Goal: Transaction & Acquisition: Purchase product/service

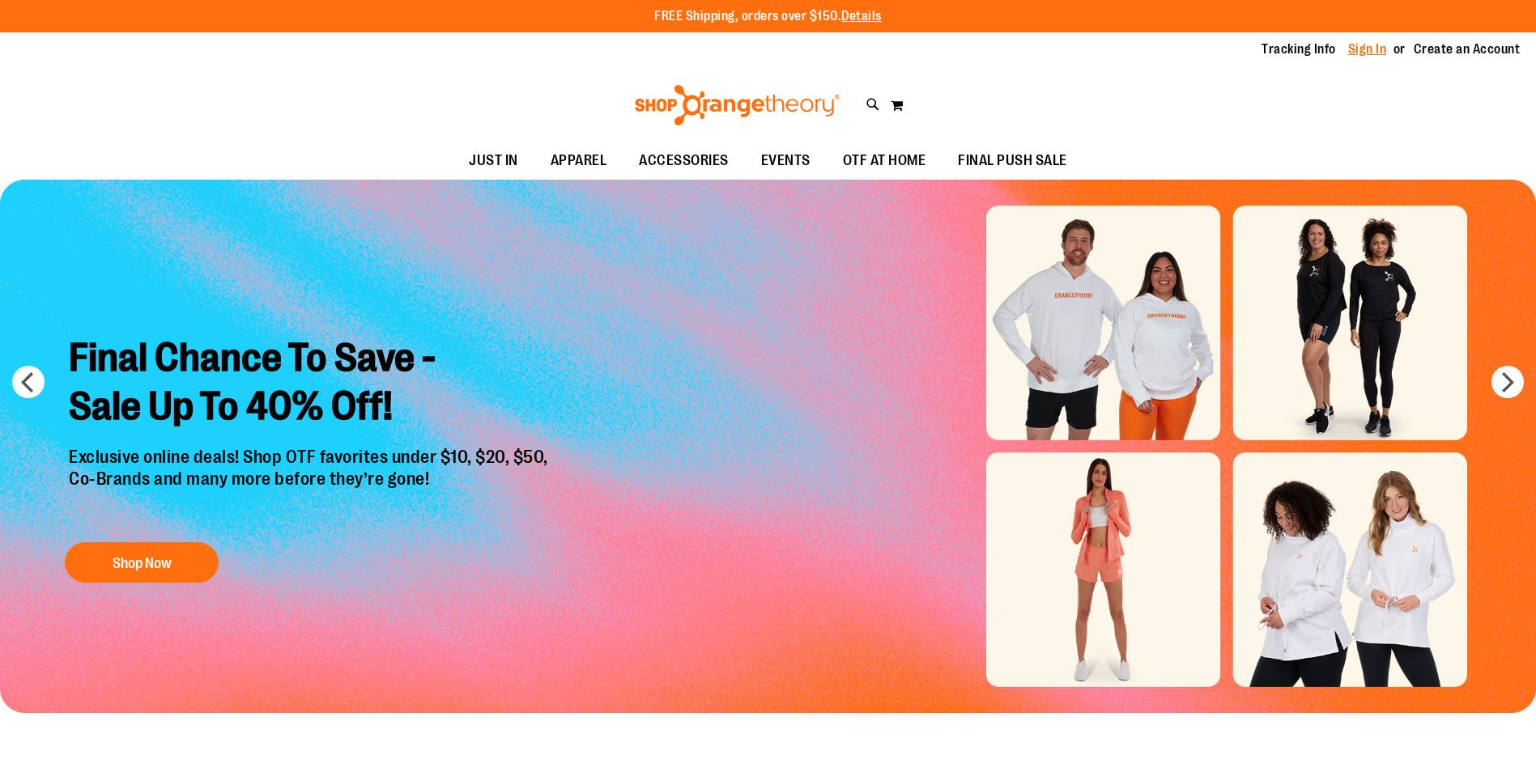
click at [1363, 47] on link "Sign In" at bounding box center [1367, 49] width 39 height 18
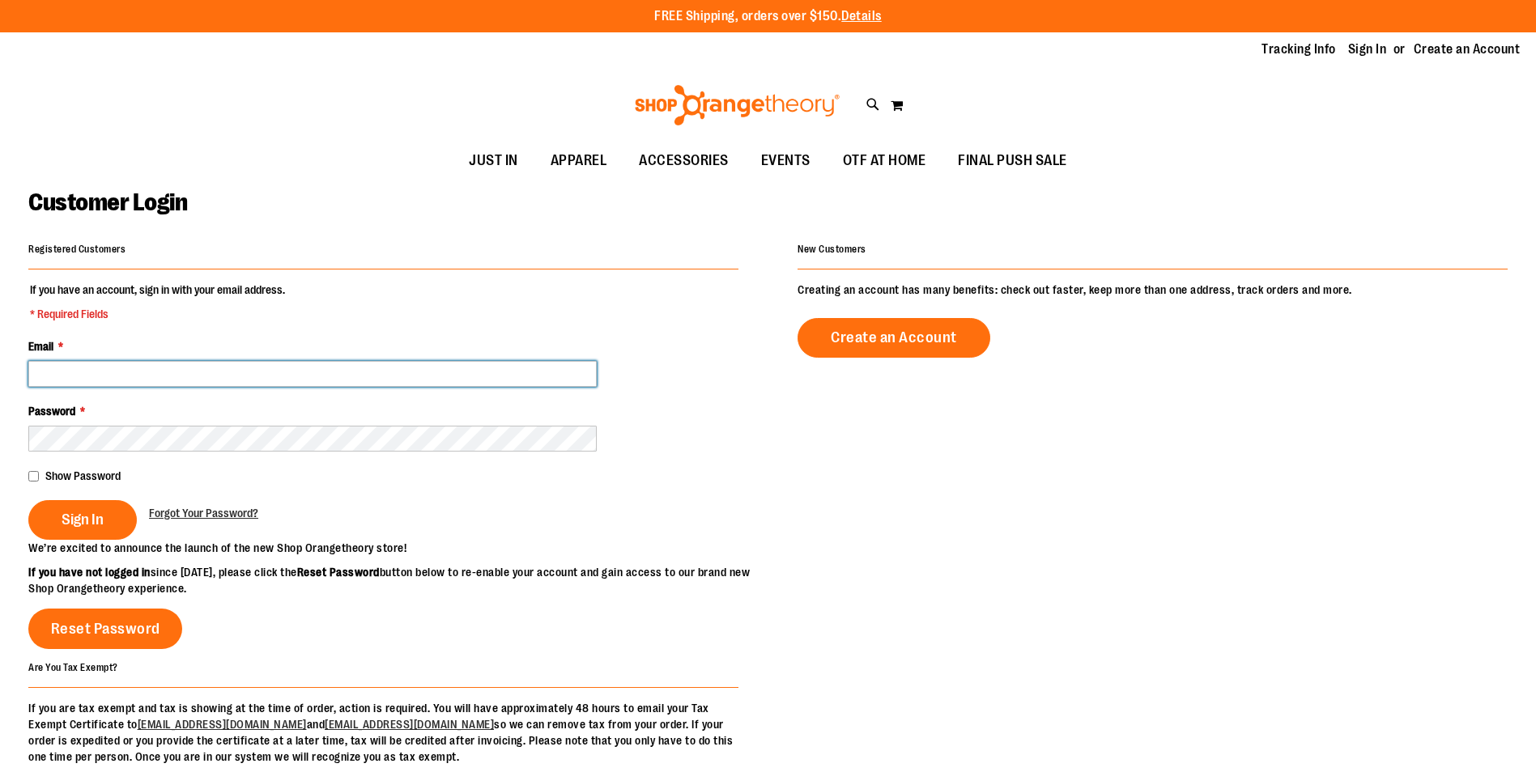
click at [185, 370] on input "Email *" at bounding box center [312, 374] width 568 height 26
click at [130, 376] on input "**********" at bounding box center [312, 374] width 568 height 26
type input "**********"
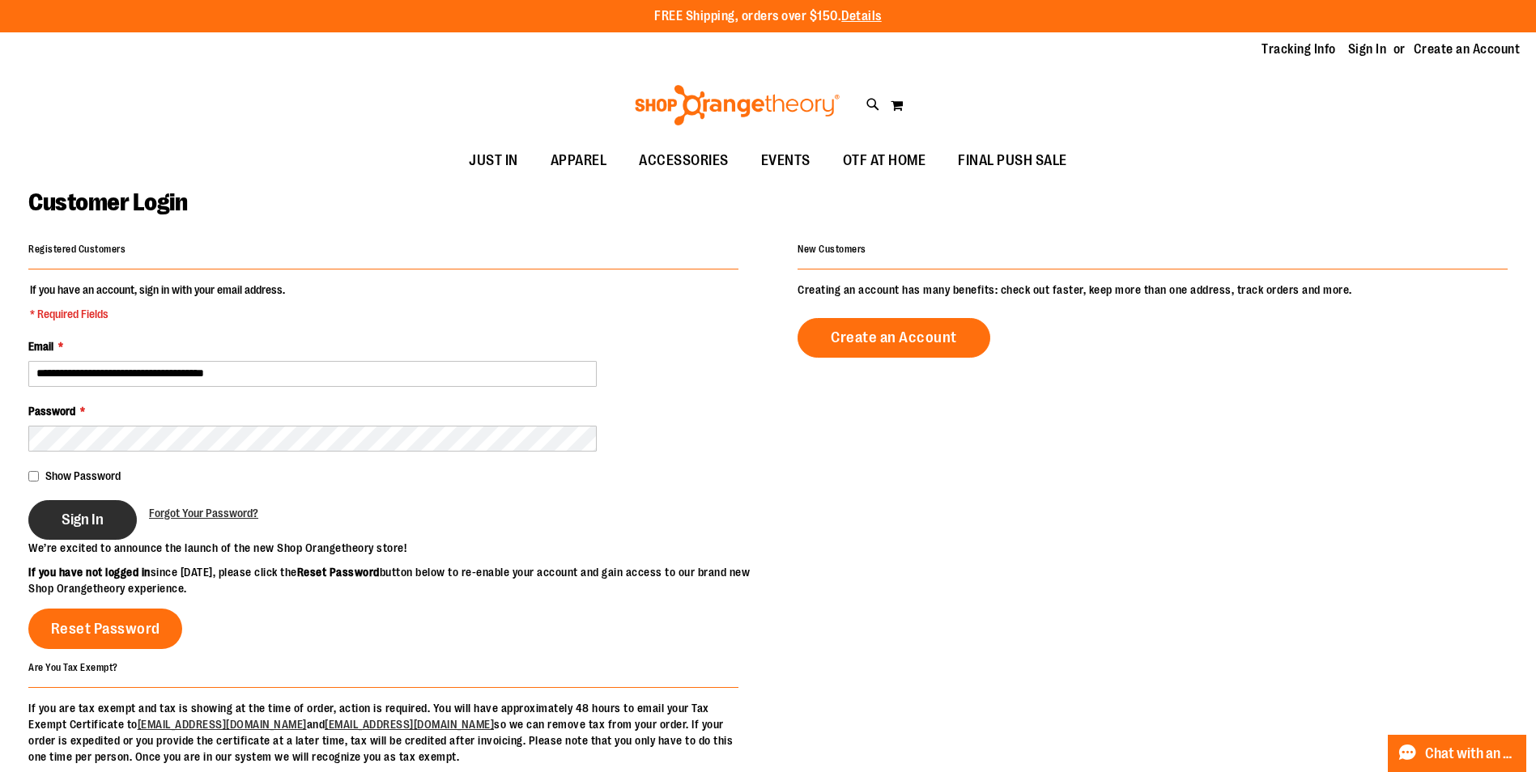
click at [84, 530] on button "Sign In" at bounding box center [82, 520] width 109 height 40
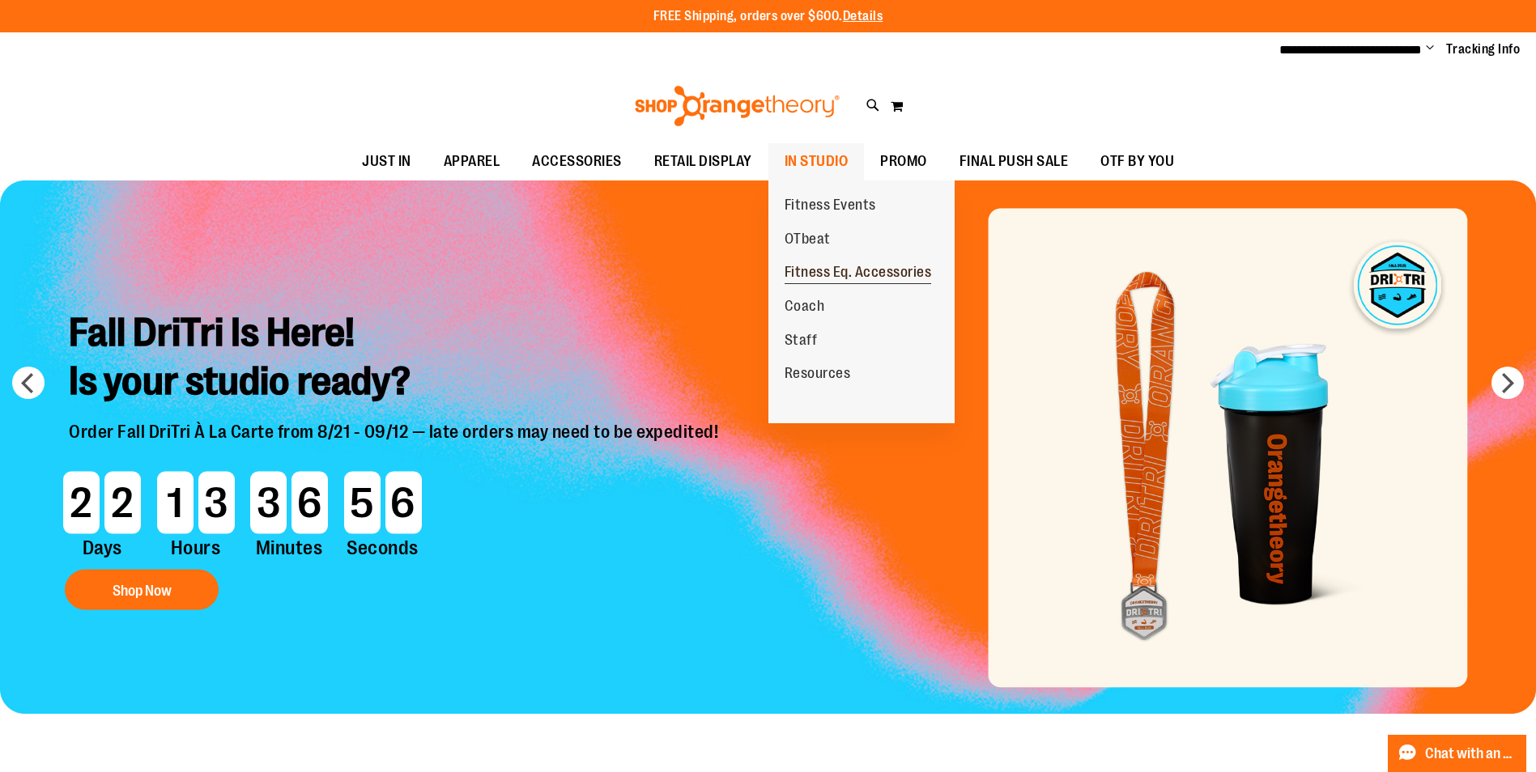
click at [841, 266] on span "Fitness Eq. Accessories" at bounding box center [858, 274] width 147 height 20
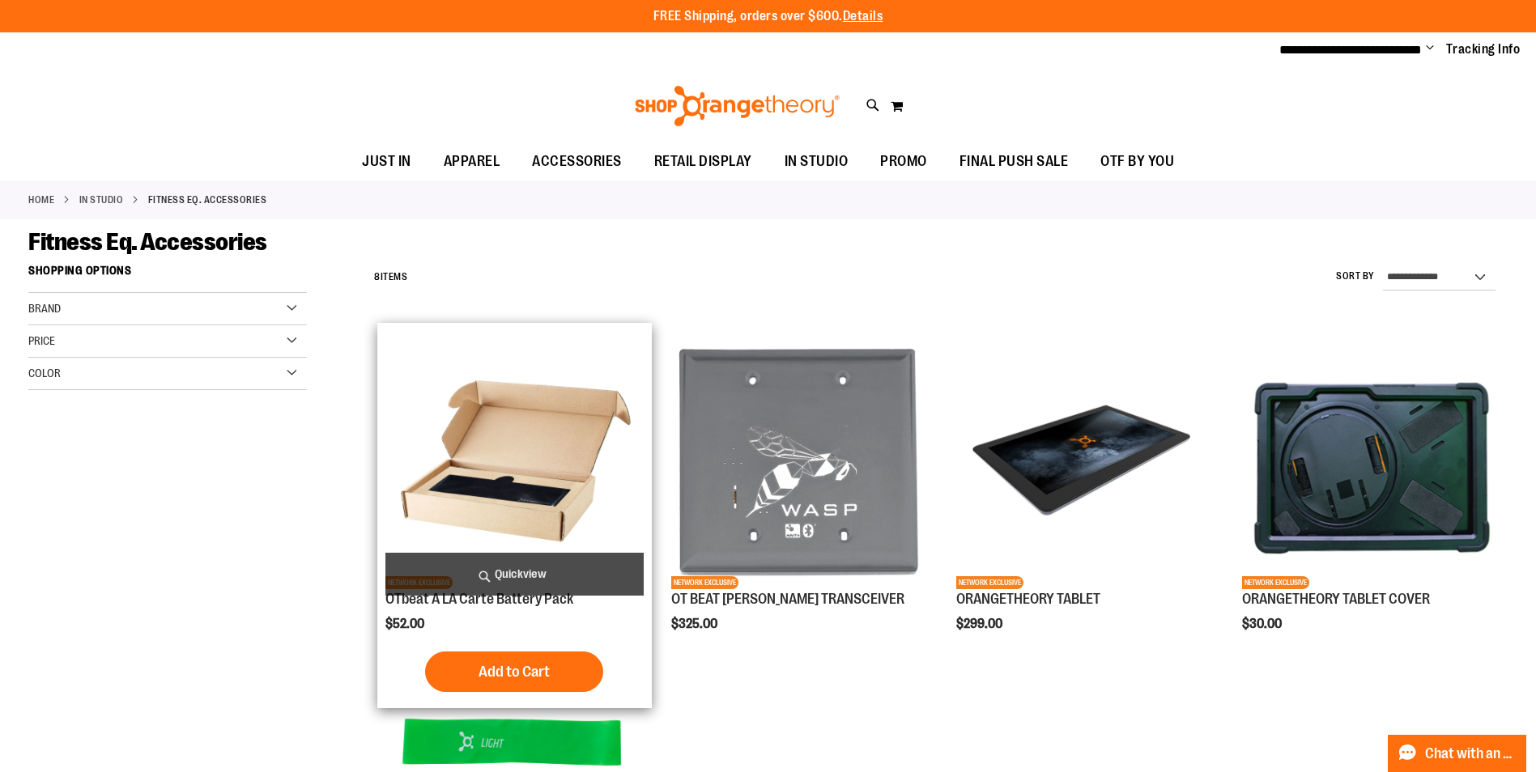
click at [541, 442] on img "product" at bounding box center [513, 459] width 257 height 257
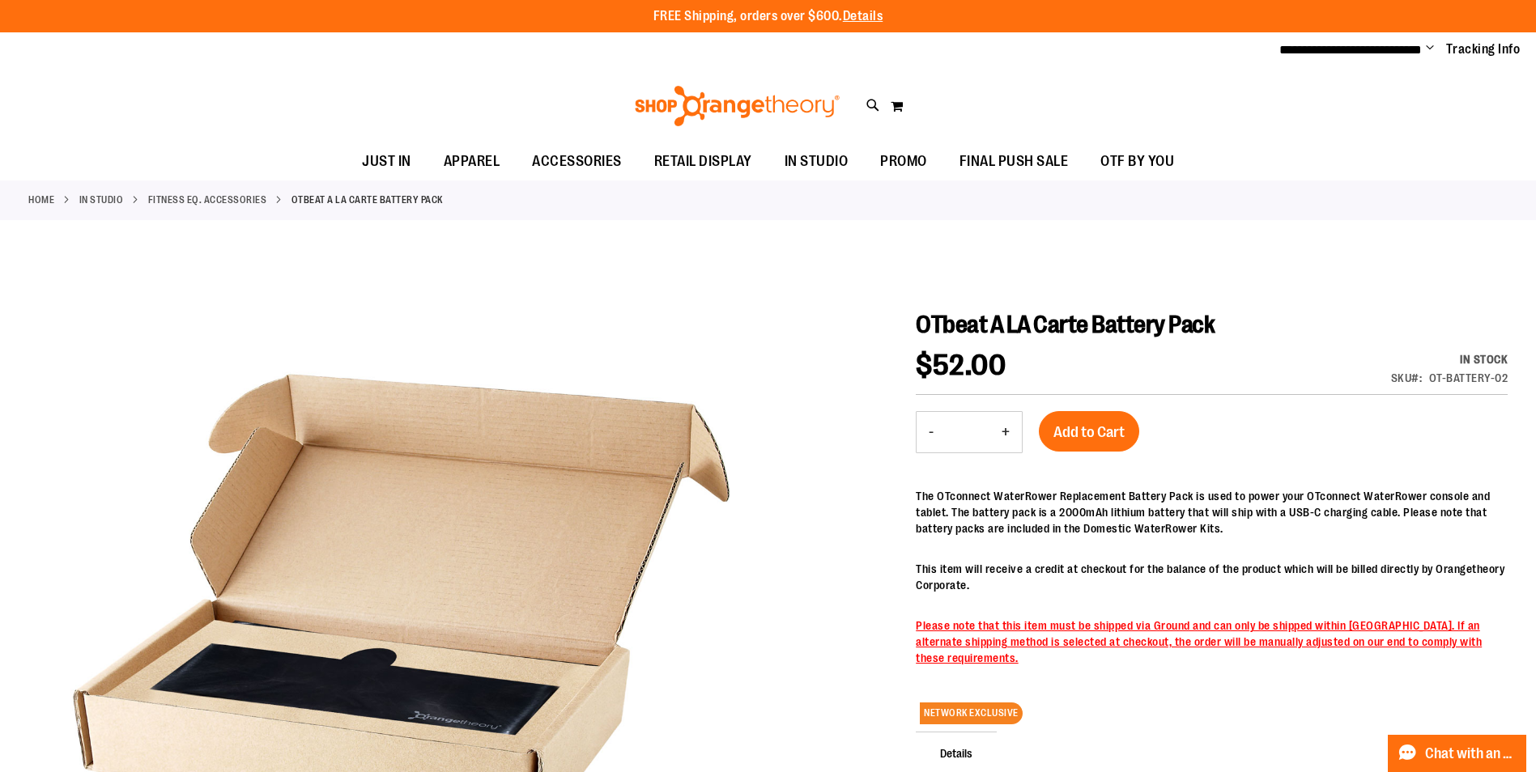
click at [1004, 427] on button "+" at bounding box center [1006, 432] width 32 height 40
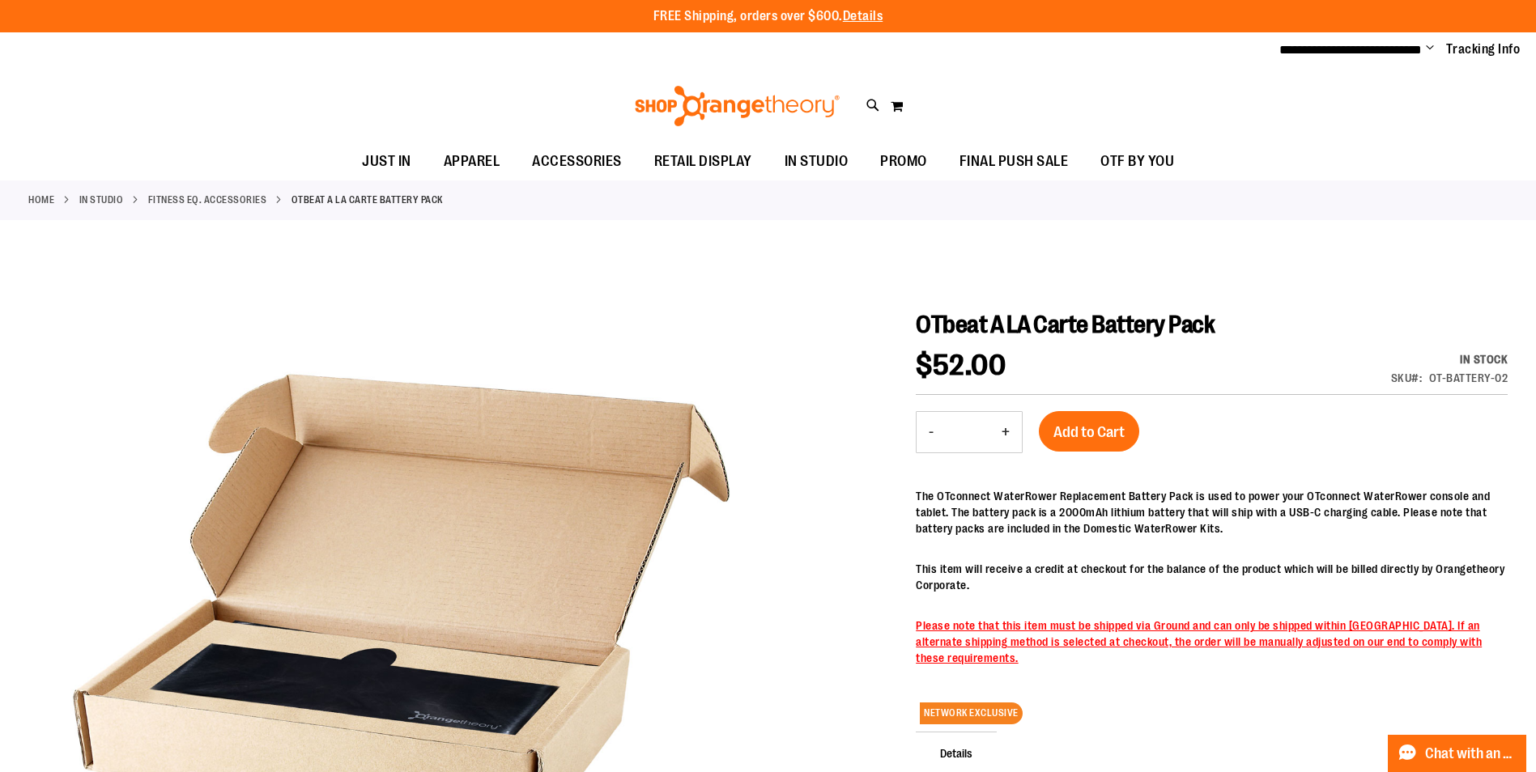
click at [1004, 427] on button "+" at bounding box center [1006, 432] width 32 height 40
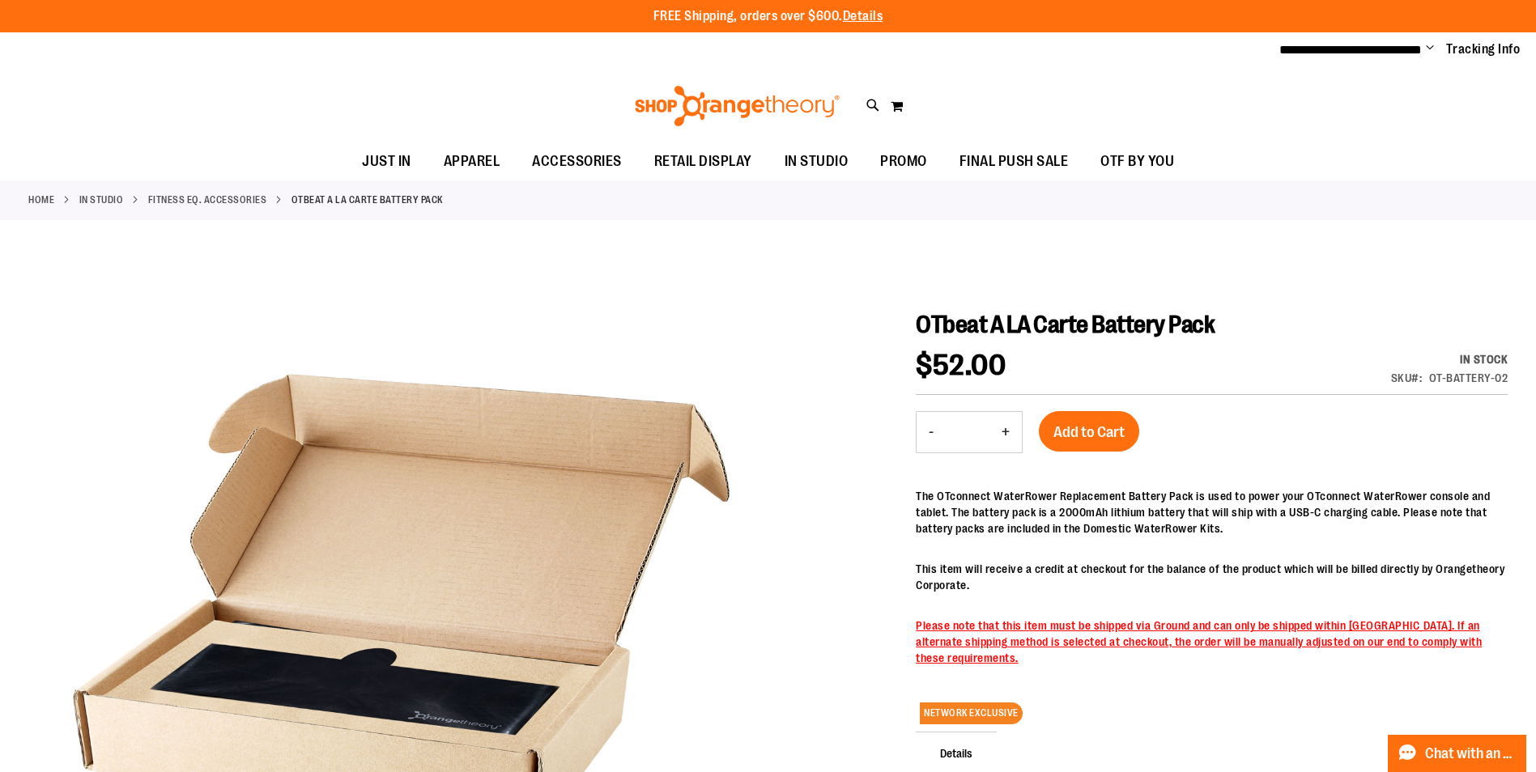
click at [1004, 427] on button "+" at bounding box center [1006, 432] width 32 height 40
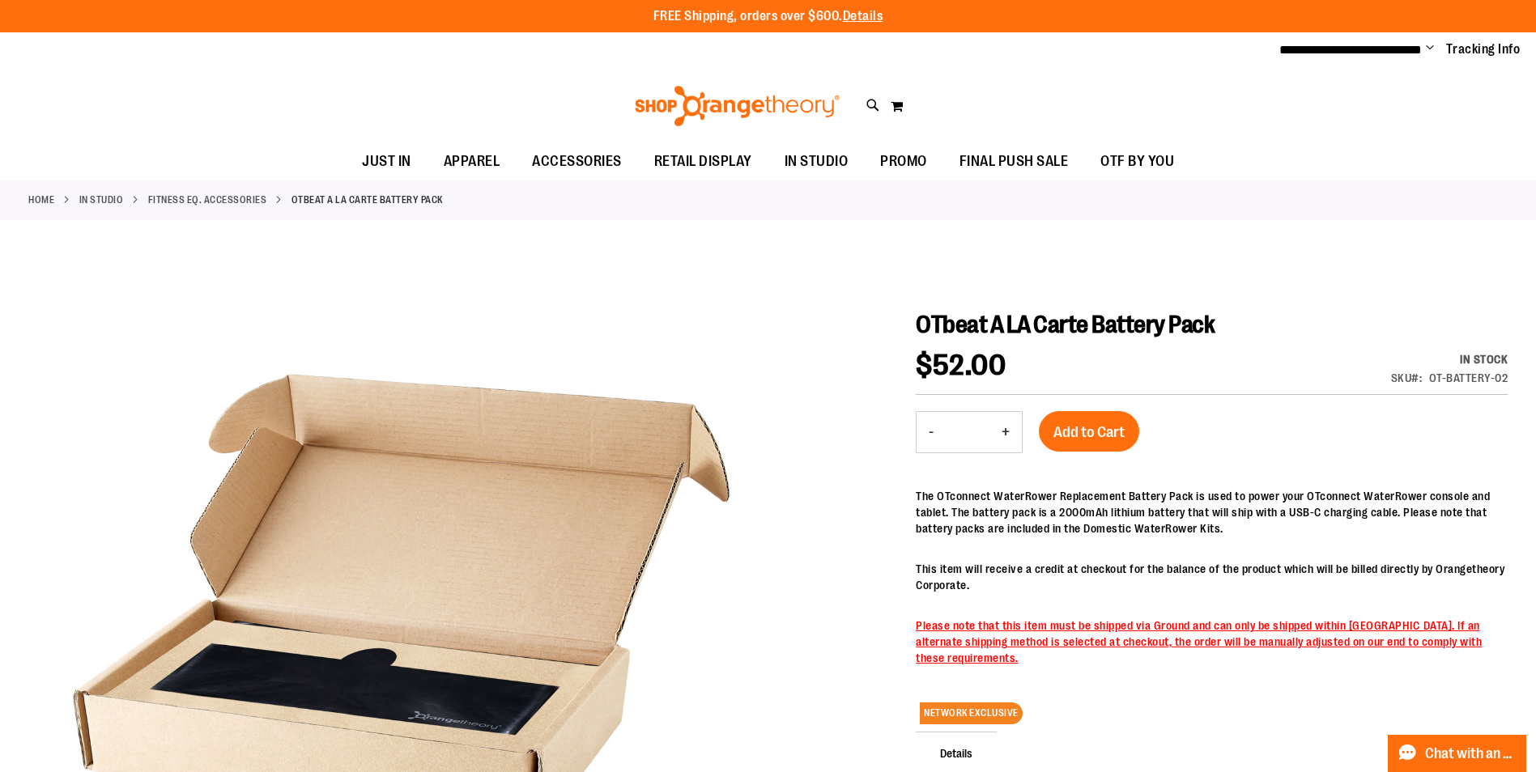
click at [1004, 427] on button "+" at bounding box center [1006, 432] width 32 height 40
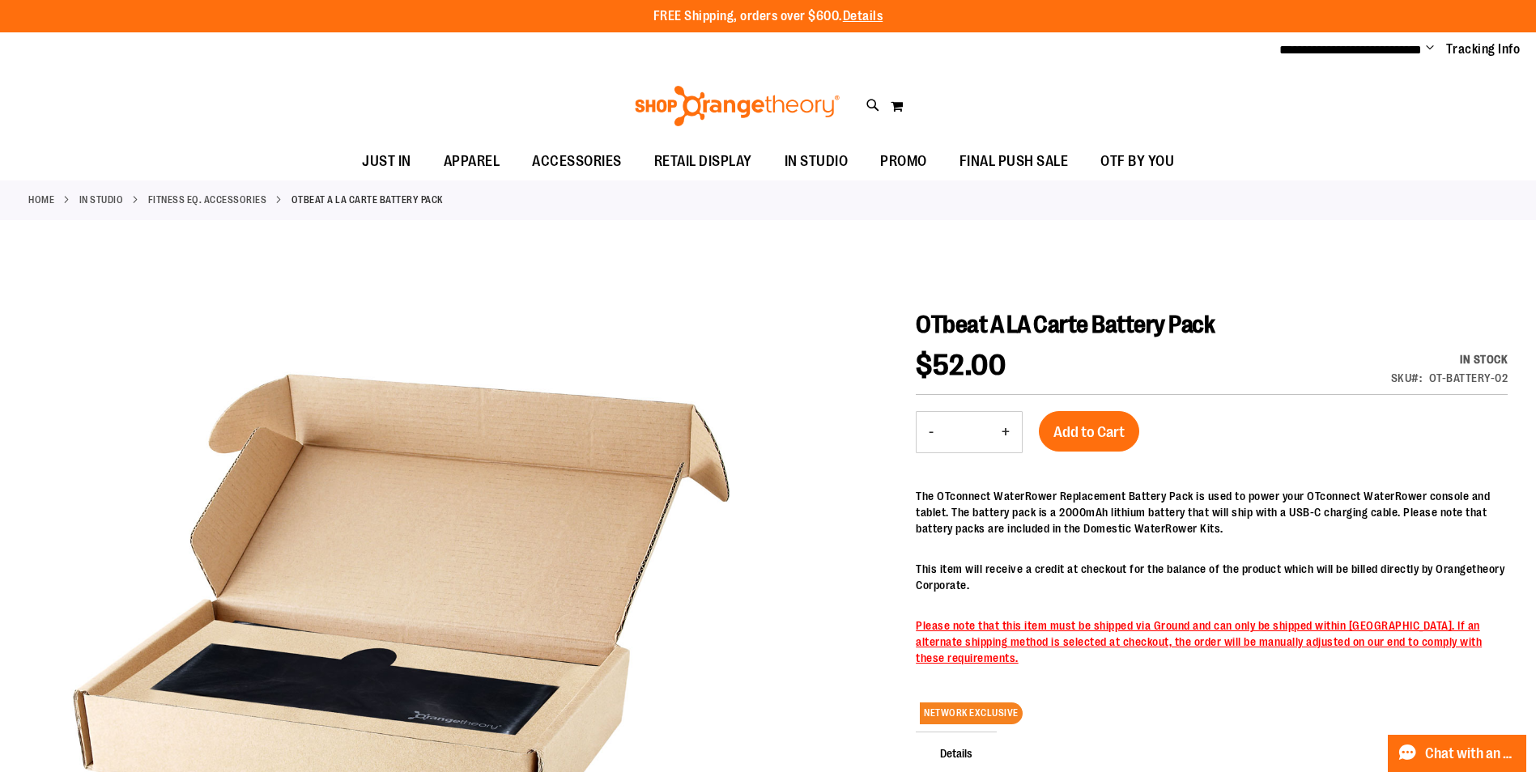
click at [1004, 427] on button "+" at bounding box center [1006, 432] width 32 height 40
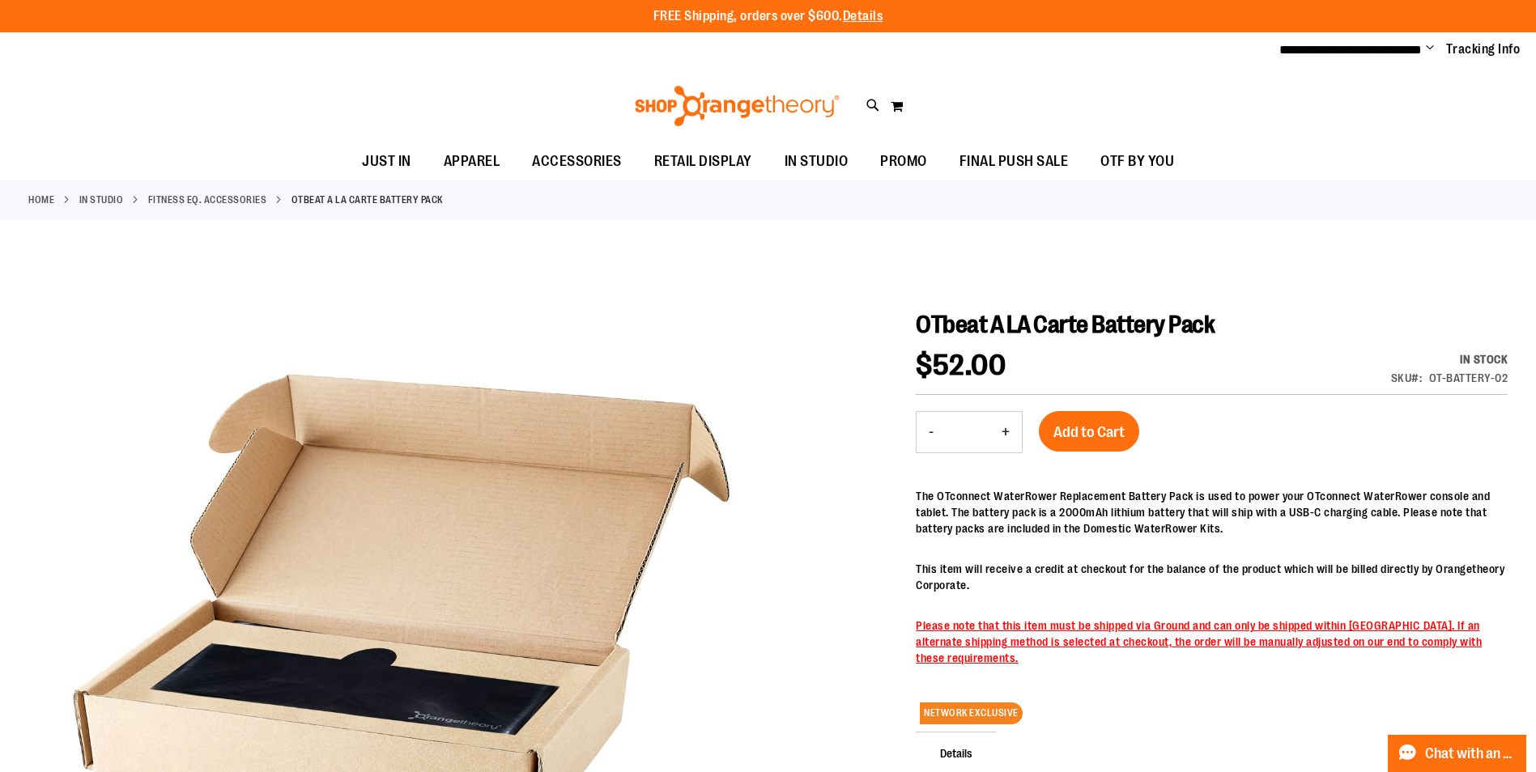
click at [1004, 427] on button "+" at bounding box center [1006, 432] width 32 height 40
type input "**"
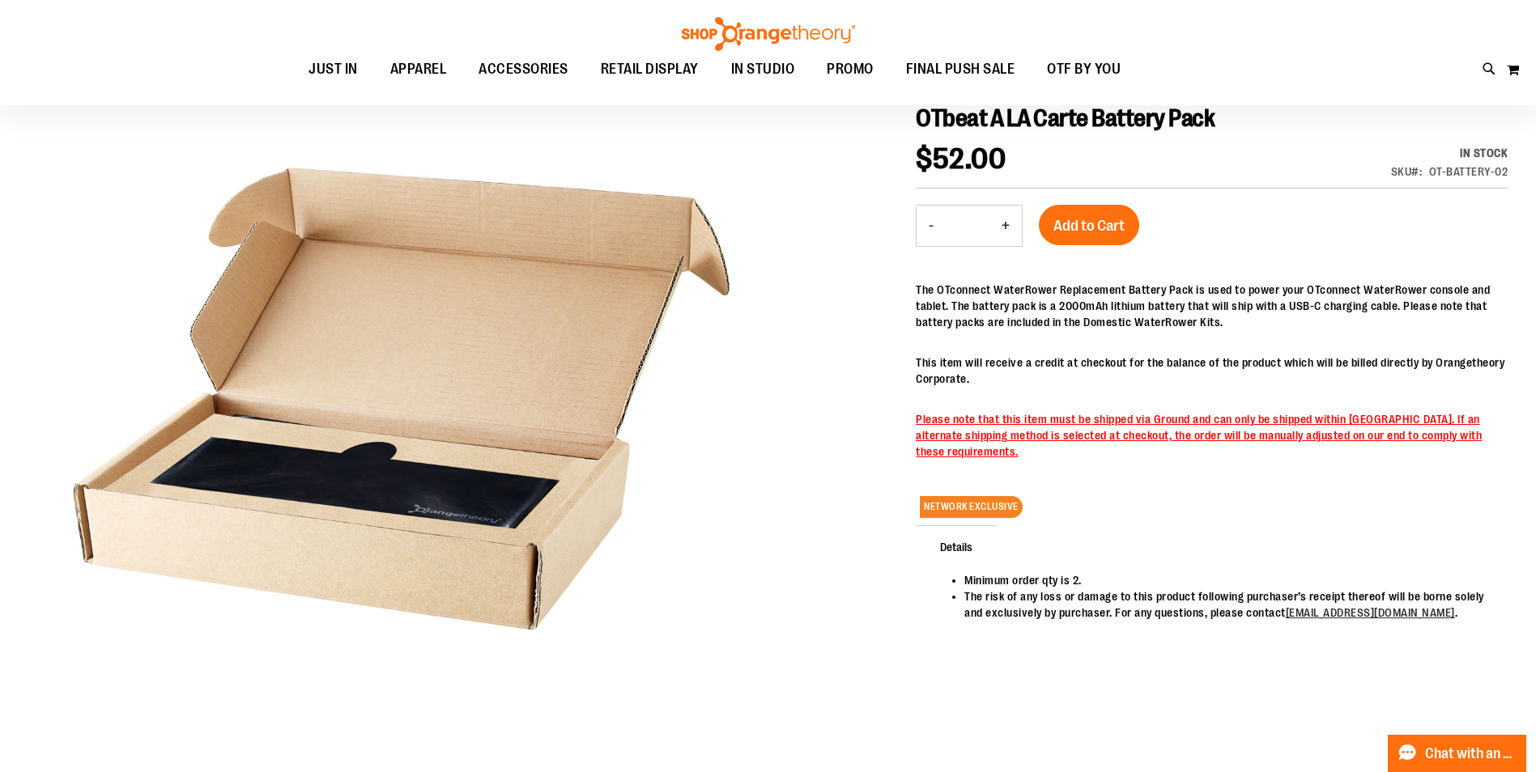
scroll to position [80, 0]
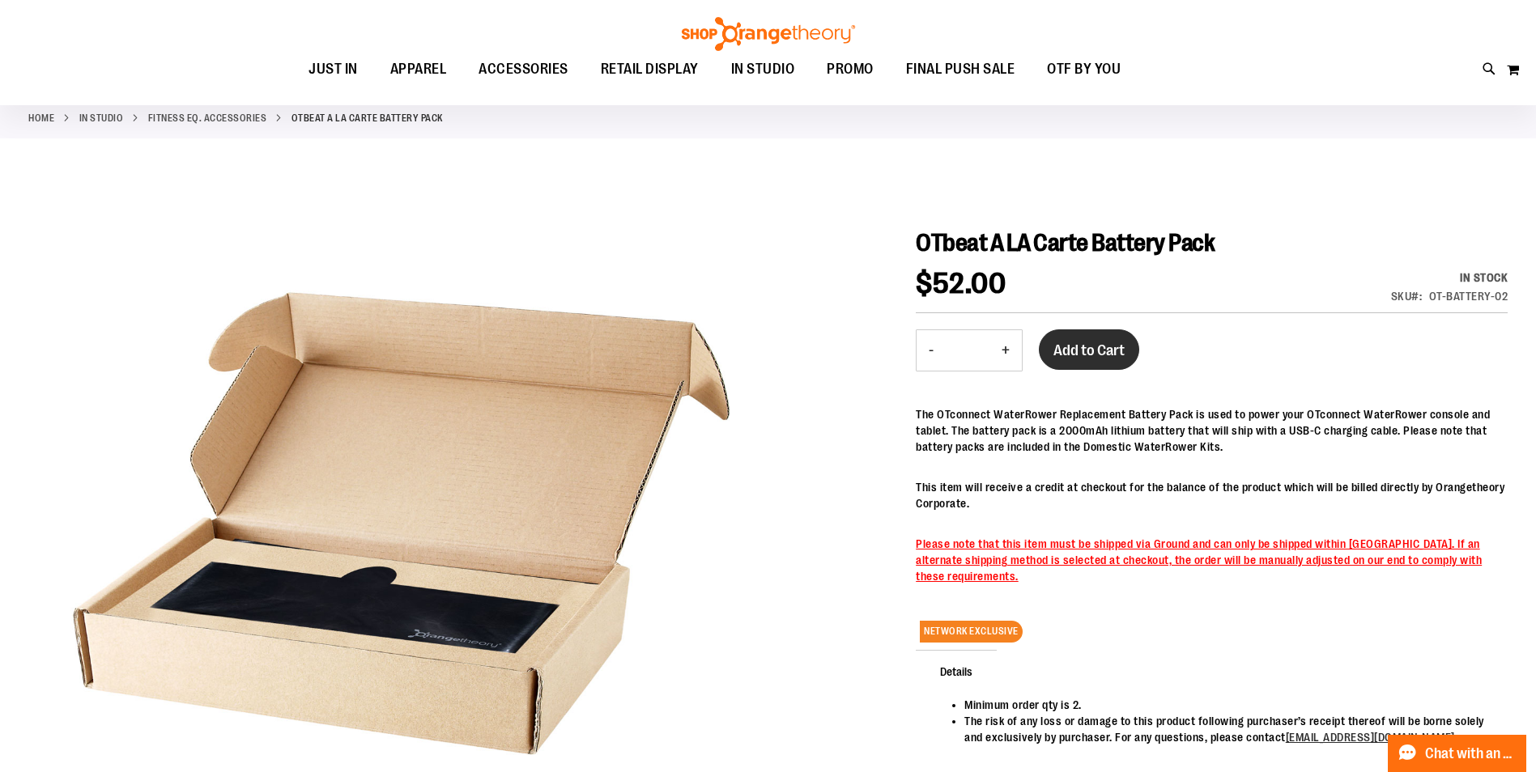
click at [1086, 347] on span "Add to Cart" at bounding box center [1088, 351] width 71 height 18
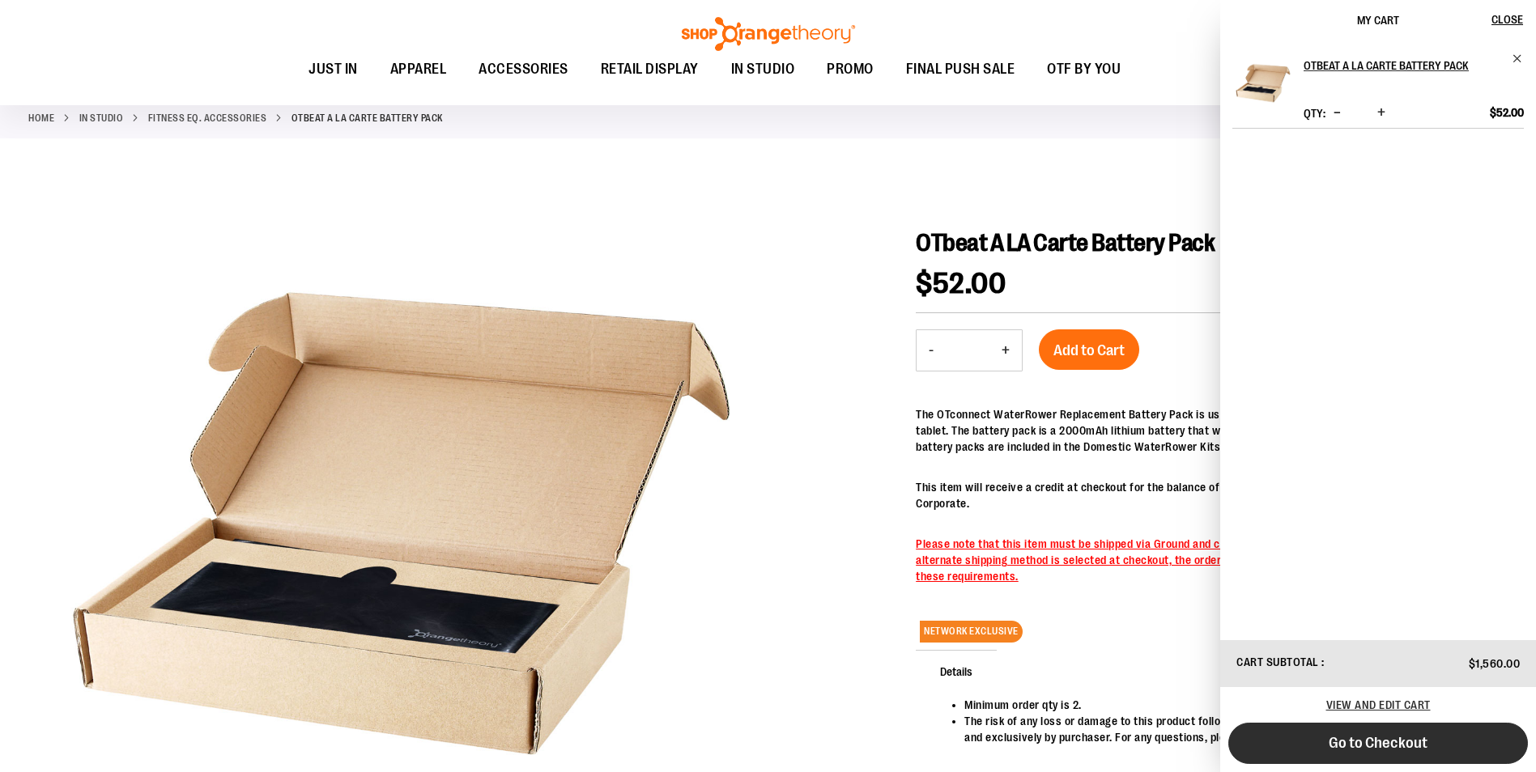
click at [1347, 748] on span "Go to Checkout" at bounding box center [1378, 743] width 99 height 18
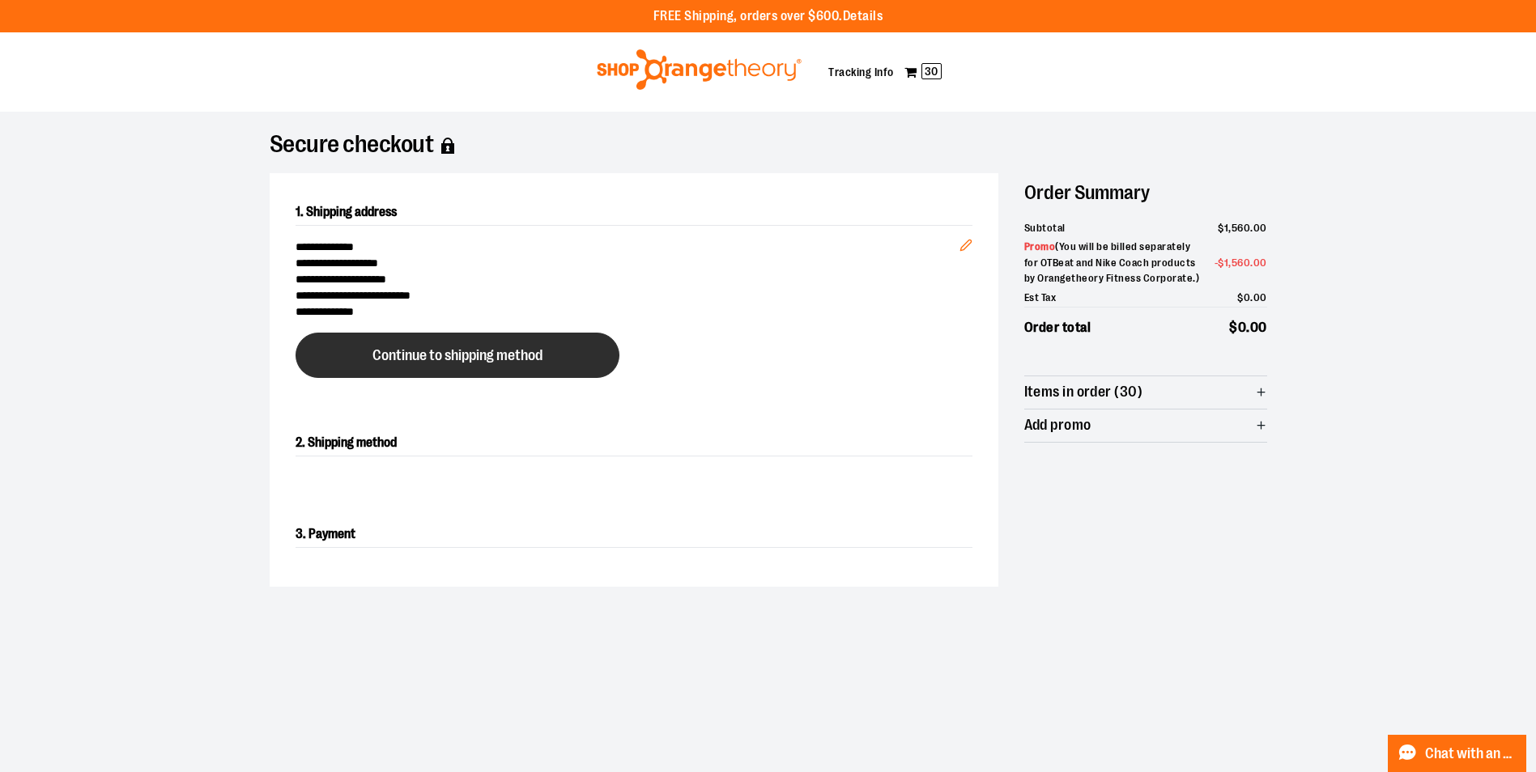
click at [508, 360] on span "Continue to shipping method" at bounding box center [457, 355] width 170 height 15
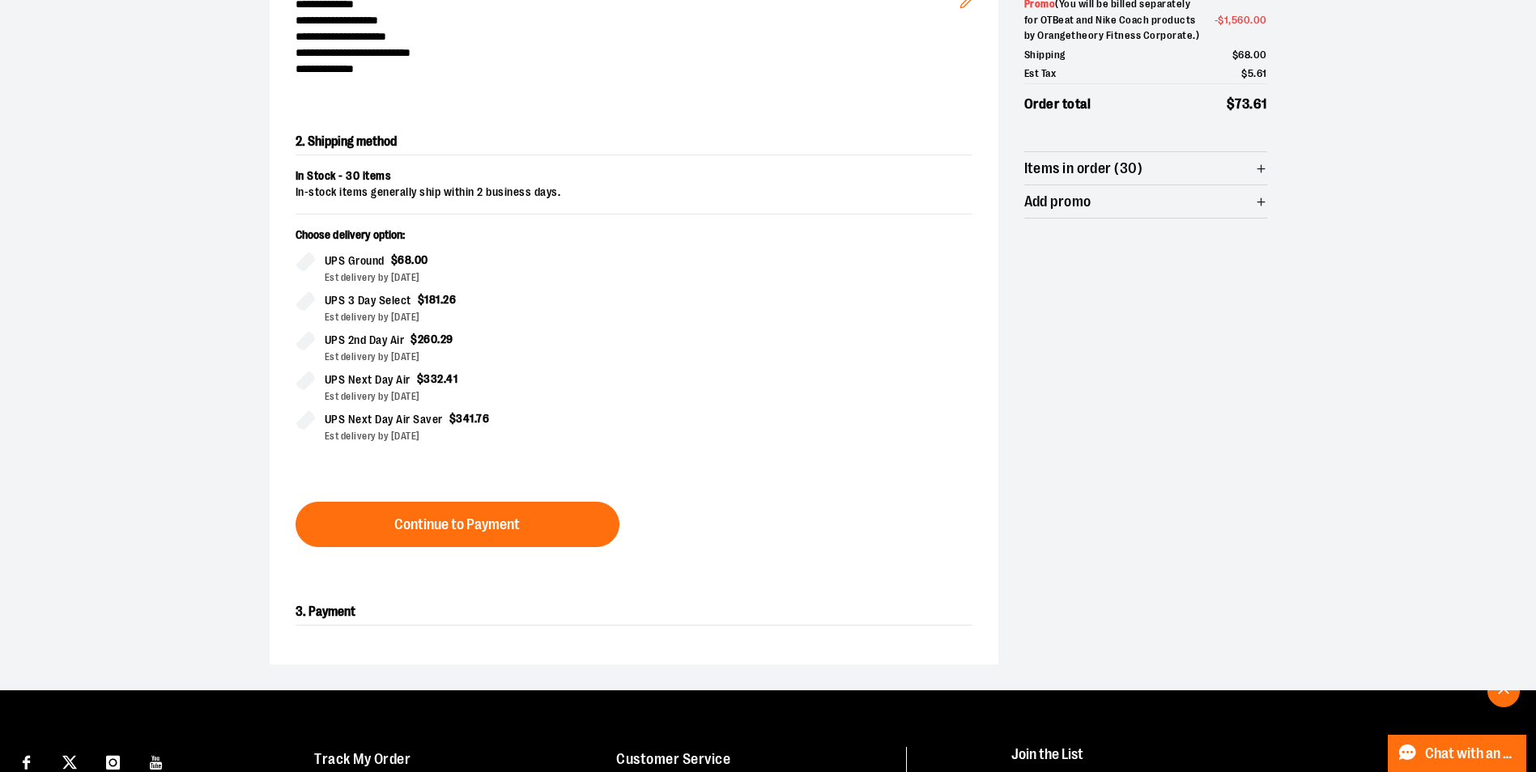
scroll to position [276, 0]
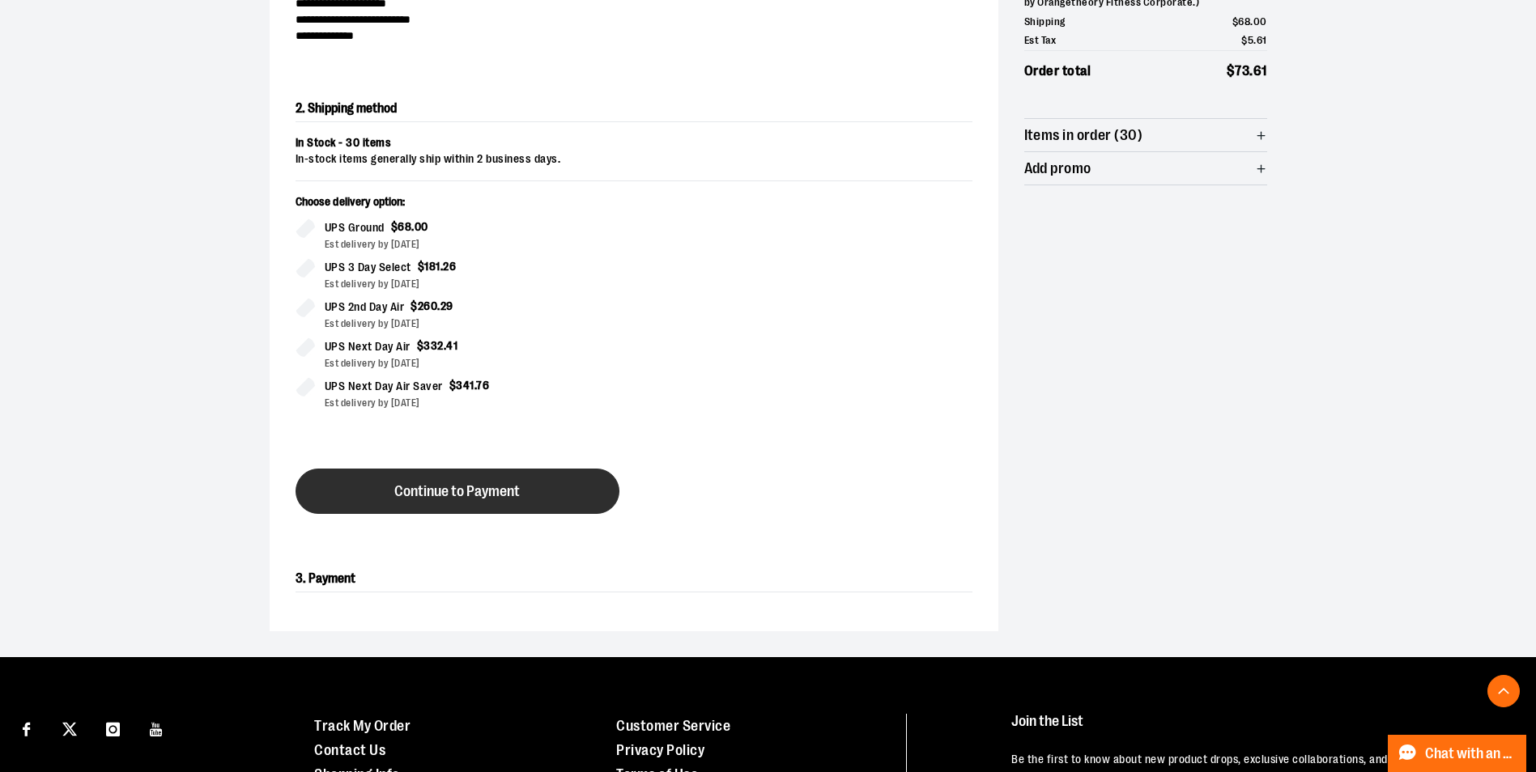
click at [504, 494] on span "Continue to Payment" at bounding box center [457, 491] width 126 height 15
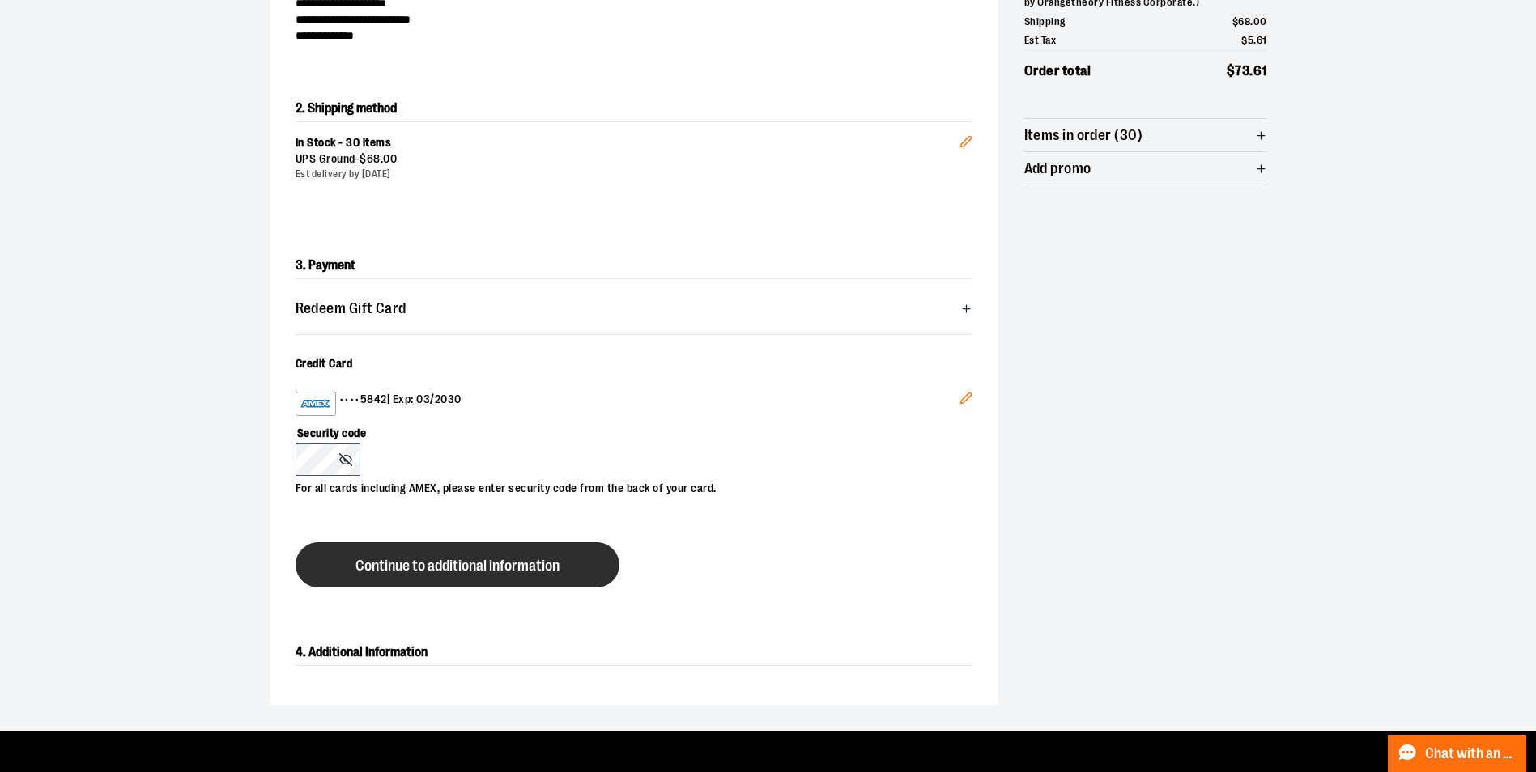
click at [490, 567] on span "Continue to additional information" at bounding box center [457, 566] width 204 height 15
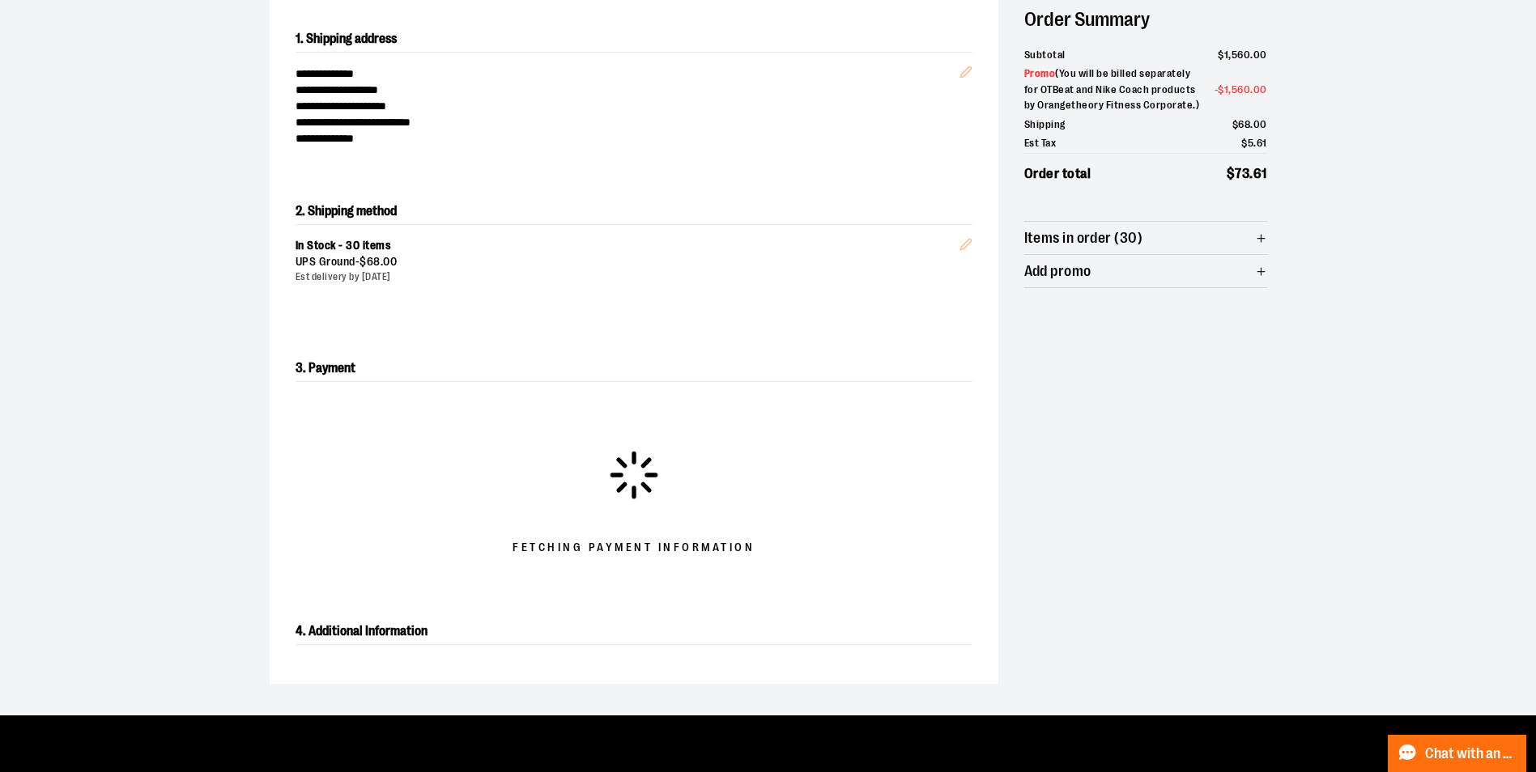
scroll to position [114, 0]
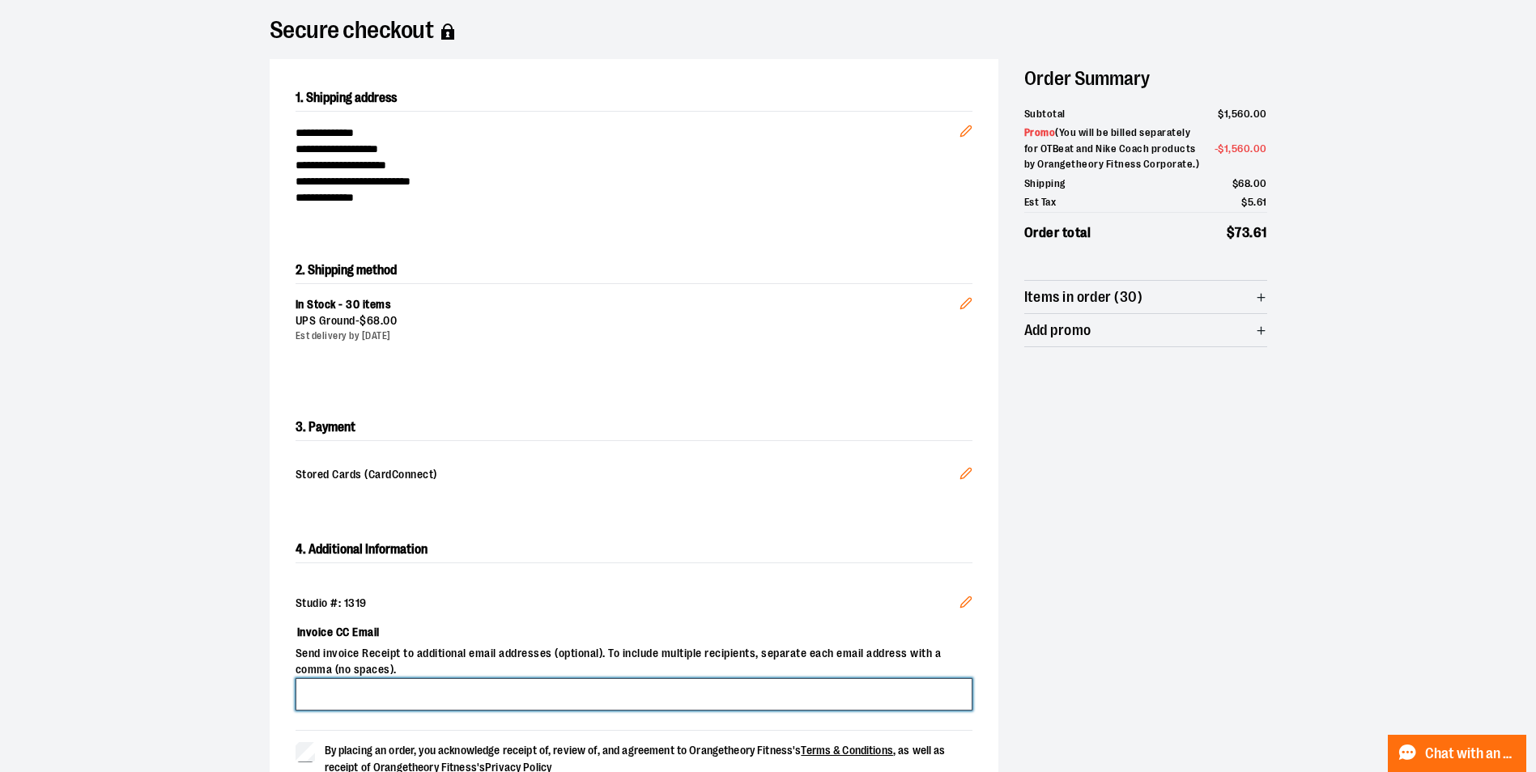
click at [408, 694] on input "Invoice CC Email" at bounding box center [634, 695] width 677 height 32
type input "**********"
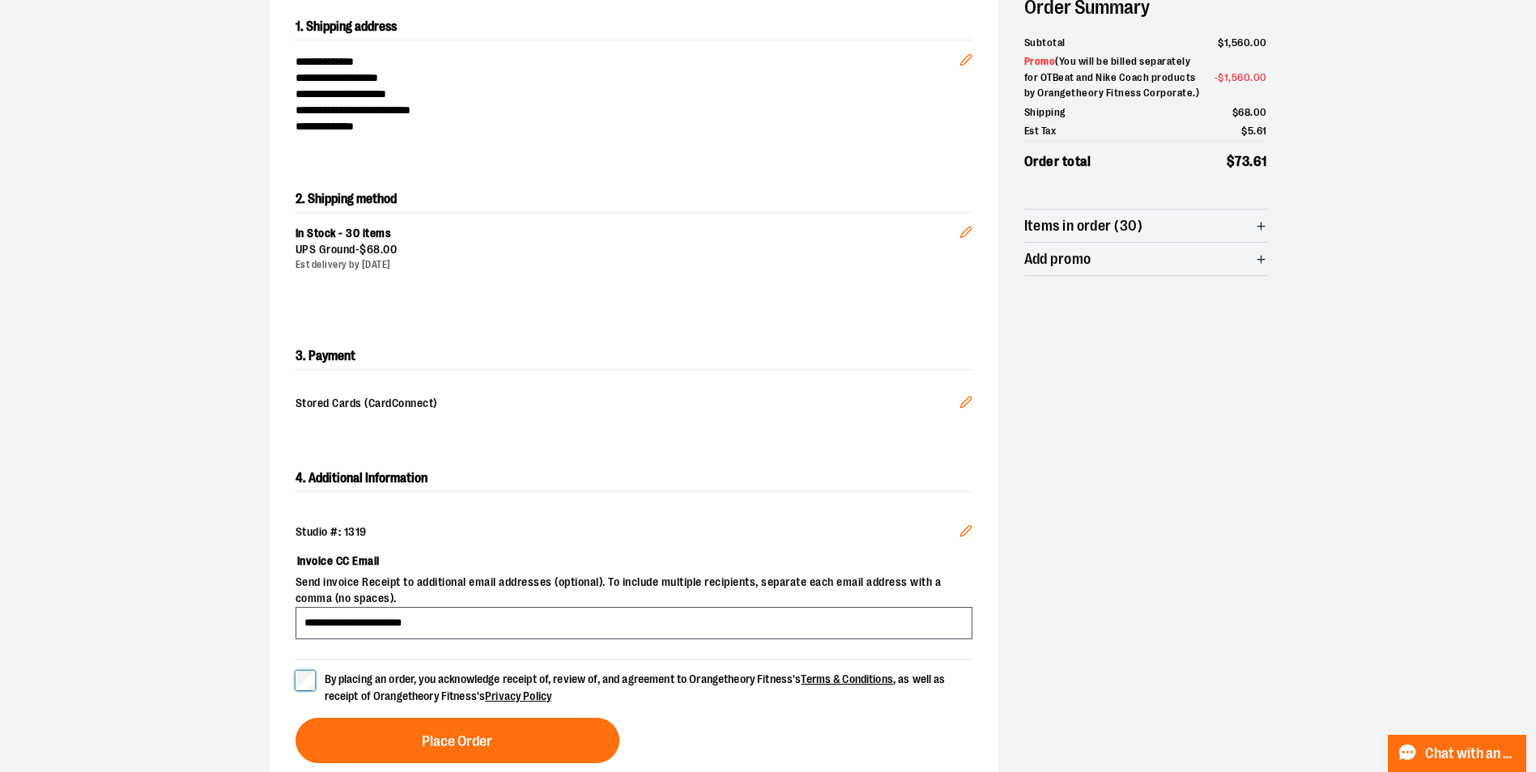
scroll to position [324, 0]
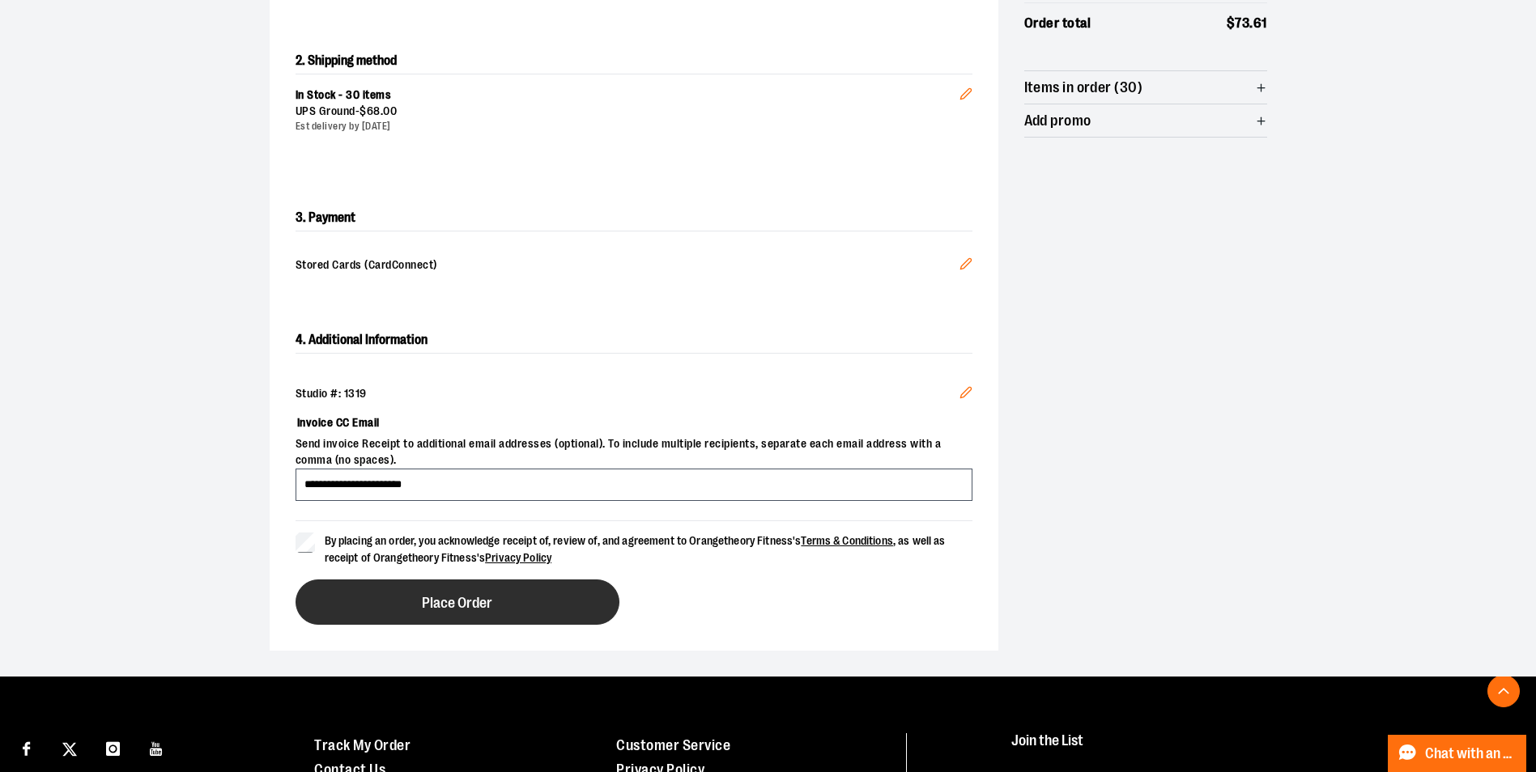
click at [559, 602] on button "Place Order" at bounding box center [458, 602] width 324 height 45
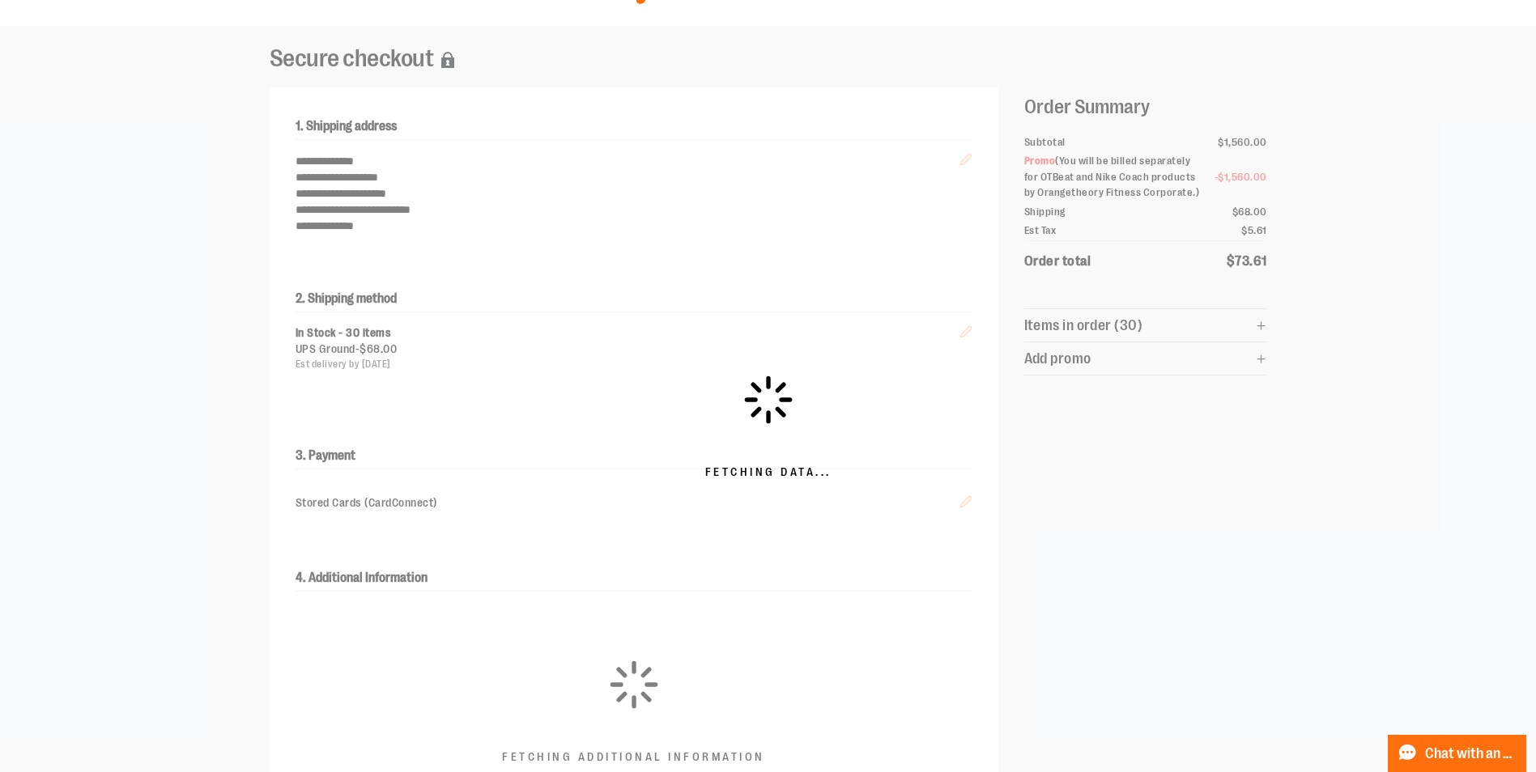
scroll to position [0, 0]
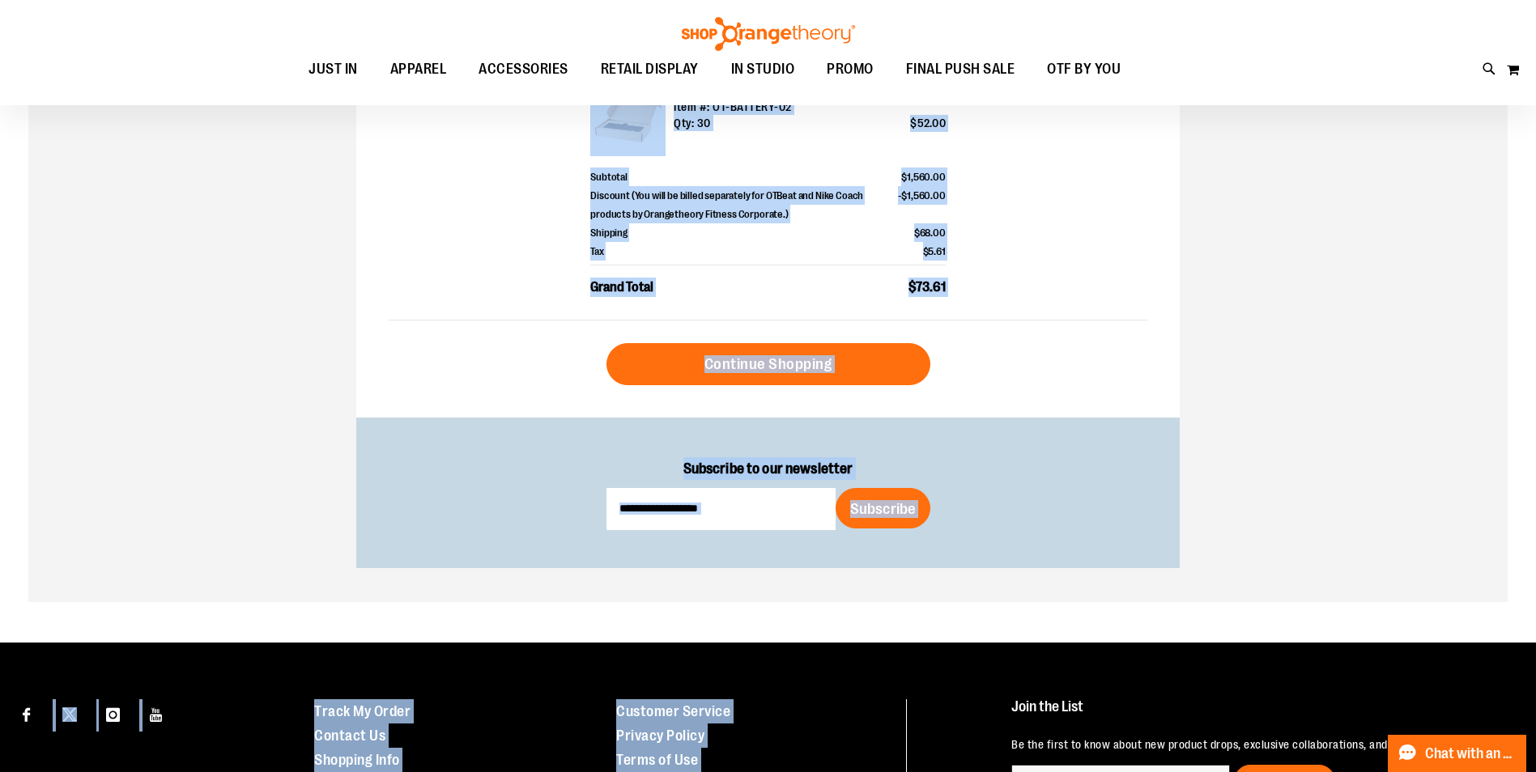
scroll to position [699, 0]
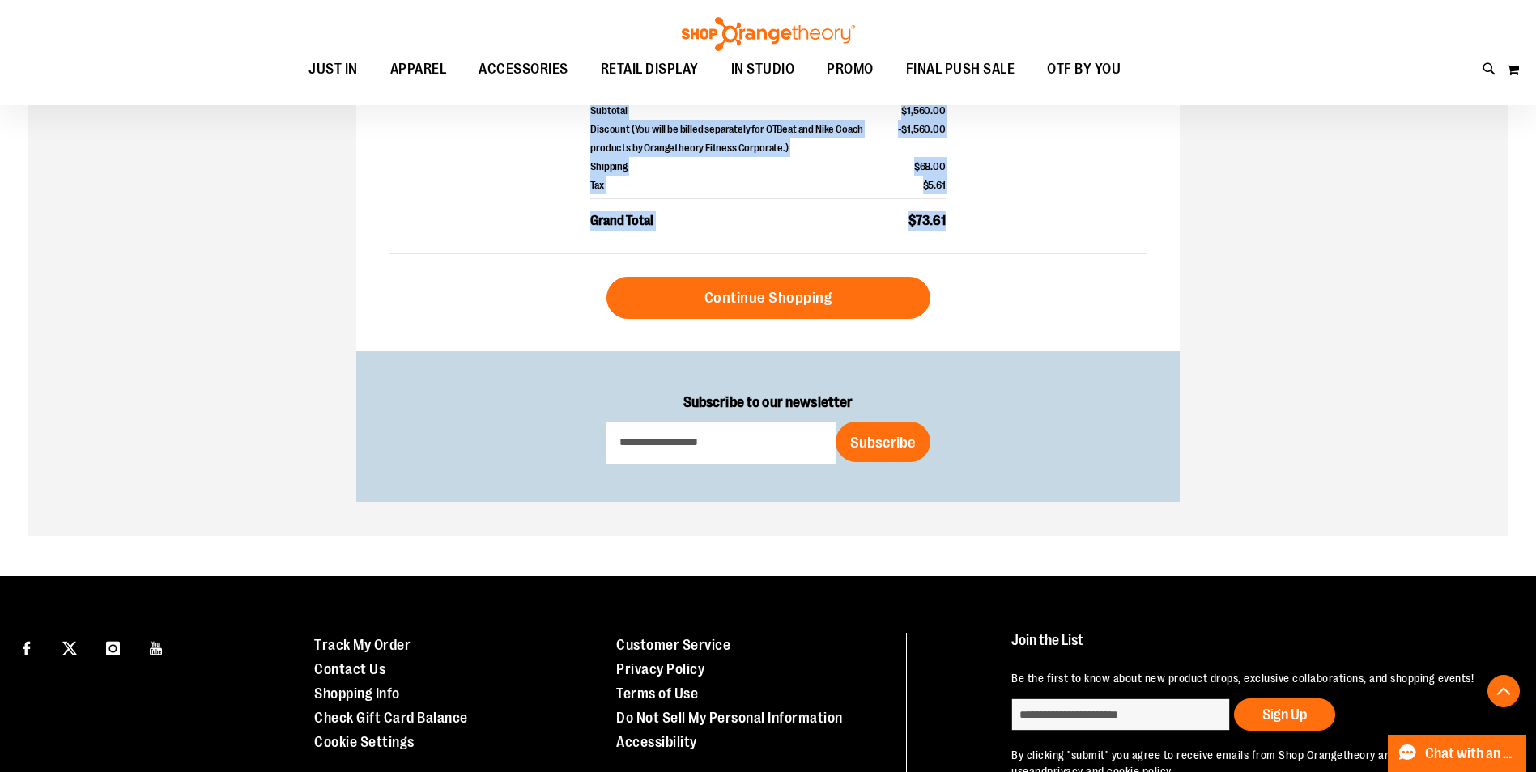
drag, startPoint x: 389, startPoint y: 181, endPoint x: 945, endPoint y: 225, distance: 557.3
drag, startPoint x: 945, startPoint y: 225, endPoint x: 936, endPoint y: 223, distance: 9.1
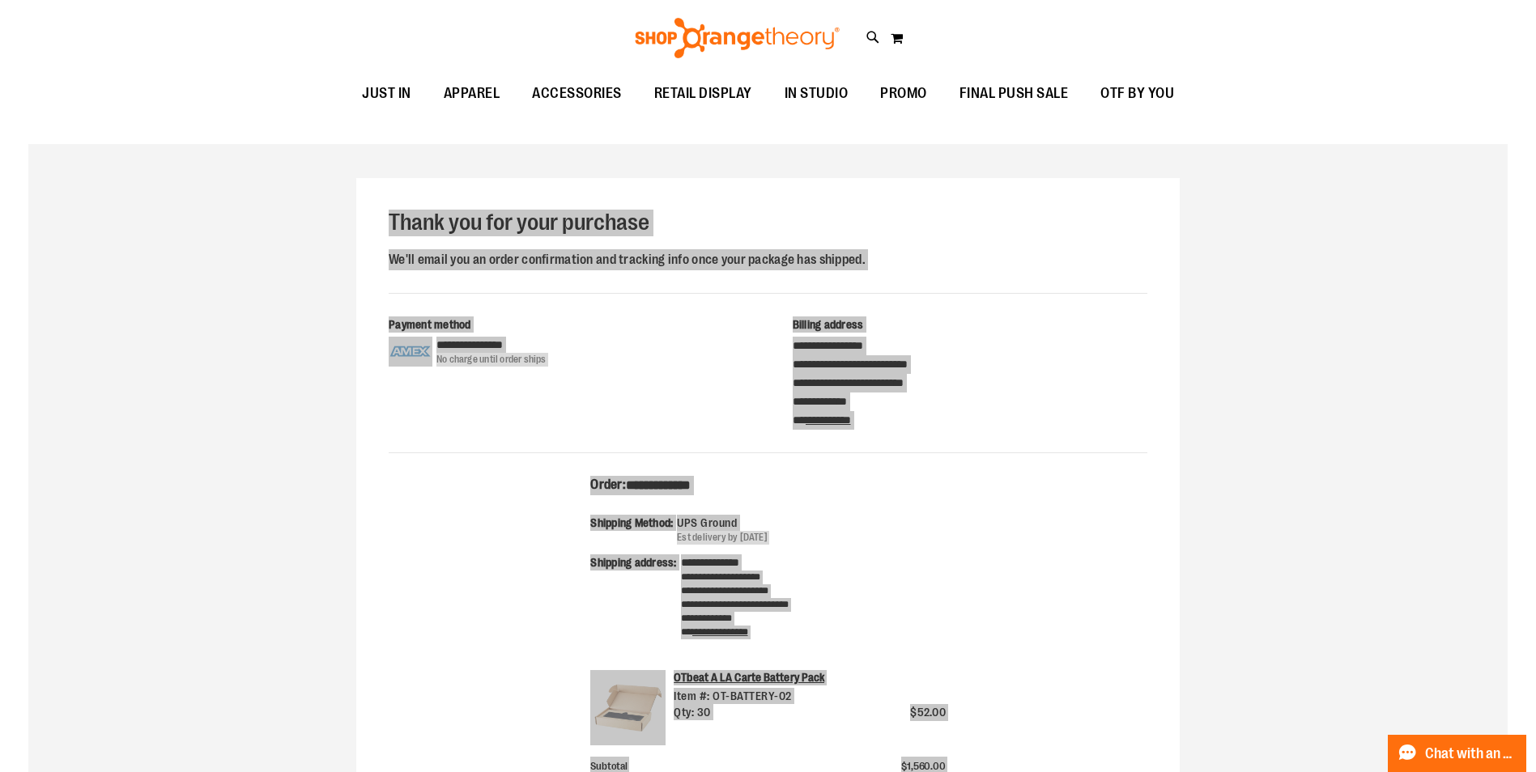
scroll to position [0, 0]
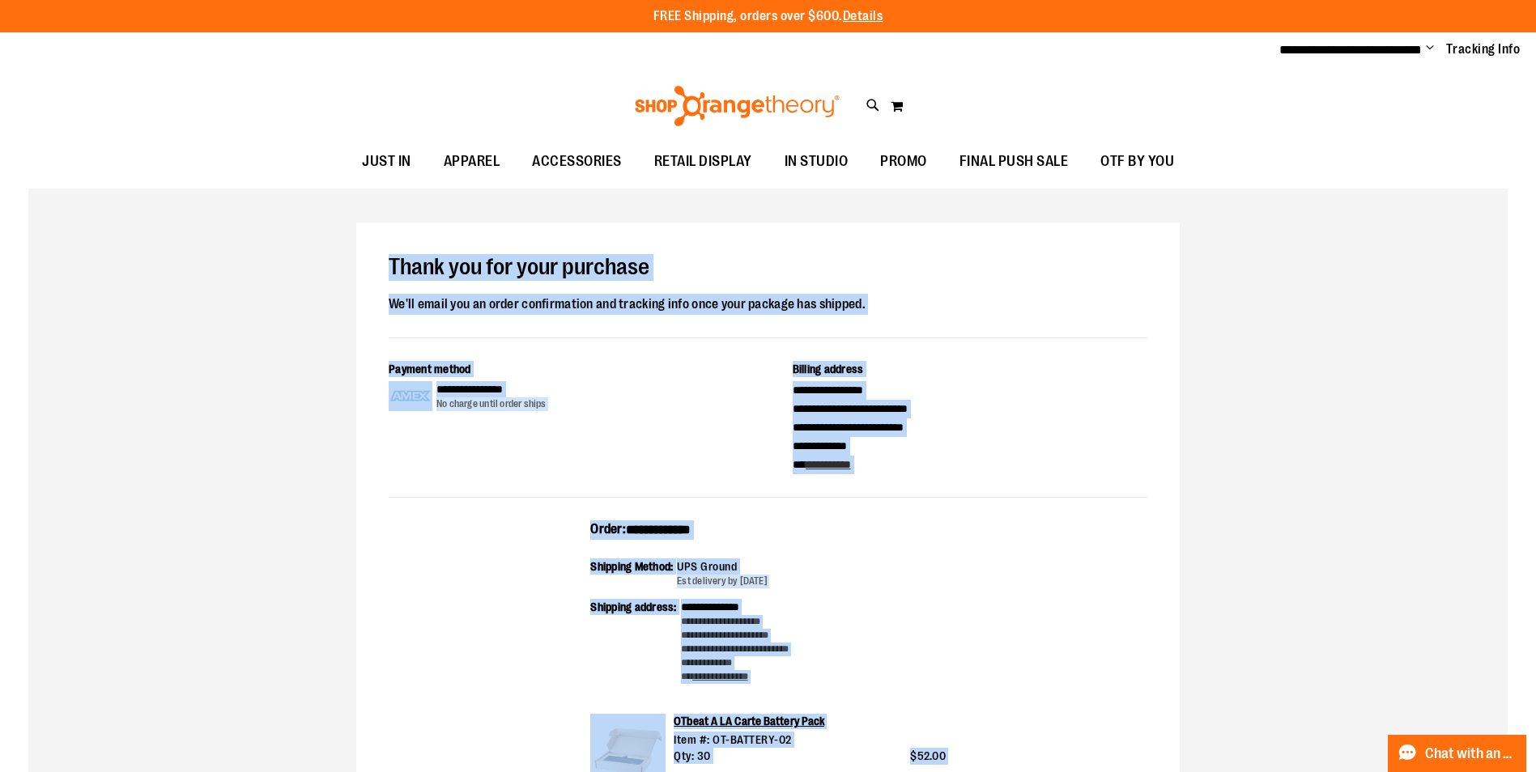
drag, startPoint x: 610, startPoint y: 649, endPoint x: 656, endPoint y: 754, distance: 114.9
click at [611, 649] on div "Shipping address:" at bounding box center [635, 642] width 90 height 86
click at [848, 710] on div "**********" at bounding box center [767, 726] width 355 height 411
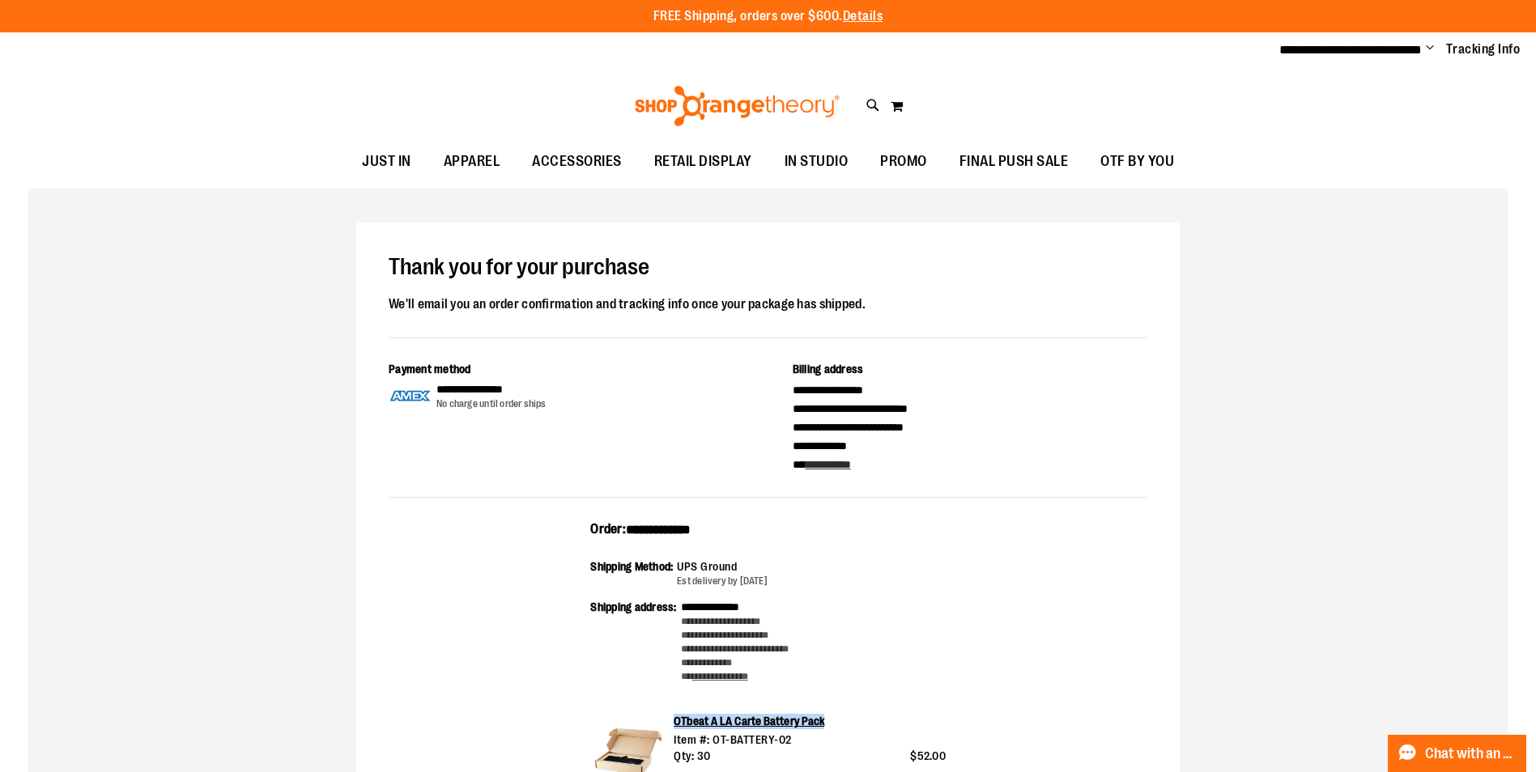
drag, startPoint x: 824, startPoint y: 721, endPoint x: 677, endPoint y: 731, distance: 147.7
click at [676, 729] on div "OTbeat A LA Carte Battery Pack" at bounding box center [810, 723] width 272 height 18
copy link "OTbeat A LA Carte Battery Pack"
click at [1432, 49] on span "Change" at bounding box center [1430, 48] width 8 height 15
click at [1389, 232] on div "**********" at bounding box center [767, 713] width 1479 height 1048
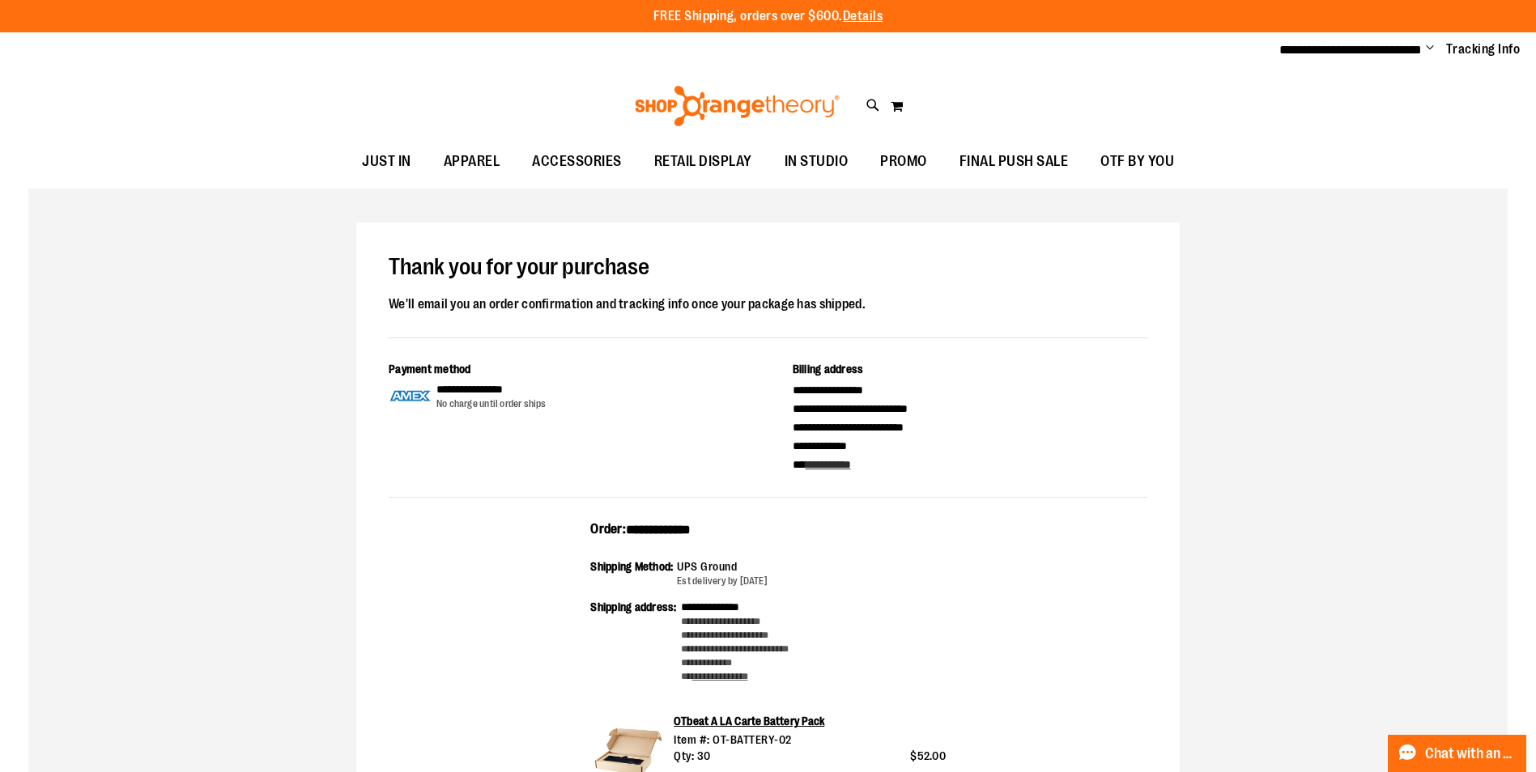
click at [1428, 48] on span "Change" at bounding box center [1430, 48] width 8 height 15
click at [1325, 106] on link "Sign Out" at bounding box center [1372, 109] width 142 height 31
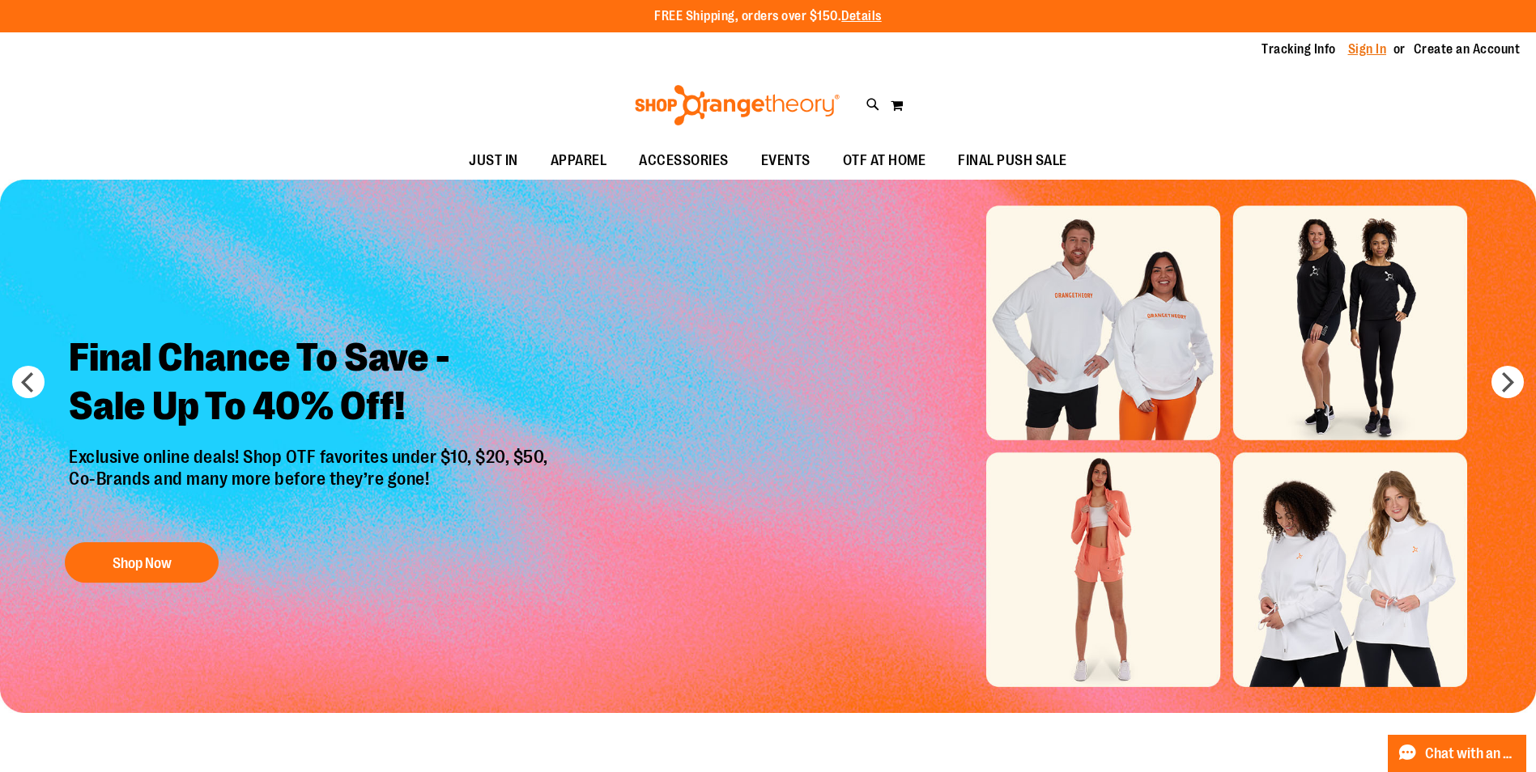
click at [1364, 46] on link "Sign In" at bounding box center [1367, 49] width 39 height 18
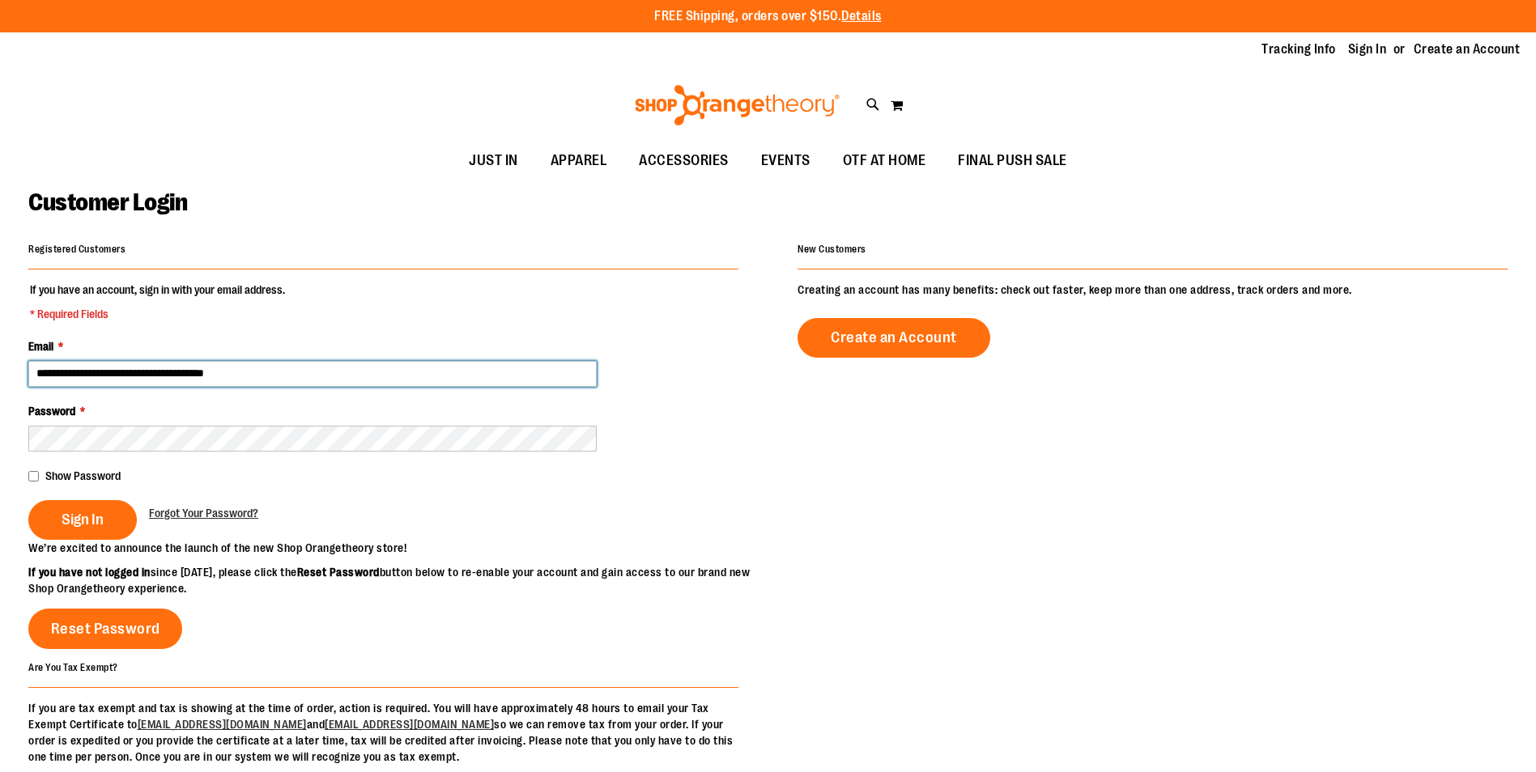
click at [130, 377] on input "**********" at bounding box center [312, 374] width 568 height 26
type input "**********"
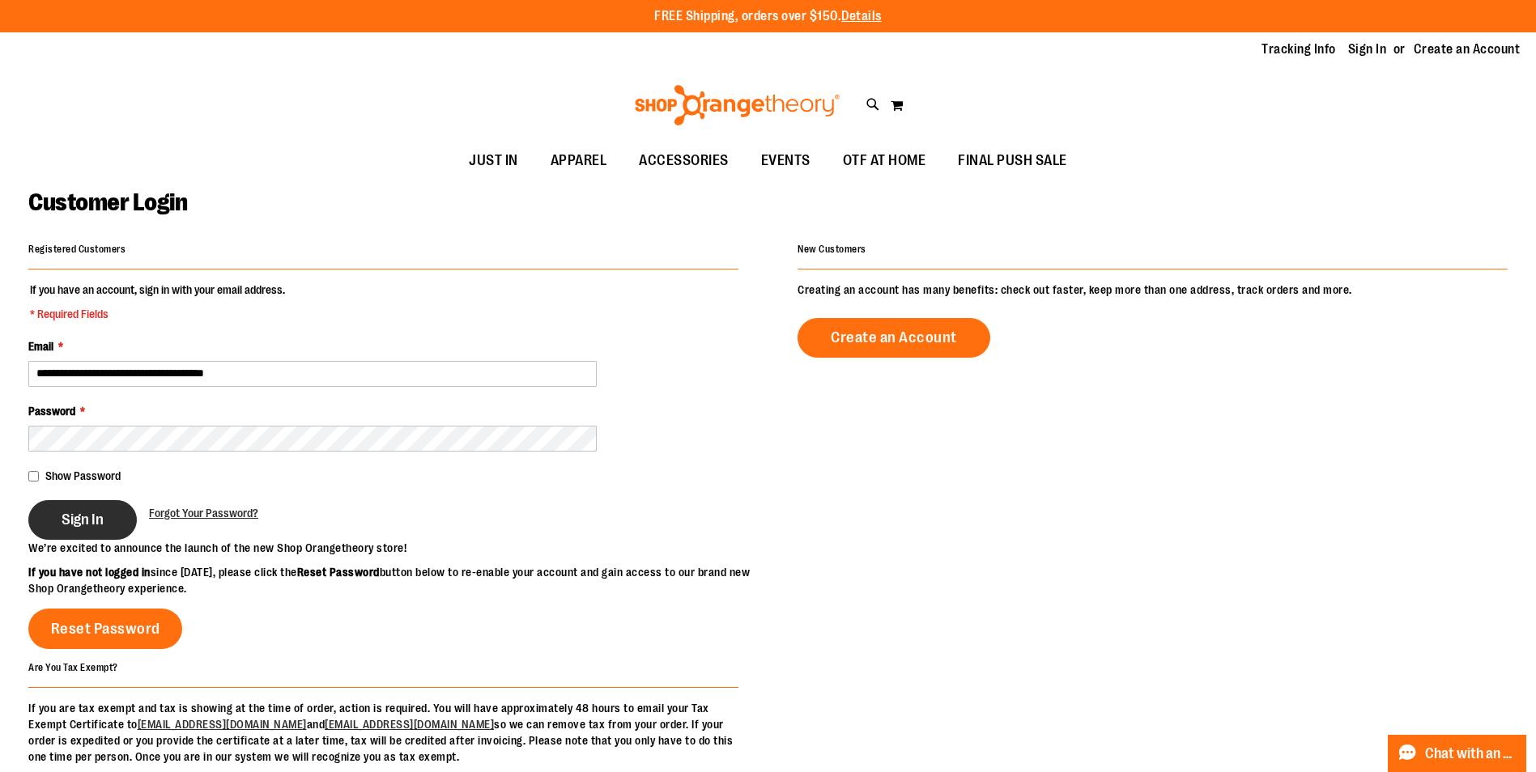
click at [89, 519] on span "Sign In" at bounding box center [83, 520] width 42 height 18
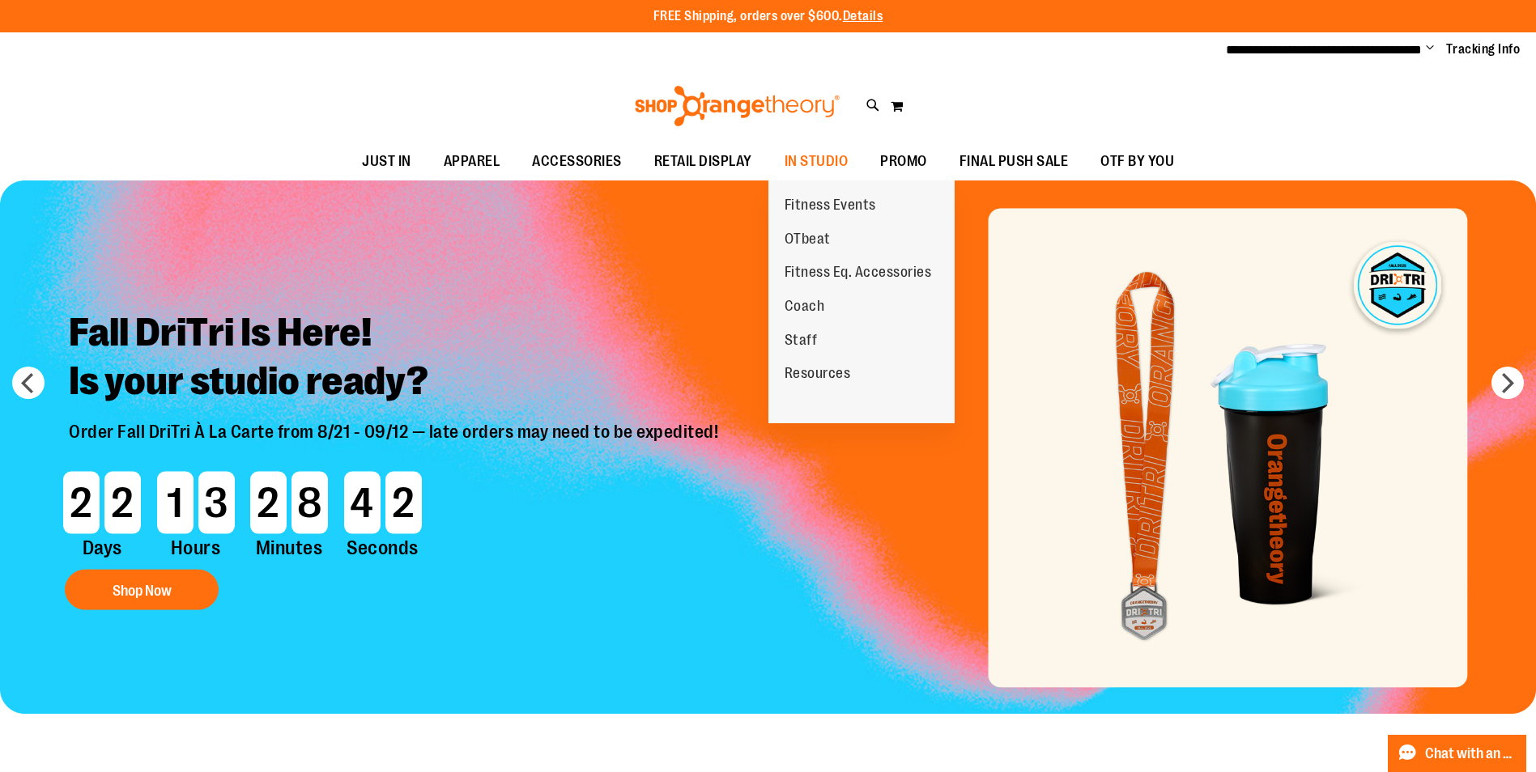
click at [827, 260] on link "Fitness Eq. Accessories" at bounding box center [858, 273] width 180 height 34
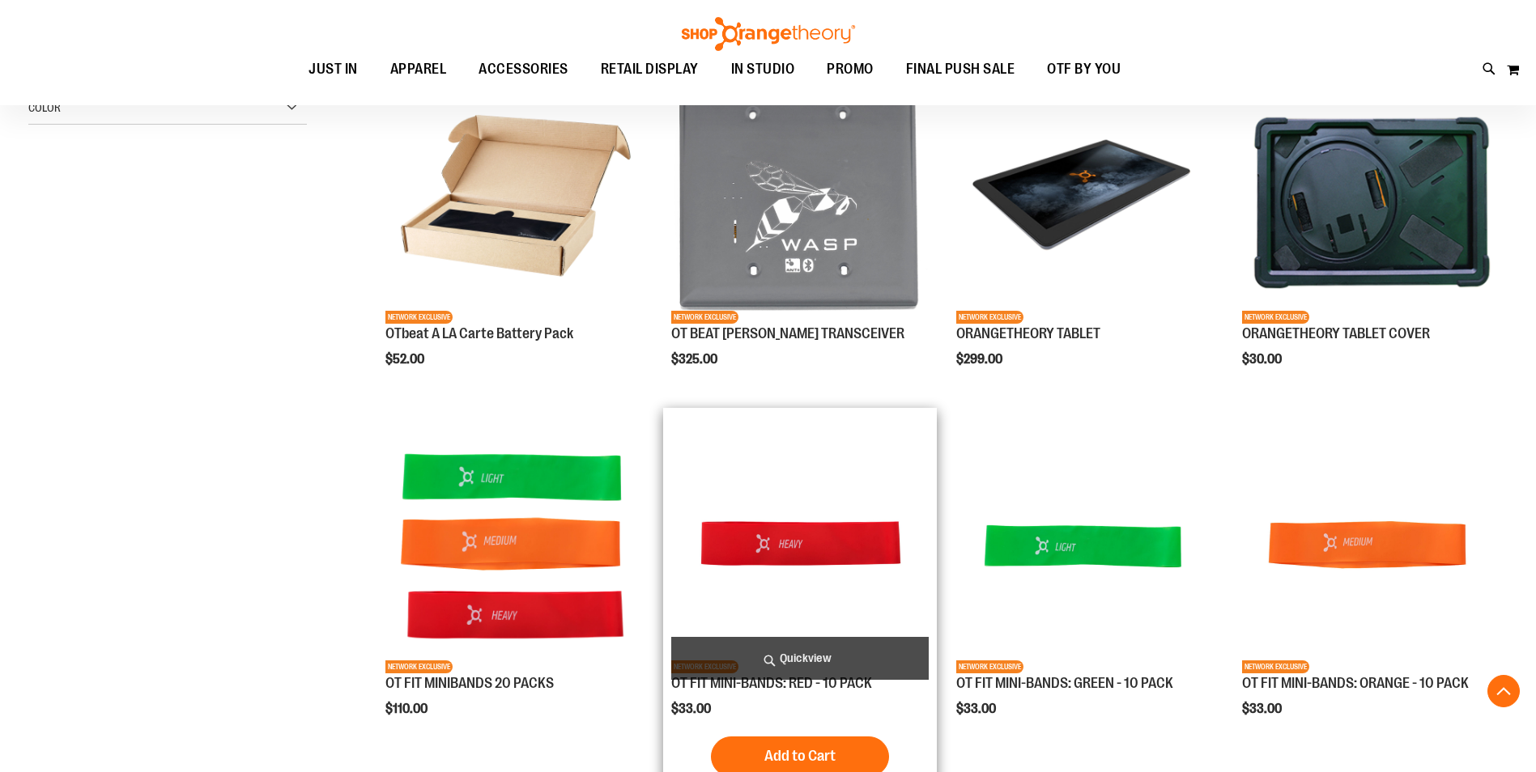
scroll to position [161, 0]
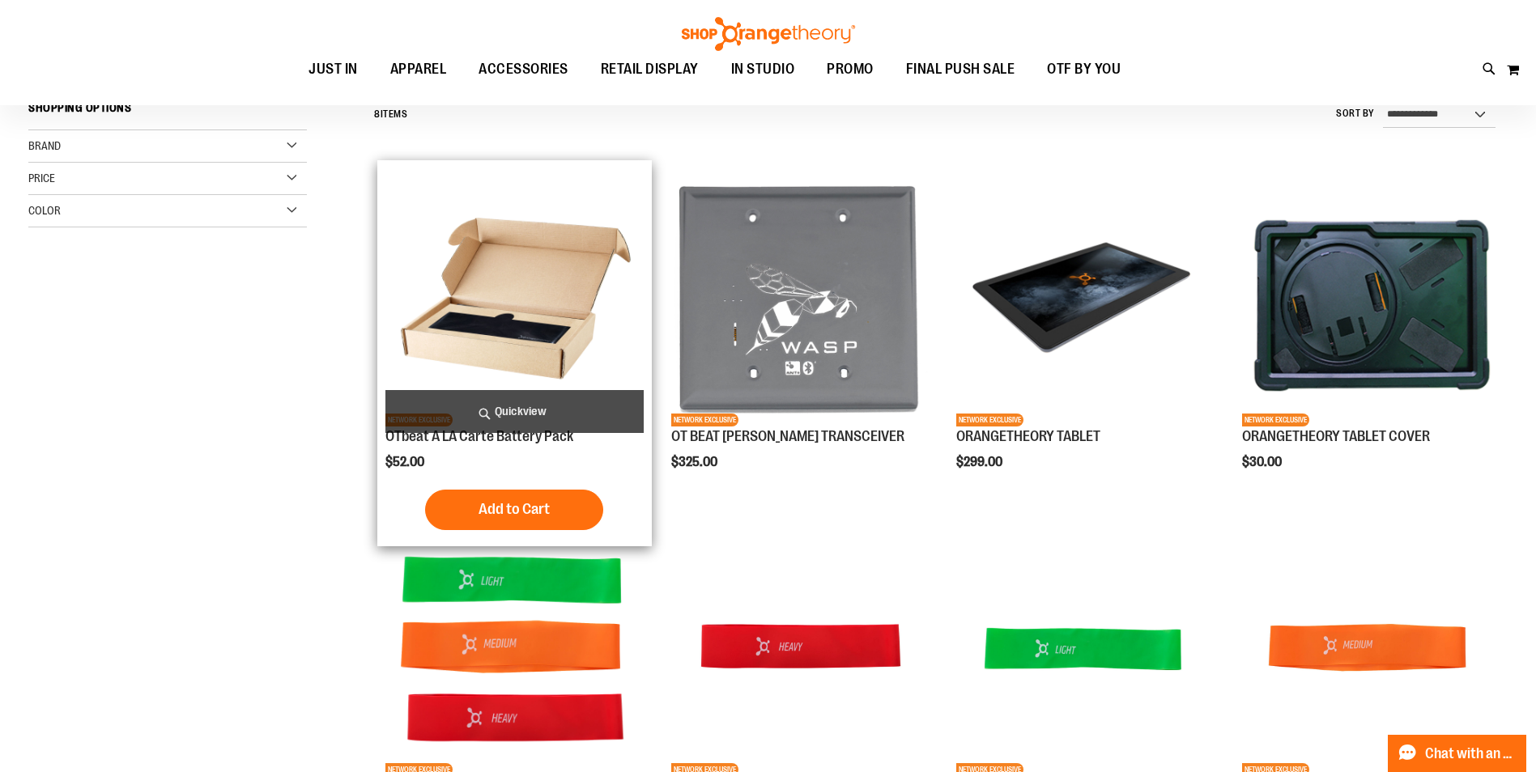
click at [530, 334] on img "product" at bounding box center [513, 296] width 257 height 257
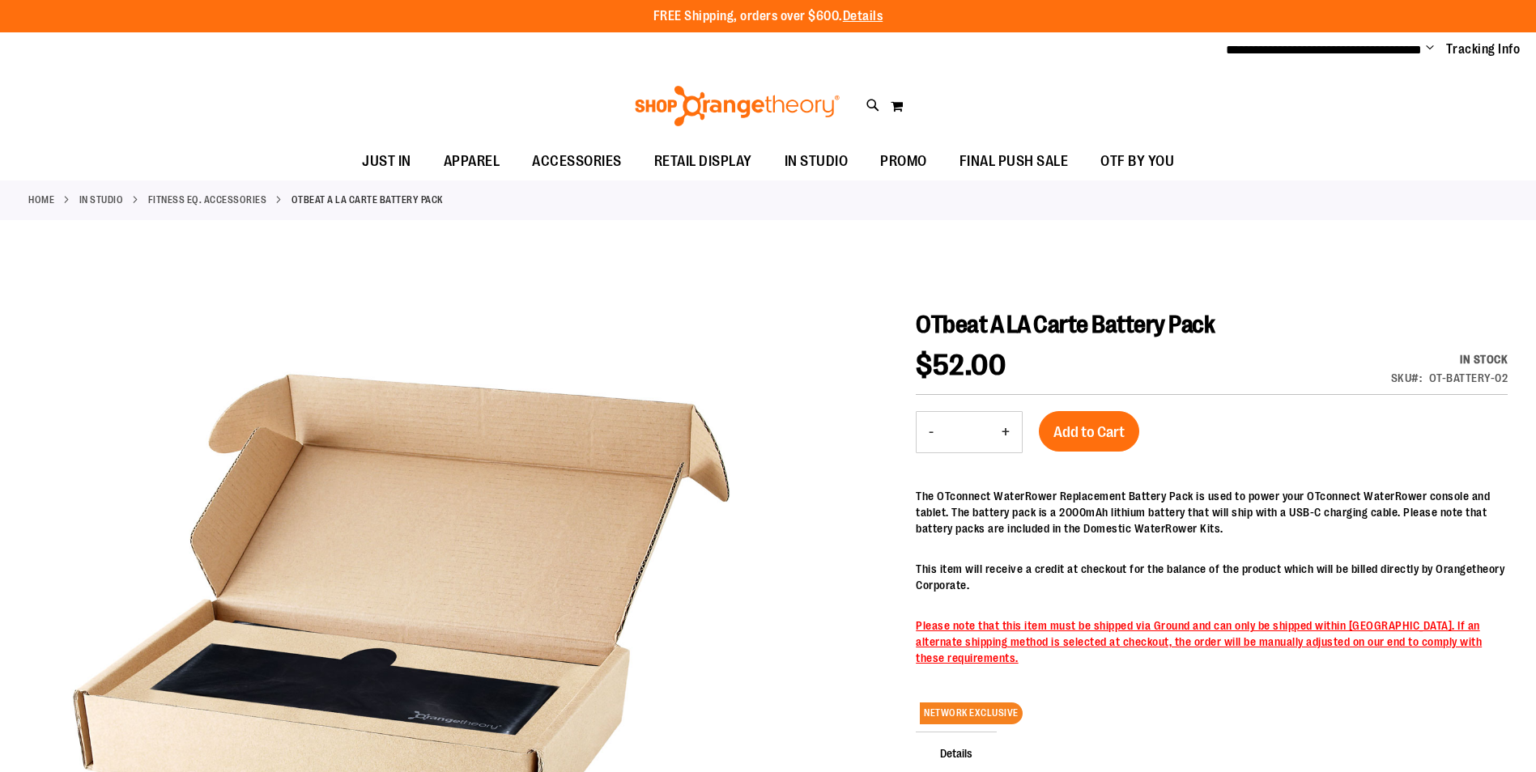
click at [1006, 428] on button "+" at bounding box center [1006, 432] width 32 height 40
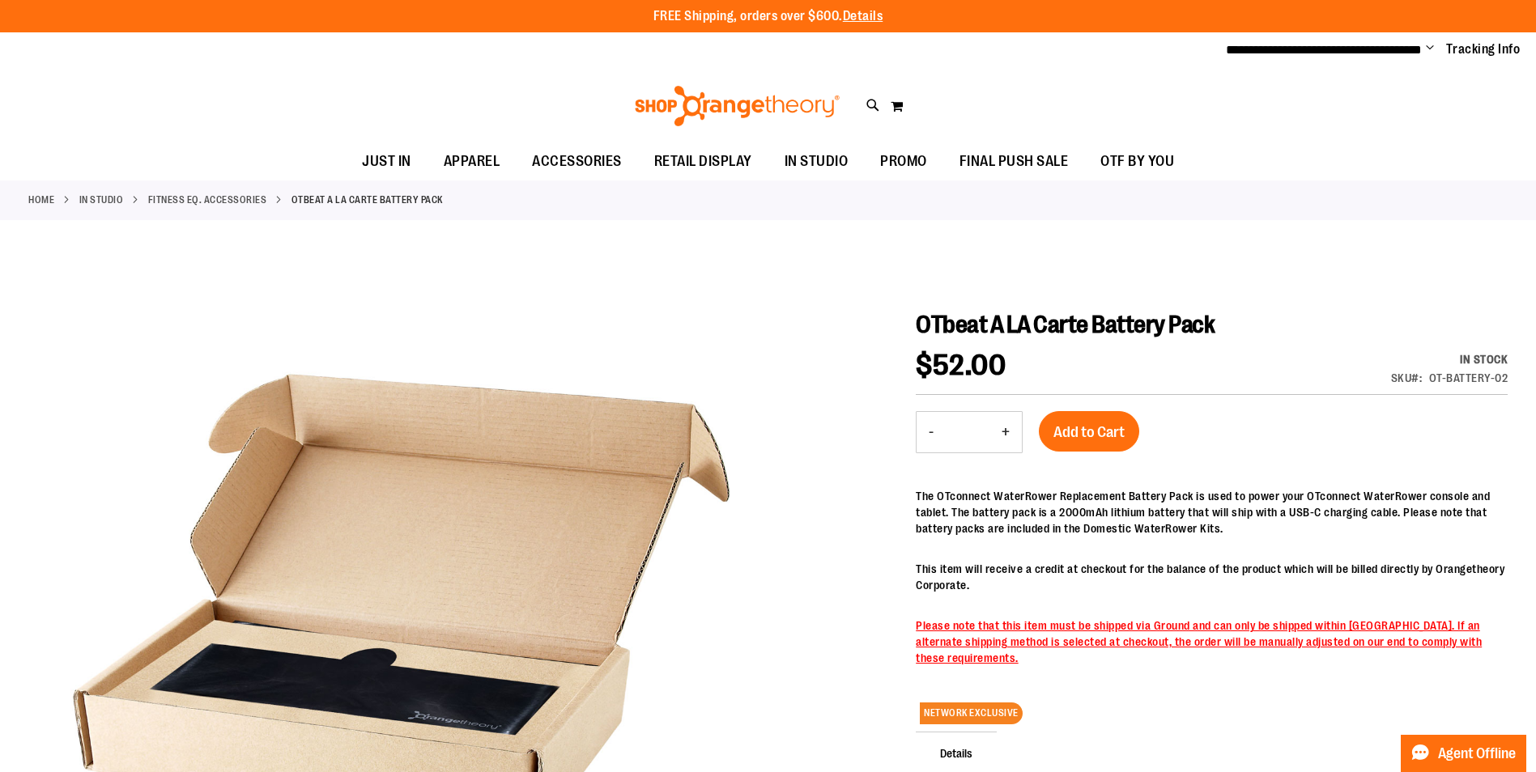
click at [1006, 428] on button "+" at bounding box center [1006, 432] width 32 height 40
click at [1007, 428] on button "+" at bounding box center [1006, 432] width 32 height 40
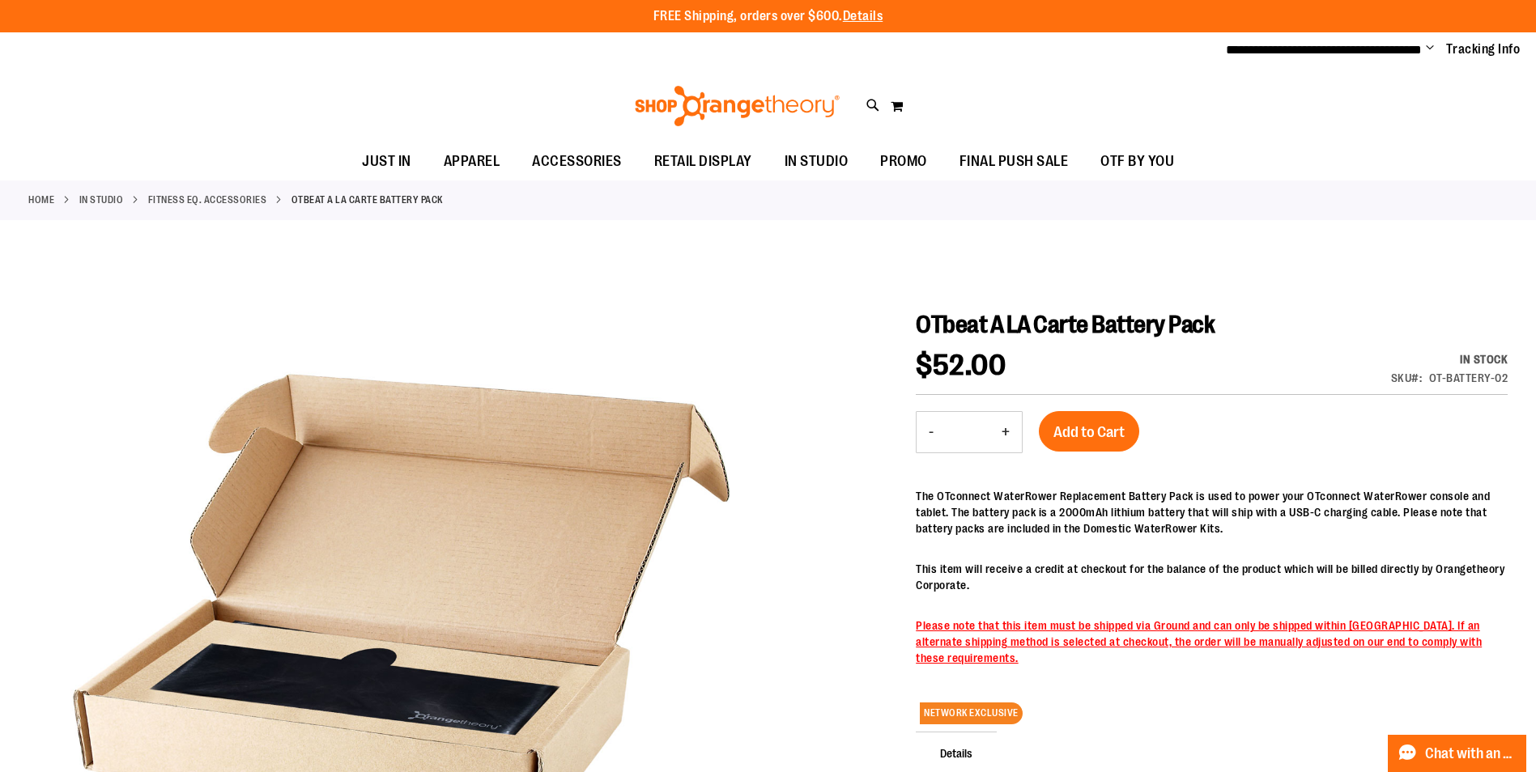
click at [1007, 428] on button "+" at bounding box center [1006, 432] width 32 height 40
click at [1010, 428] on button "+" at bounding box center [1006, 432] width 32 height 40
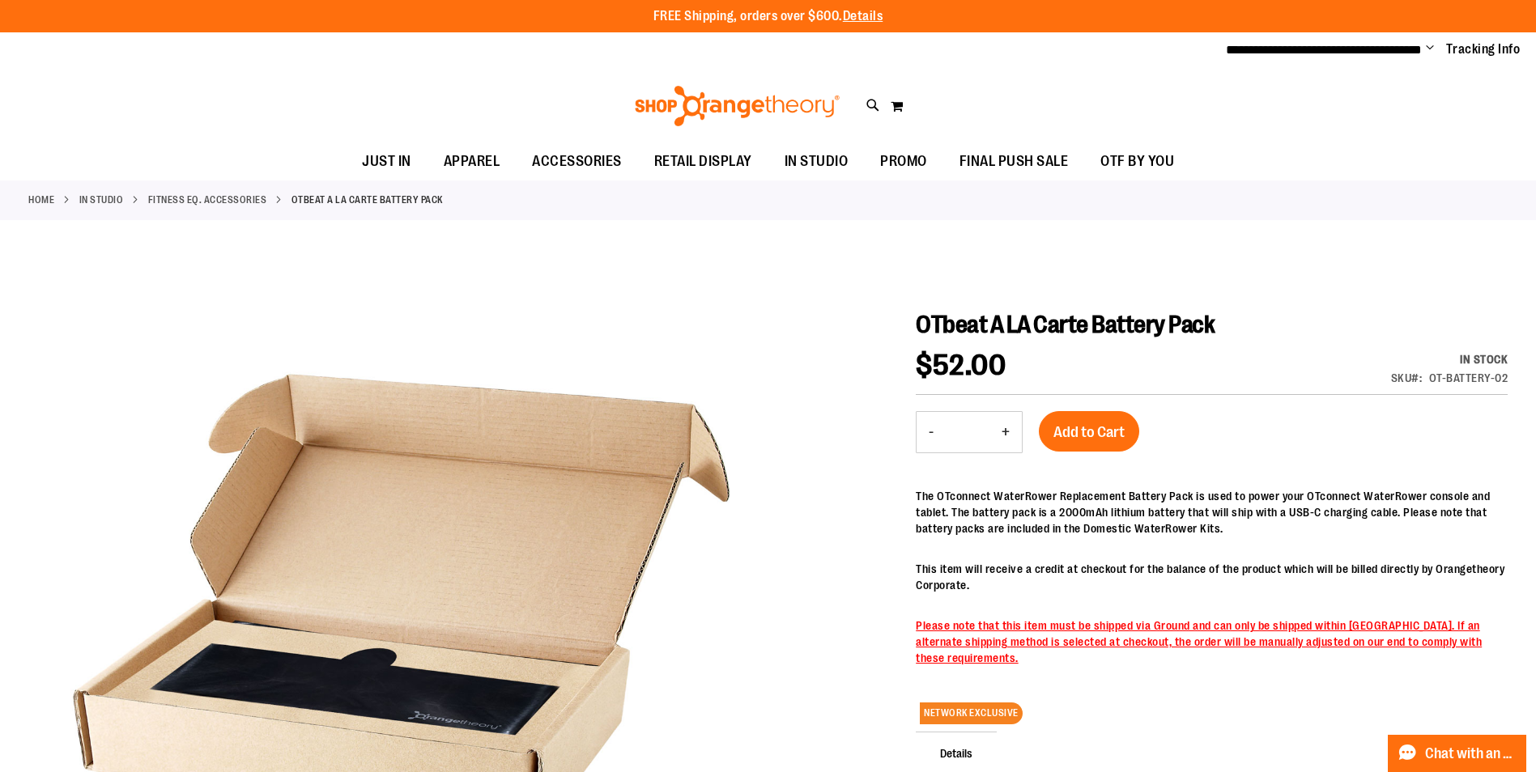
click at [1010, 428] on button "+" at bounding box center [1006, 432] width 32 height 40
click at [922, 432] on button "-" at bounding box center [931, 432] width 29 height 40
type input "**"
click at [1111, 426] on span "Add to Cart" at bounding box center [1088, 432] width 71 height 18
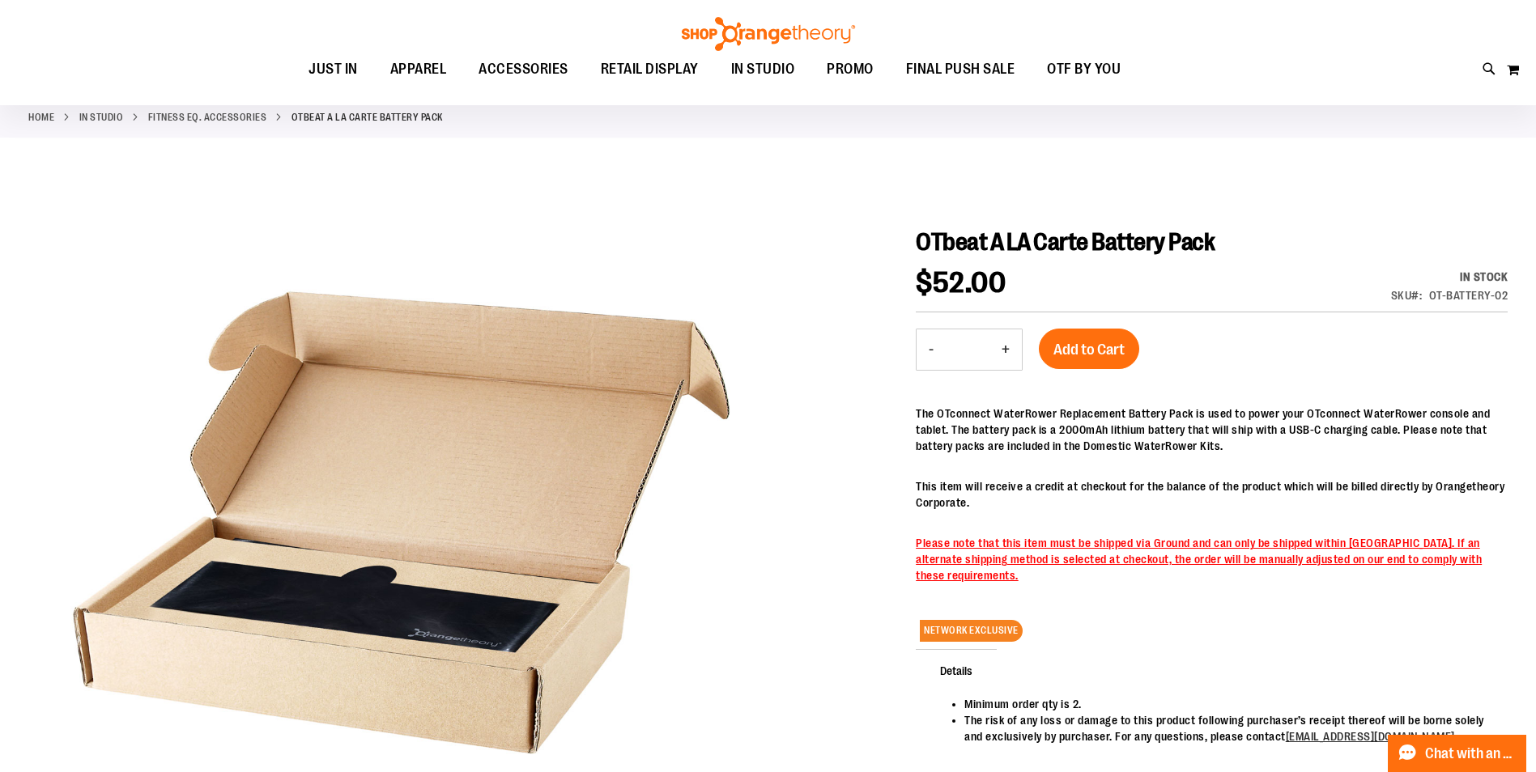
scroll to position [405, 0]
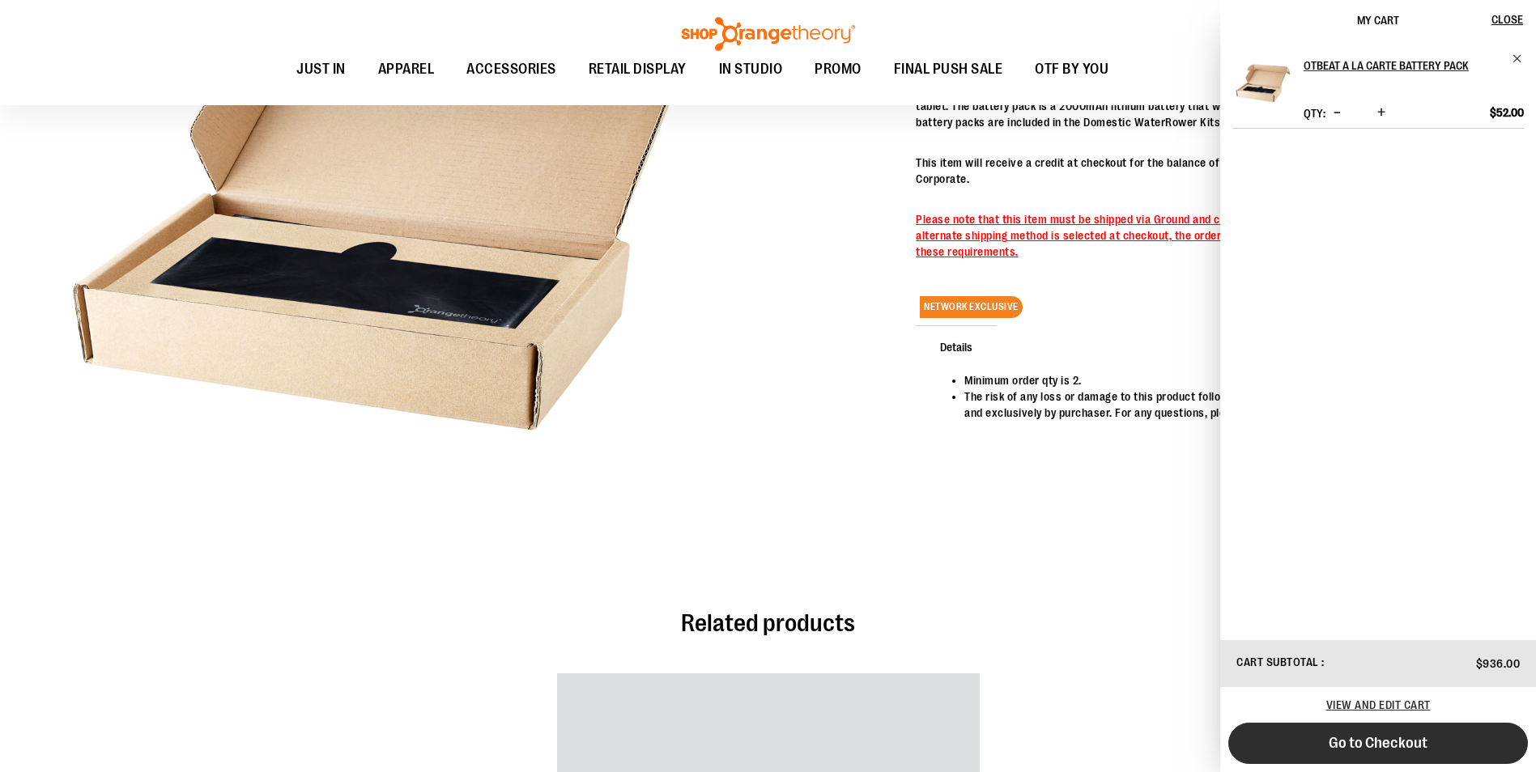
click at [1437, 740] on button "Go to Checkout" at bounding box center [1378, 743] width 300 height 41
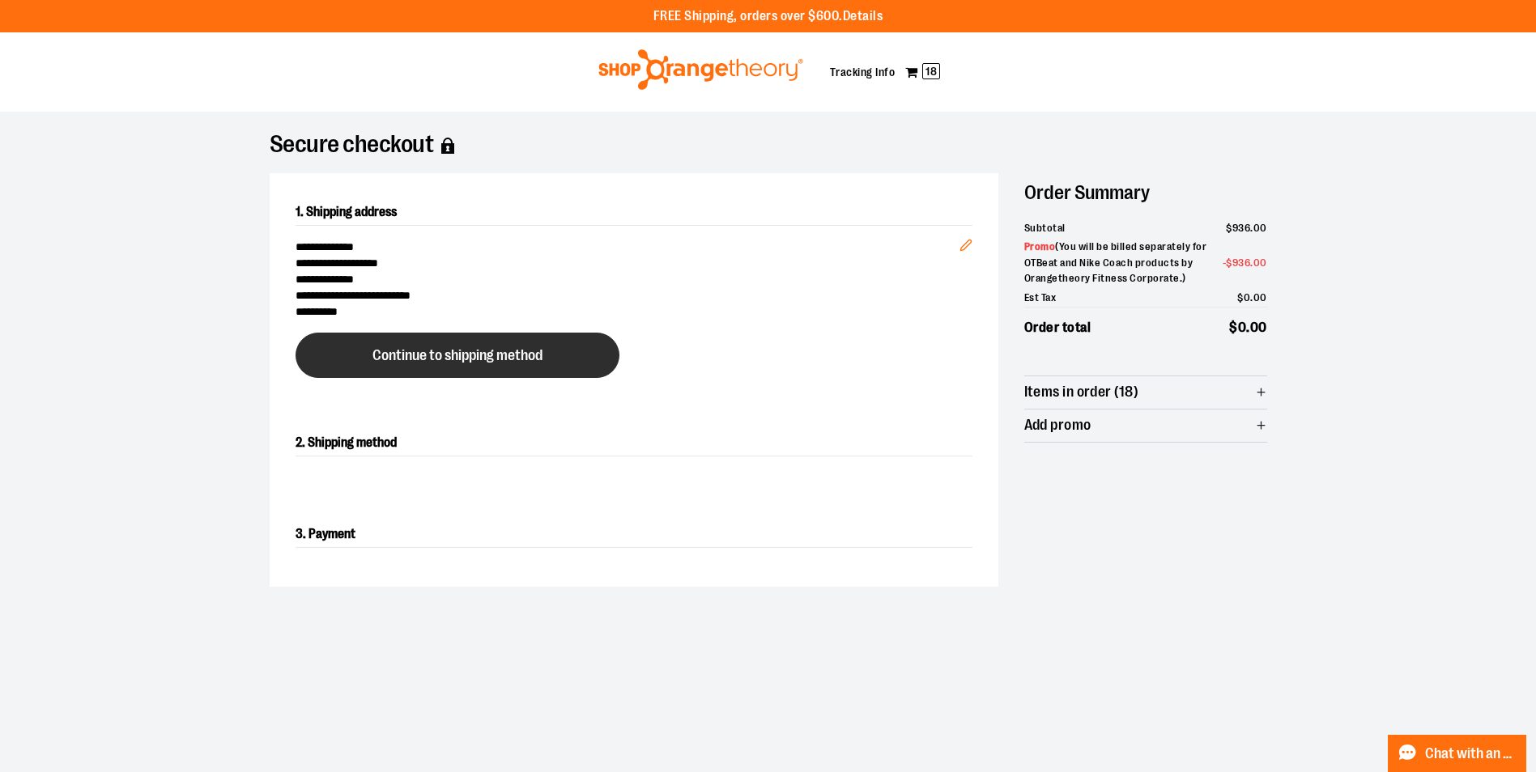
click at [424, 355] on span "Continue to shipping method" at bounding box center [457, 355] width 170 height 15
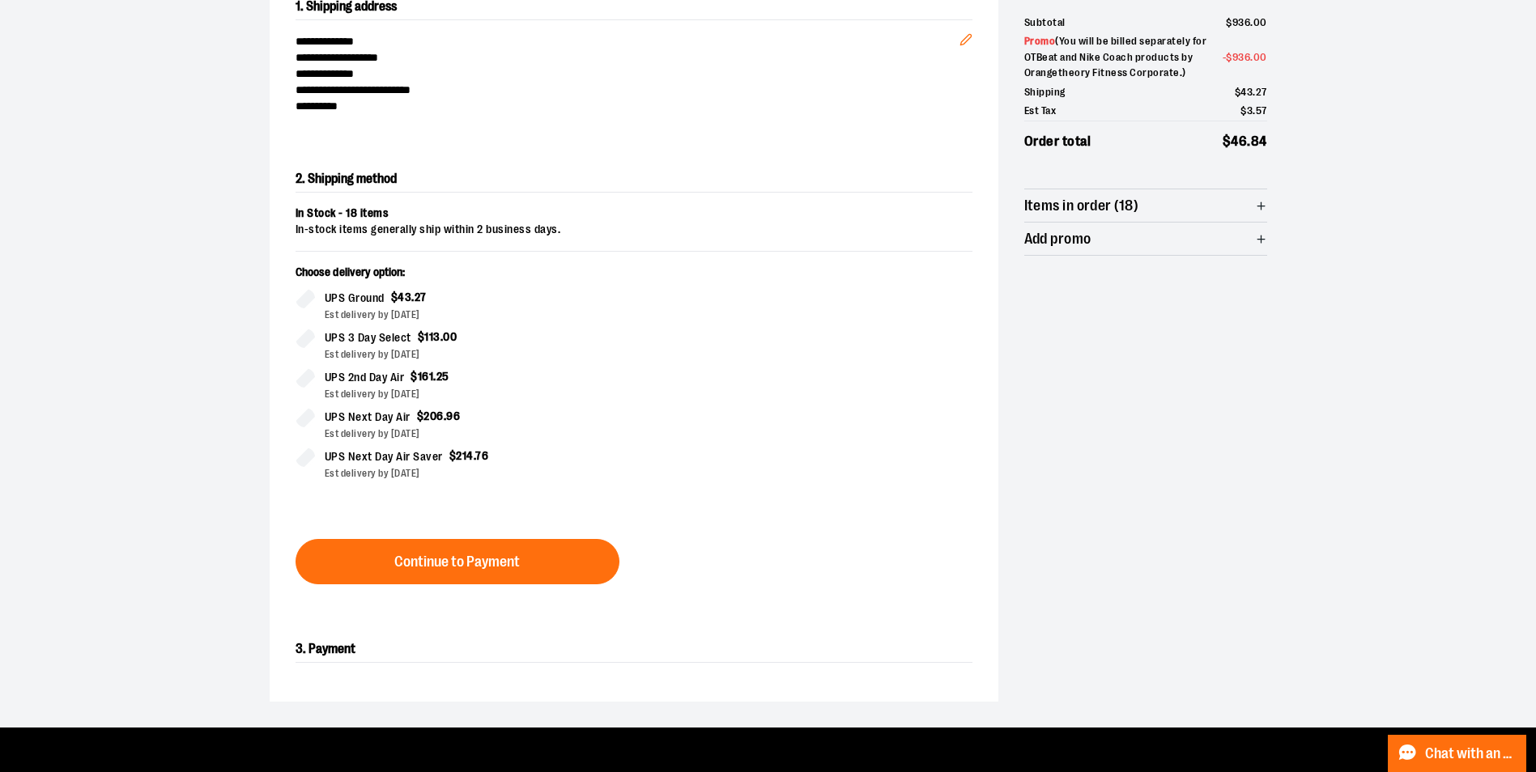
scroll to position [276, 0]
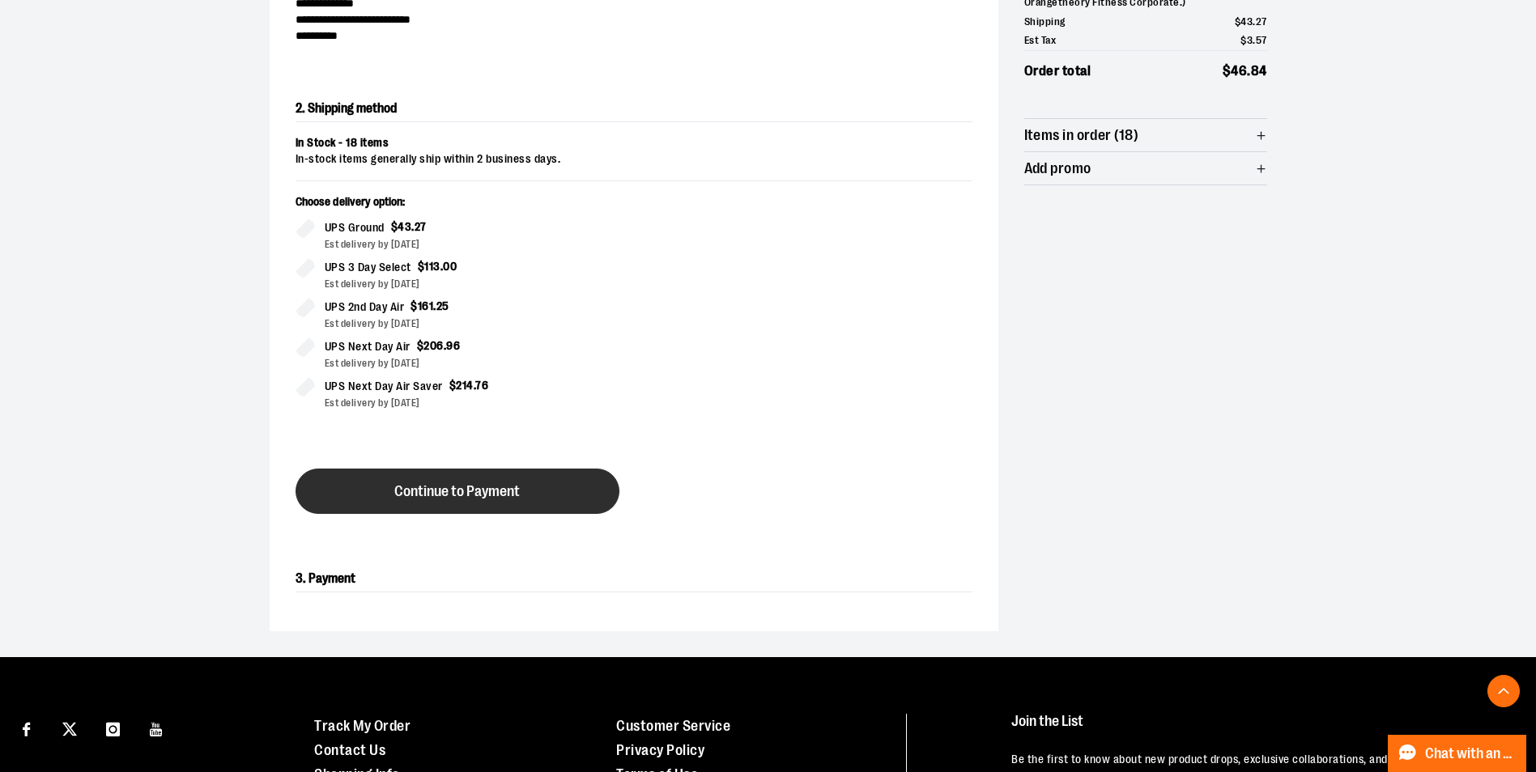
click at [444, 504] on button "Continue to Payment" at bounding box center [458, 491] width 324 height 45
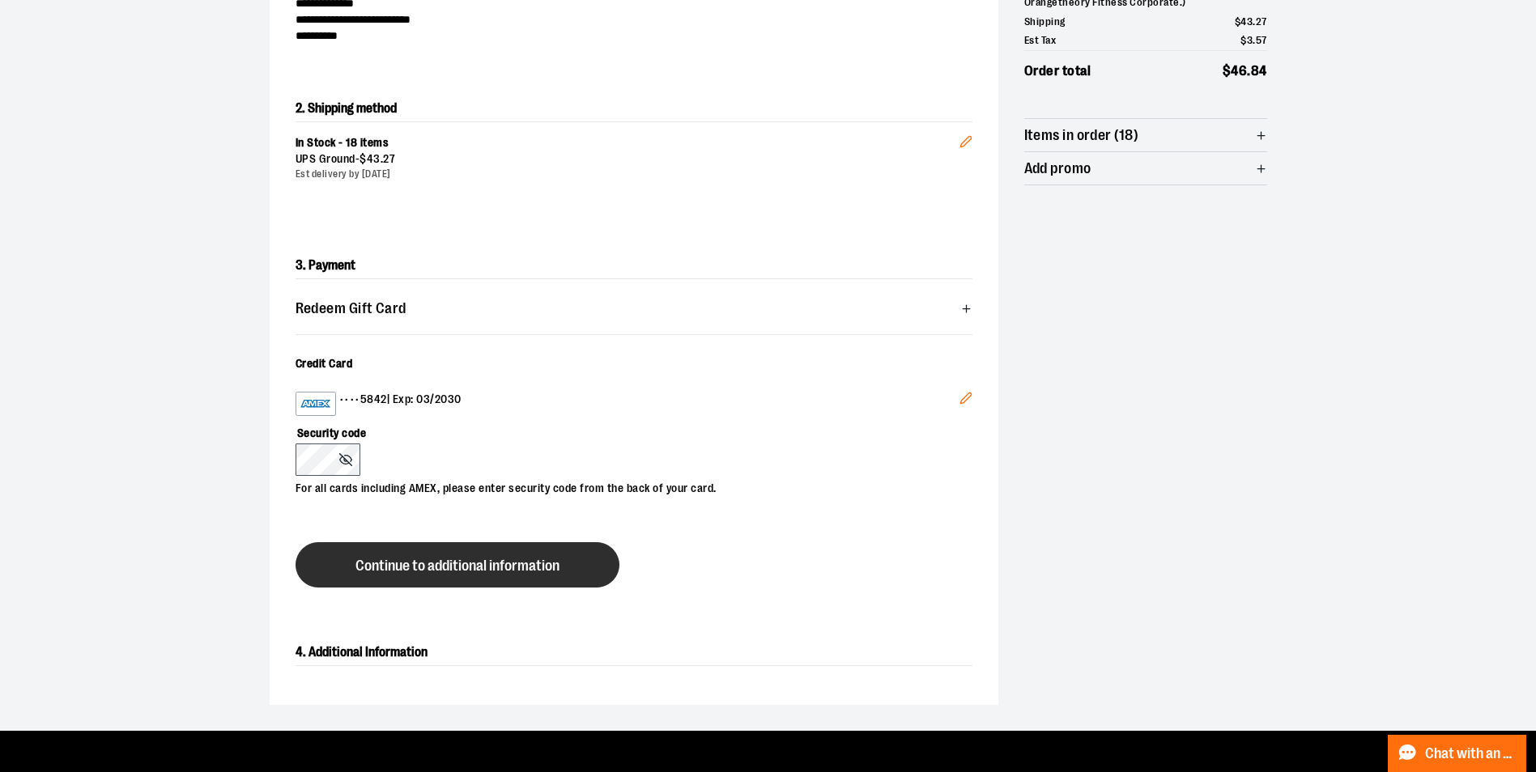
click at [532, 559] on span "Continue to additional information" at bounding box center [457, 566] width 204 height 15
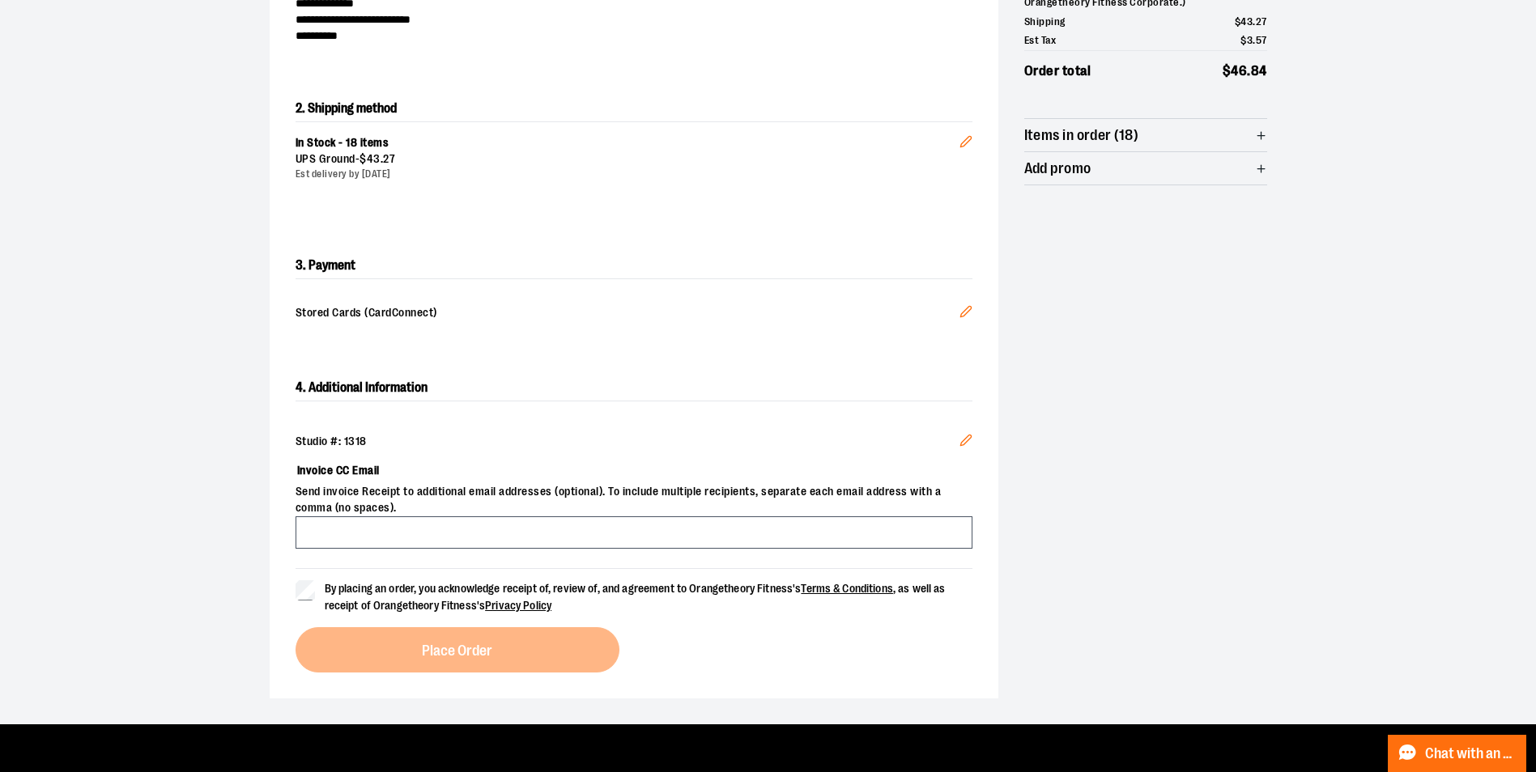
click at [405, 508] on span "Send invoice Receipt to additional email addresses (optional). To include multi…" at bounding box center [634, 500] width 677 height 32
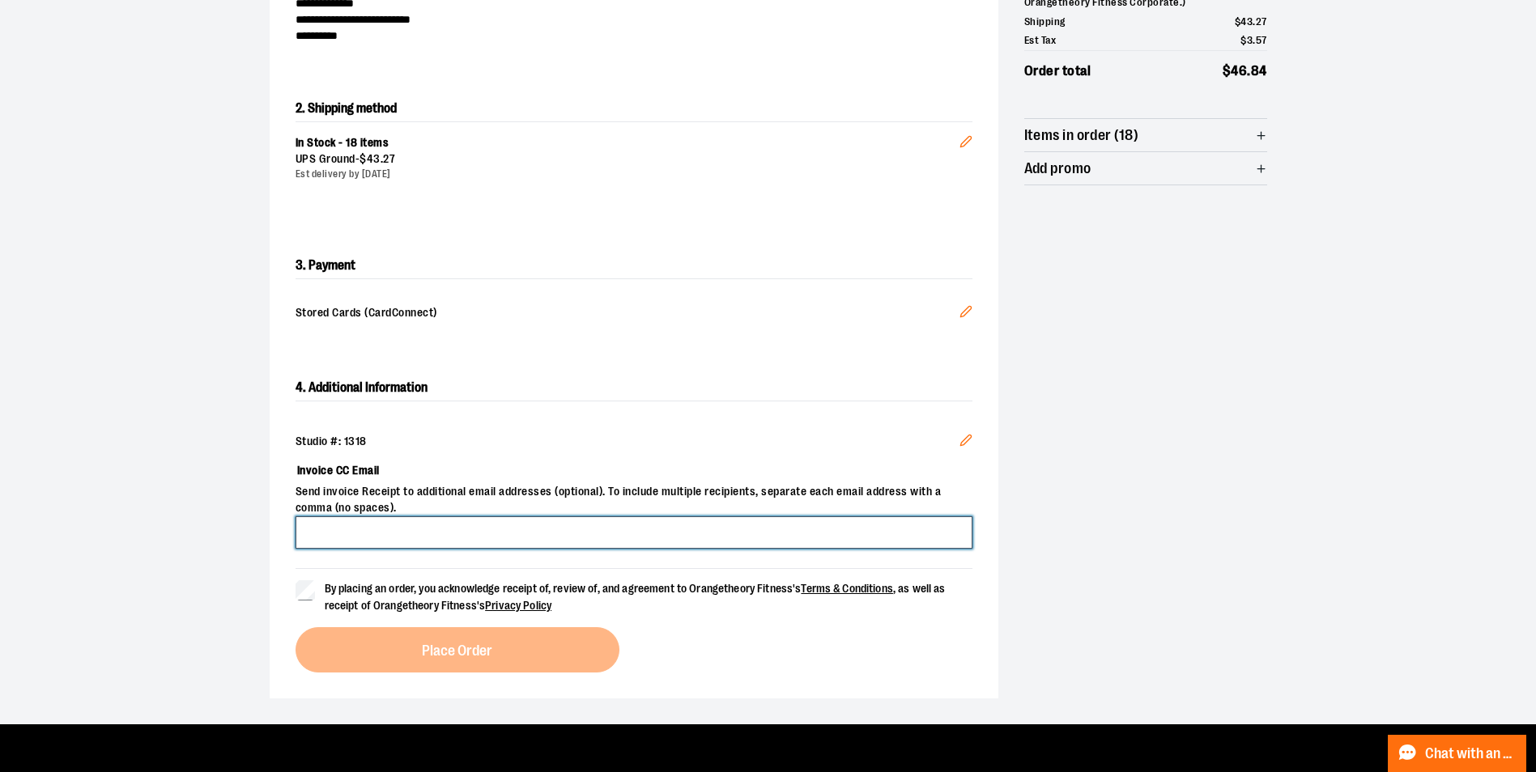
click at [415, 523] on input "Invoice CC Email" at bounding box center [634, 533] width 677 height 32
type input "**********"
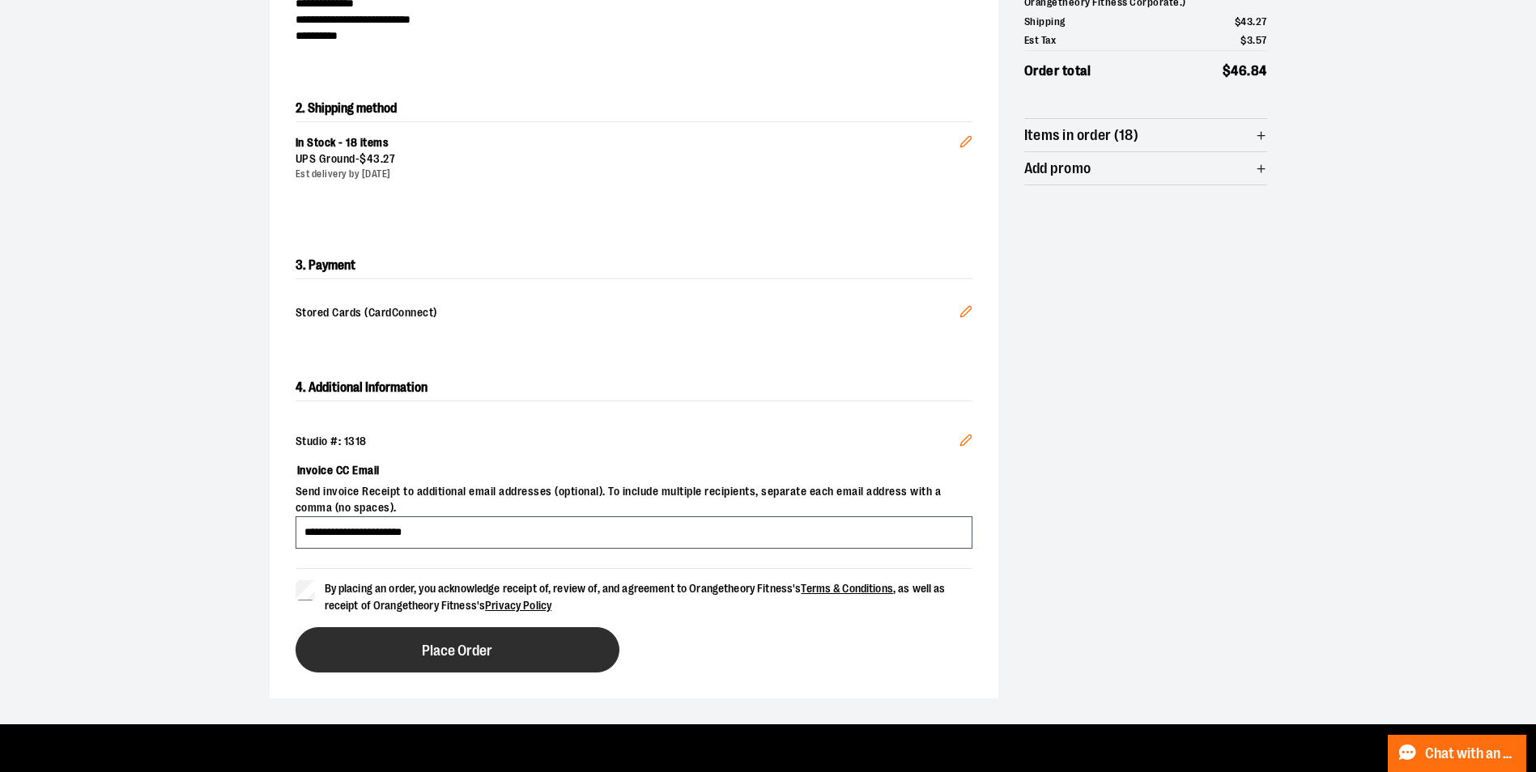
click at [455, 666] on button "Place Order" at bounding box center [458, 650] width 324 height 45
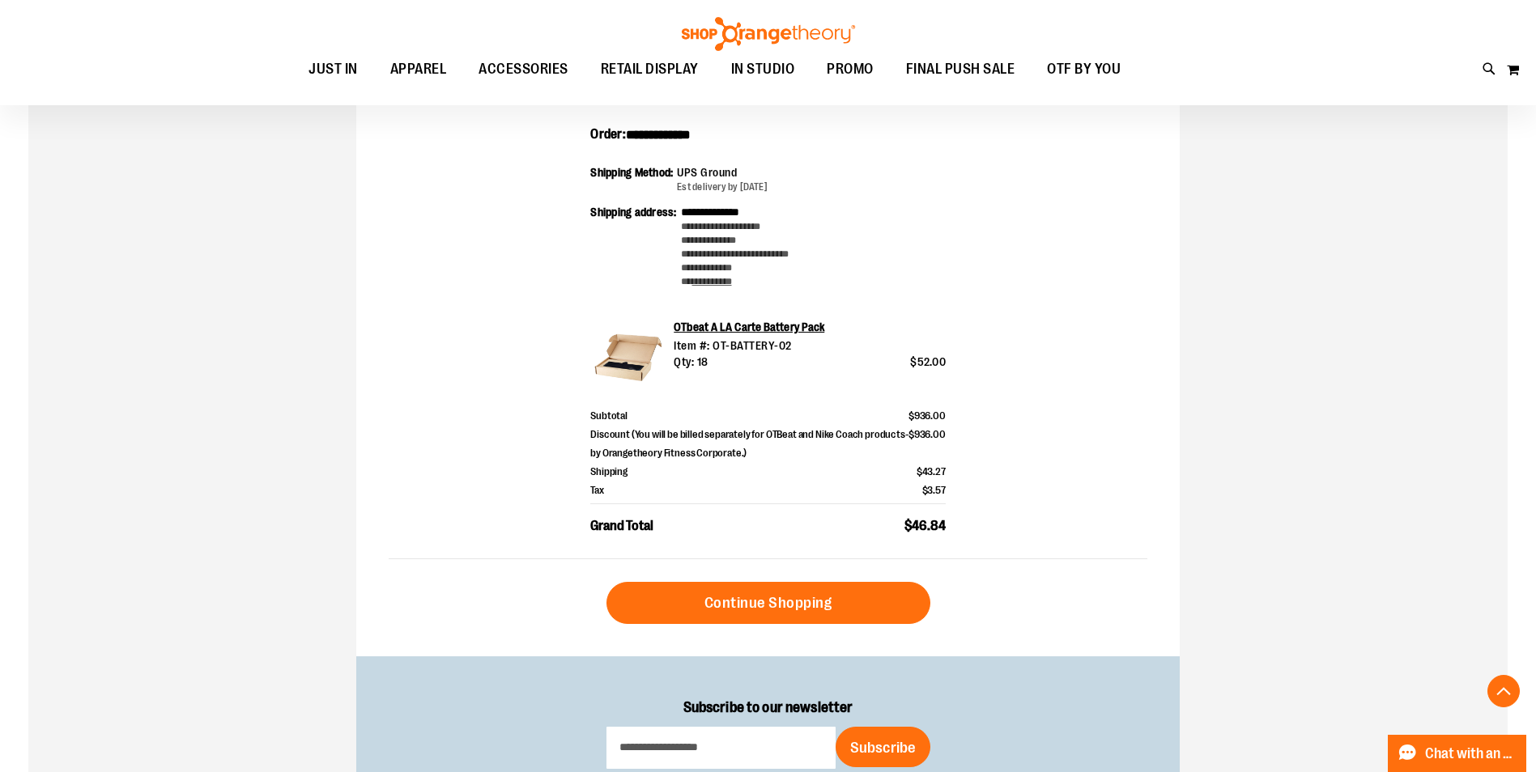
scroll to position [317, 0]
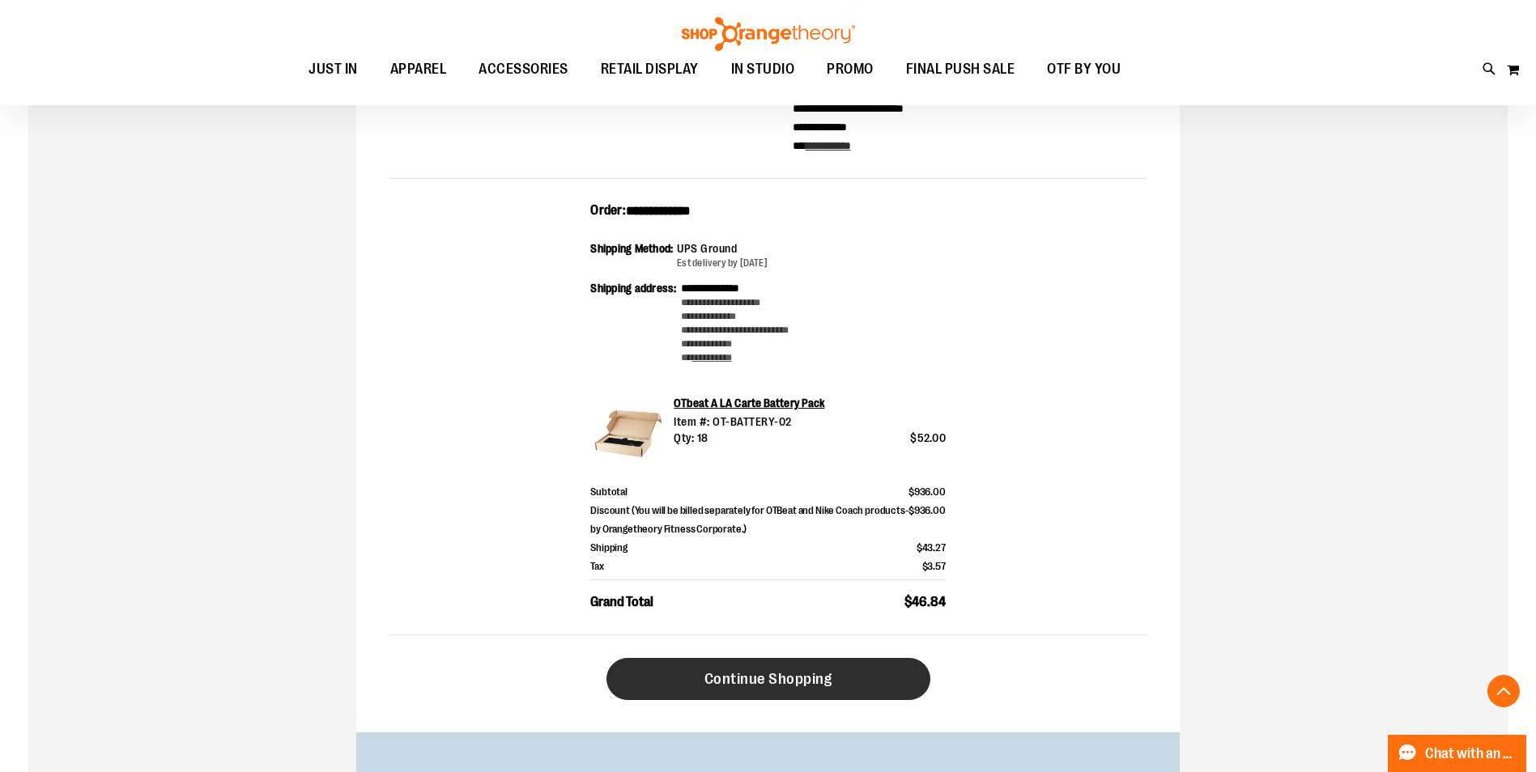
click at [848, 670] on link "Continue Shopping" at bounding box center [769, 679] width 324 height 42
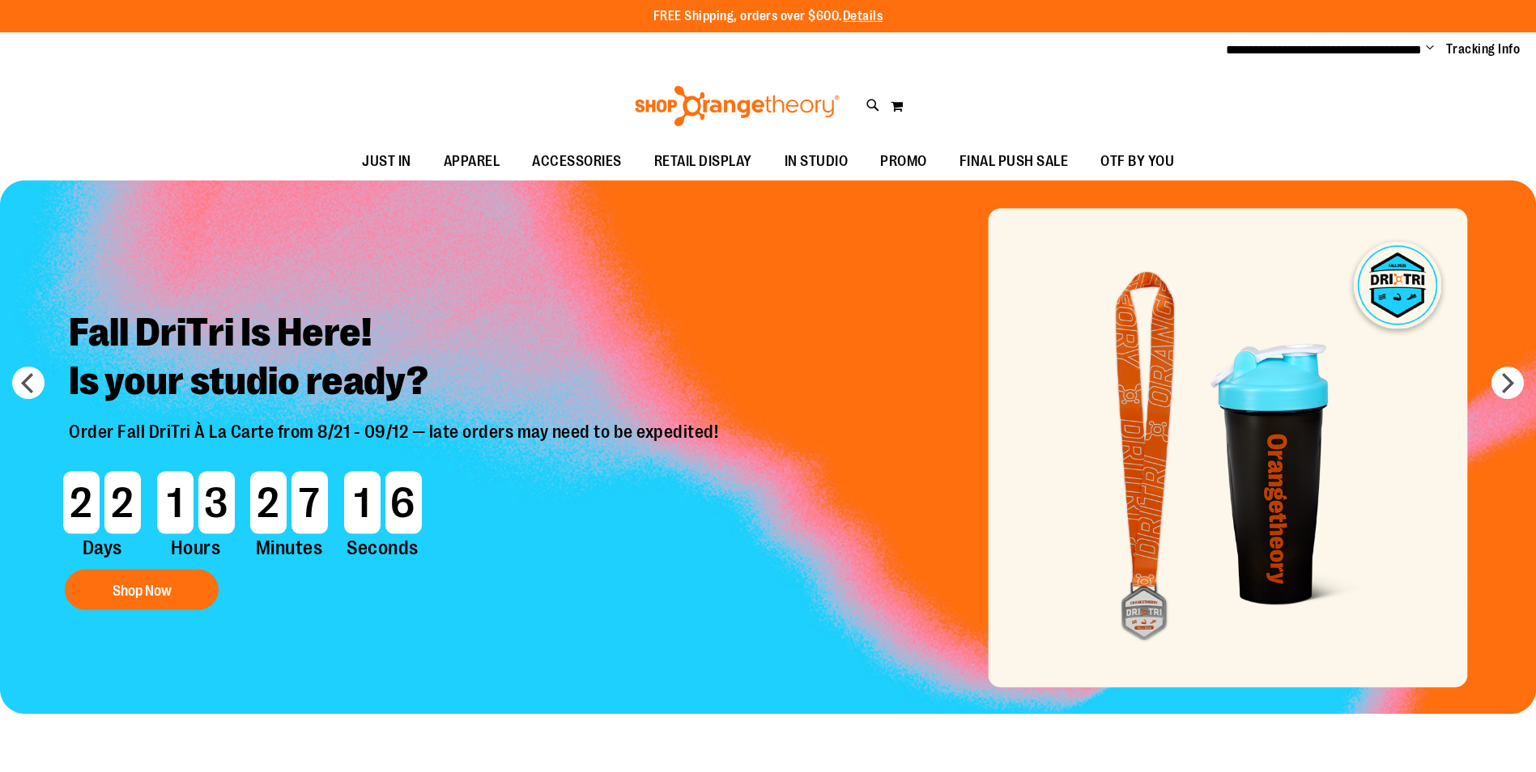
click at [1429, 47] on span "Change" at bounding box center [1430, 48] width 8 height 15
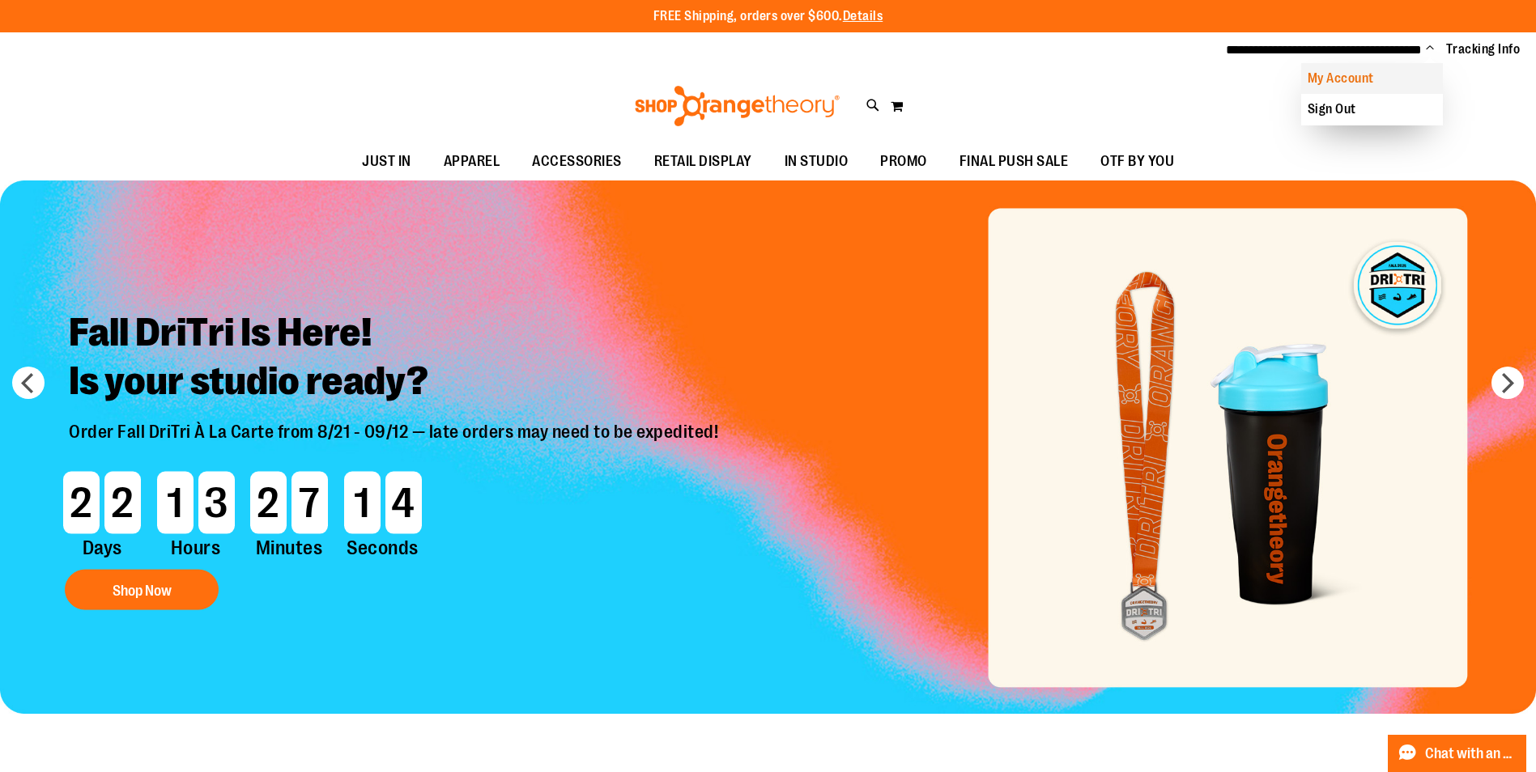
click at [1326, 79] on link "My Account" at bounding box center [1372, 78] width 142 height 31
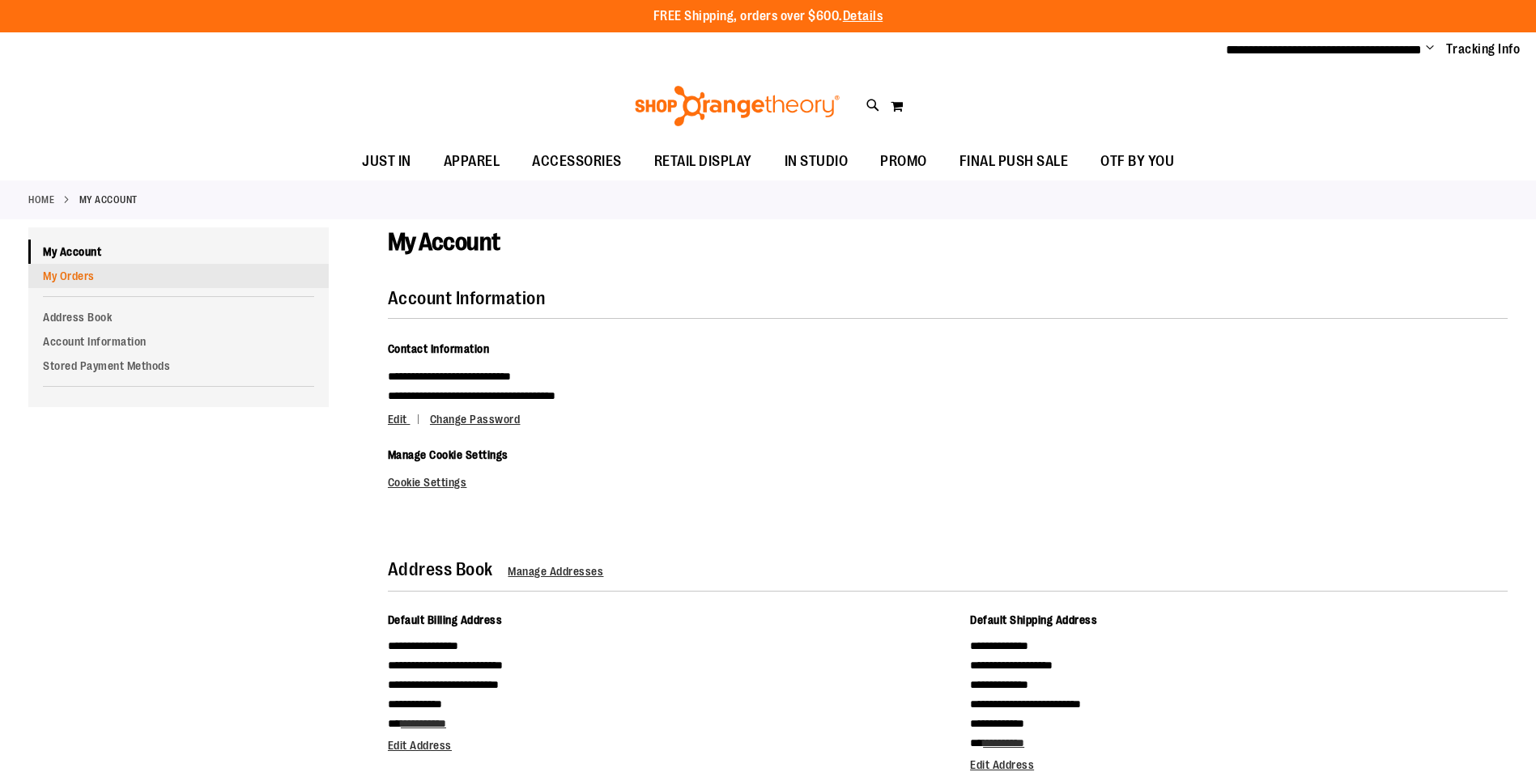
click at [99, 280] on link "My Orders" at bounding box center [178, 276] width 300 height 24
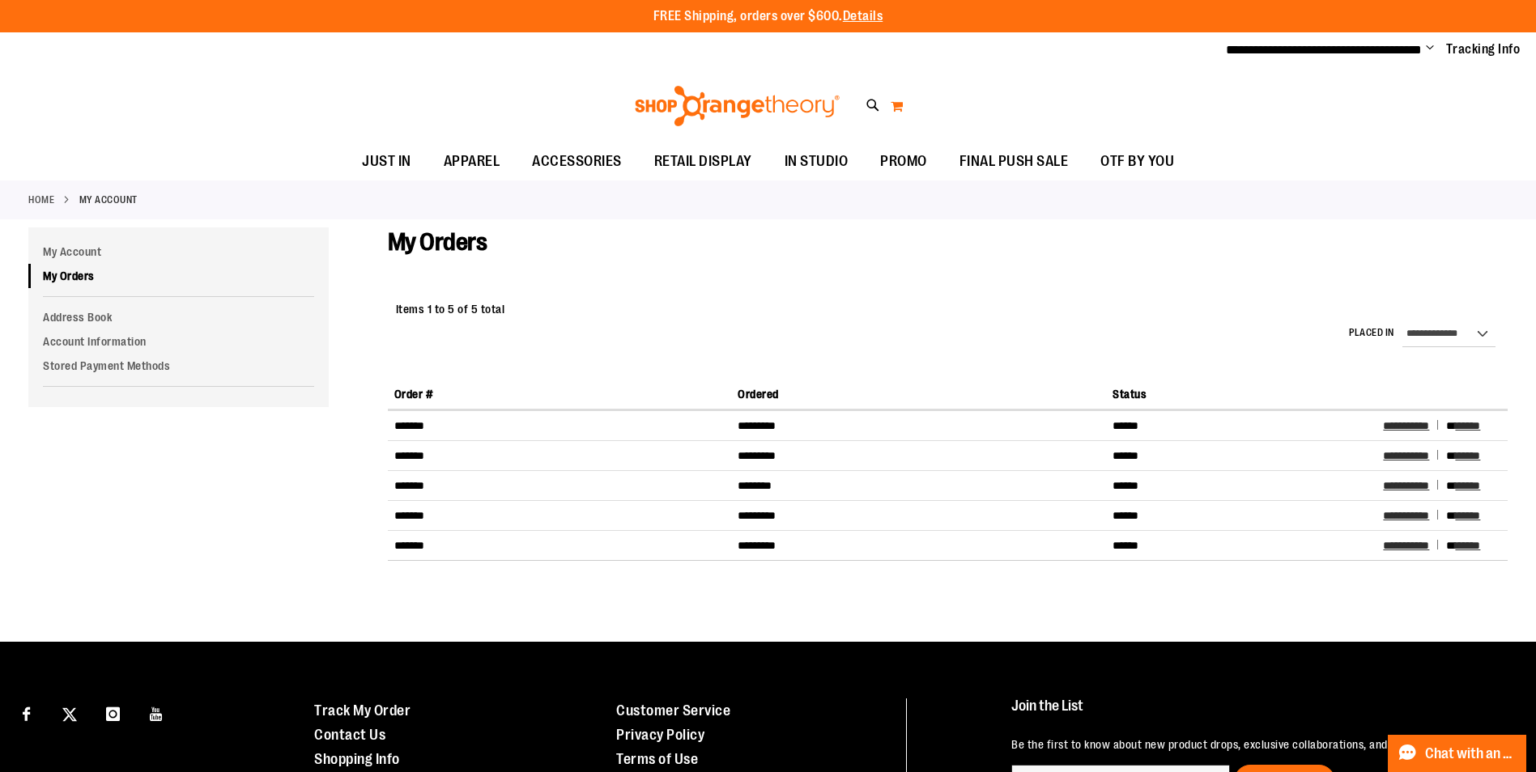
click at [900, 103] on button "My Cart 0" at bounding box center [897, 106] width 14 height 26
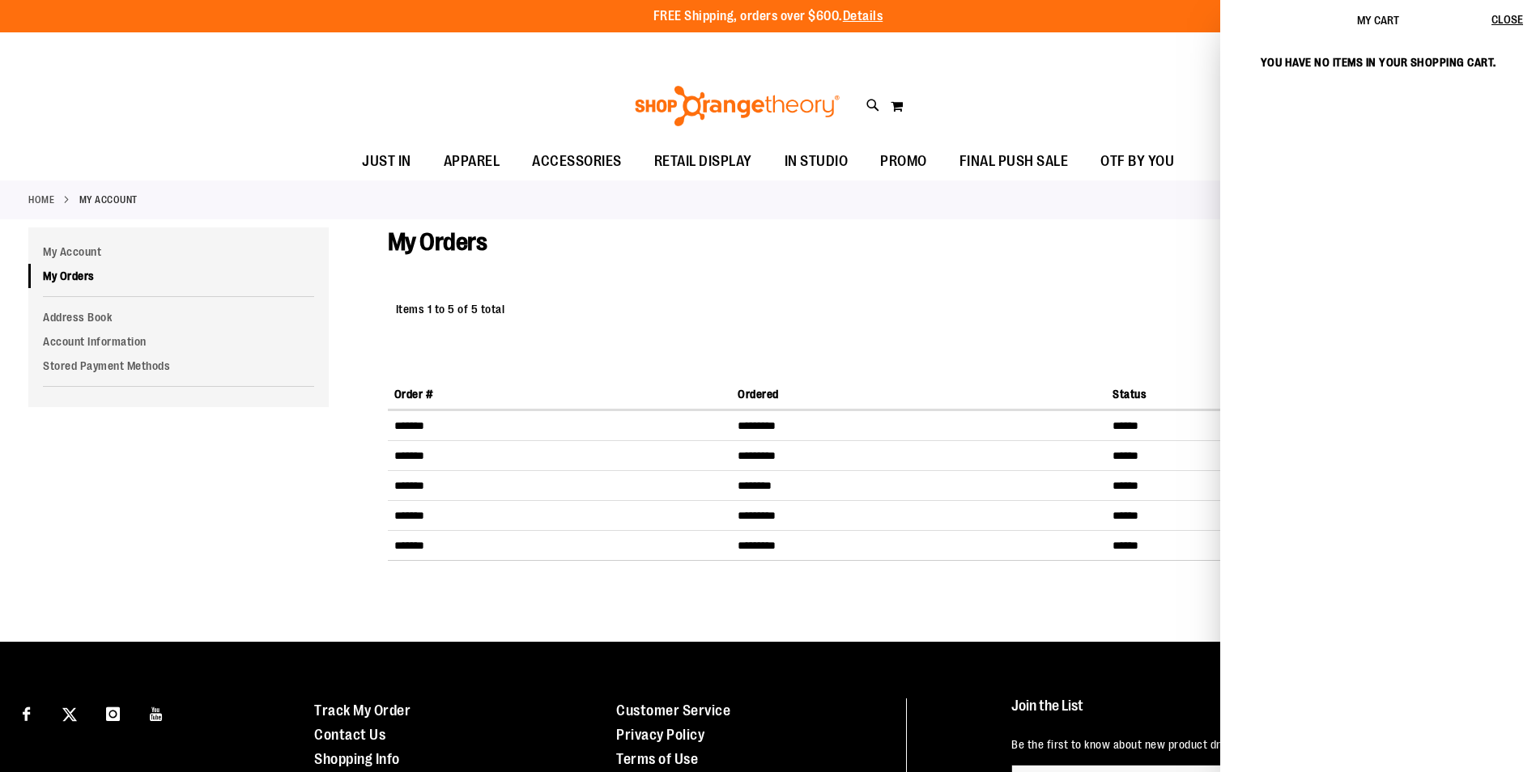
click at [1055, 337] on div "**********" at bounding box center [948, 322] width 1120 height 66
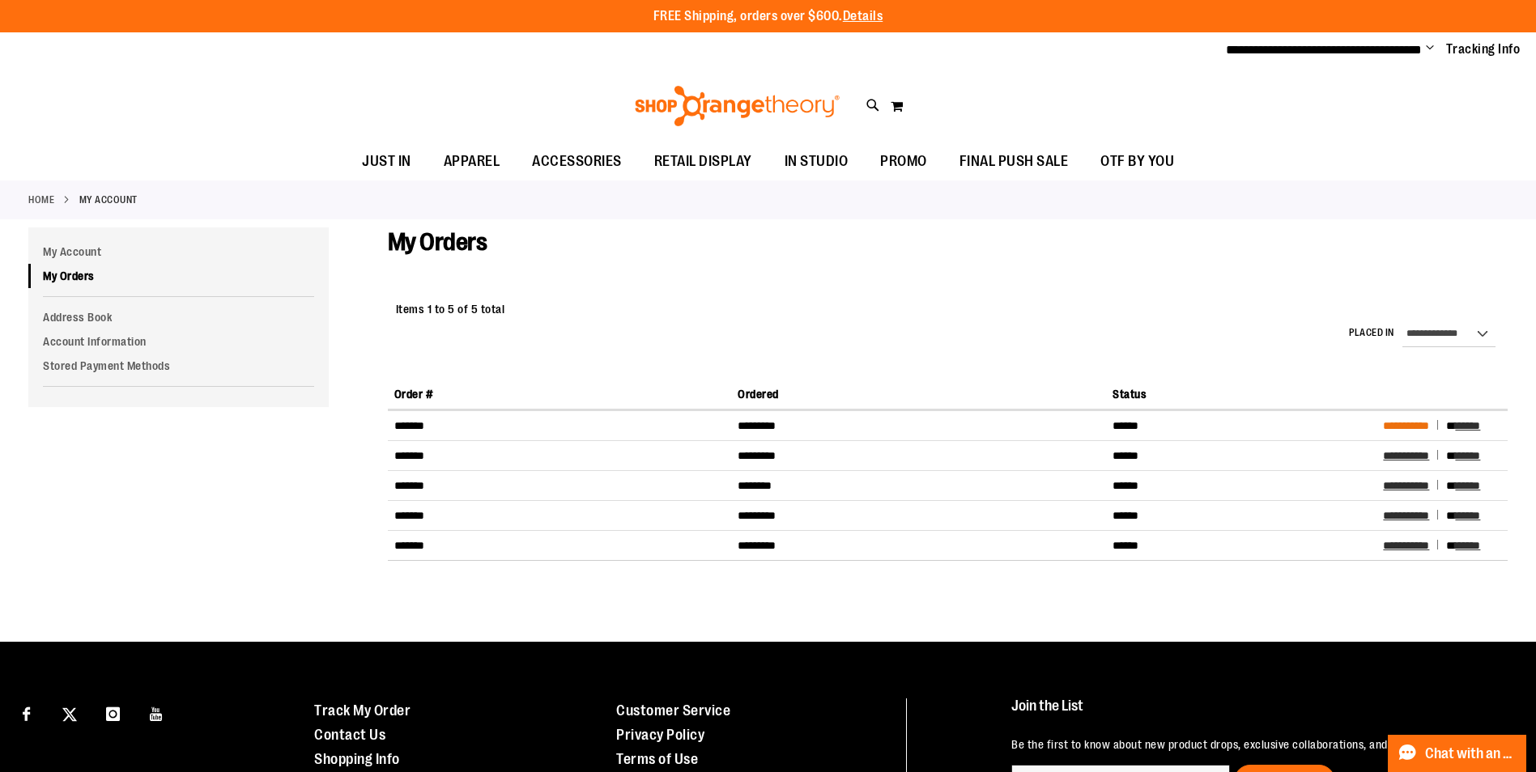
click at [1411, 425] on span "**********" at bounding box center [1406, 425] width 46 height 11
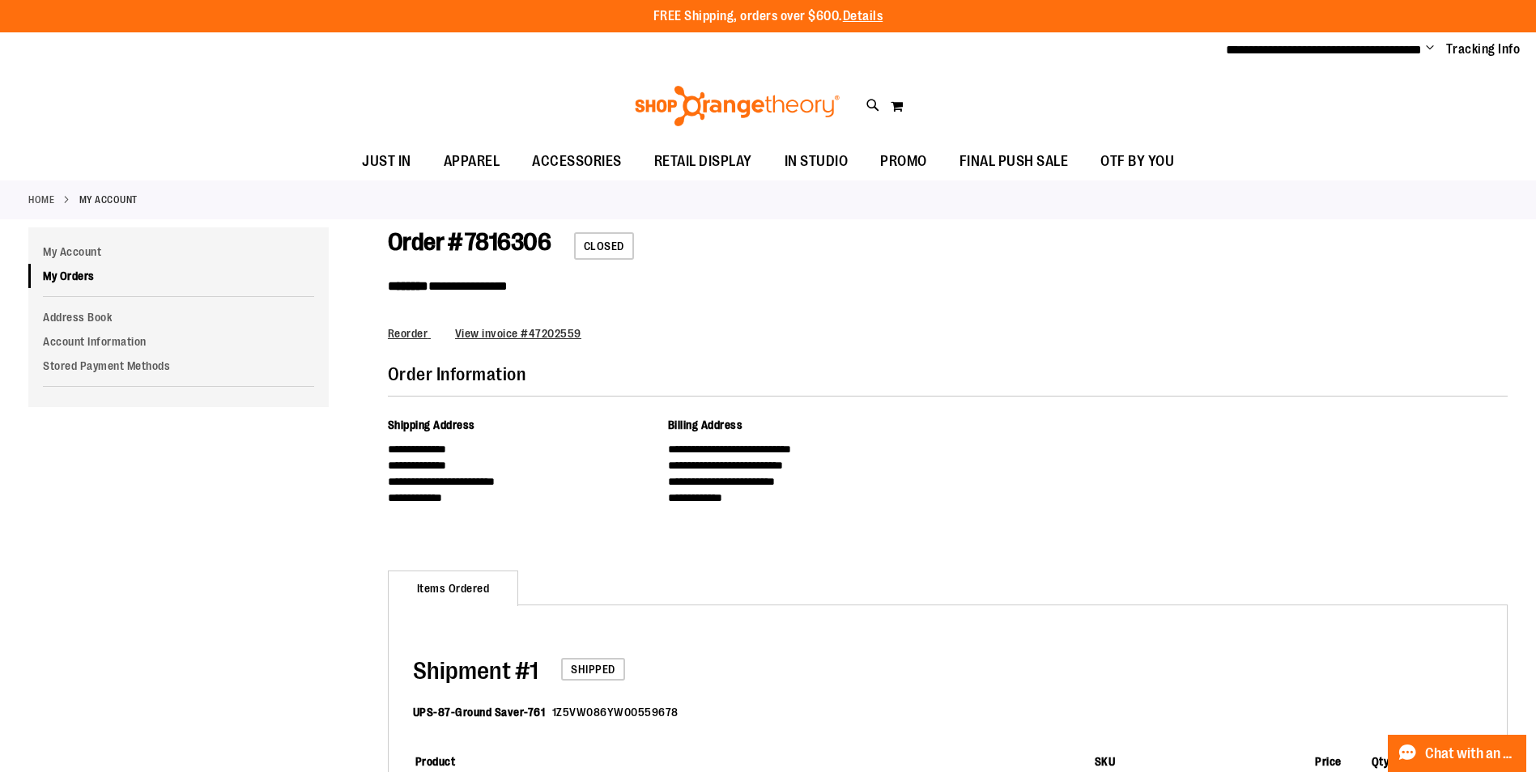
click at [1193, 32] on div "FREE Shipping, orders over $600. Details To order the Spring Dri Tri event bund…" at bounding box center [768, 16] width 1536 height 32
click at [1354, 121] on div "Toggle Nav Search Popular Suggestions Advanced Search" at bounding box center [768, 106] width 1536 height 74
click at [1434, 49] on span "Change" at bounding box center [1430, 48] width 8 height 15
click at [1330, 107] on link "Sign Out" at bounding box center [1372, 109] width 142 height 31
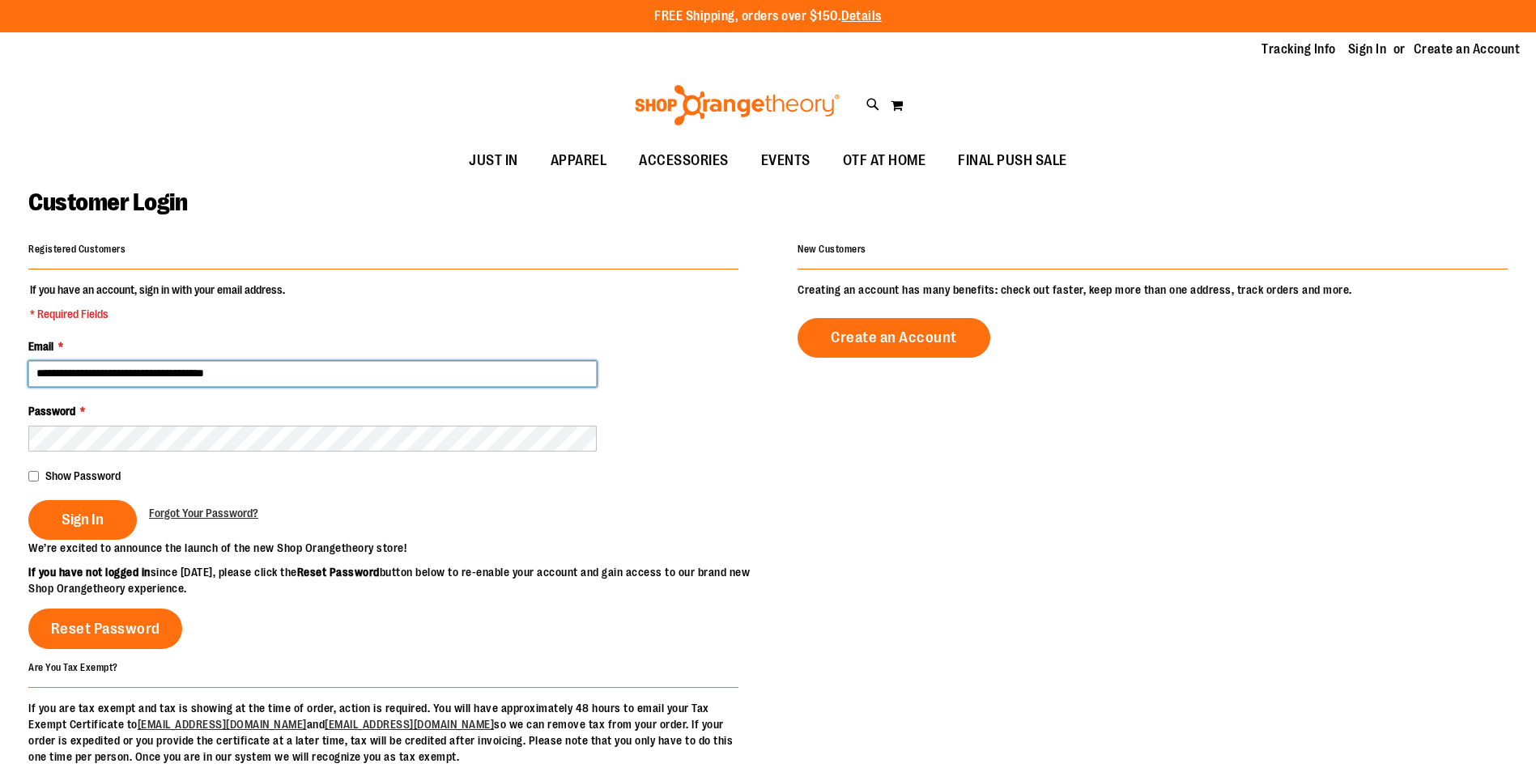
click at [132, 374] on input "**********" at bounding box center [312, 374] width 568 height 26
type input "**********"
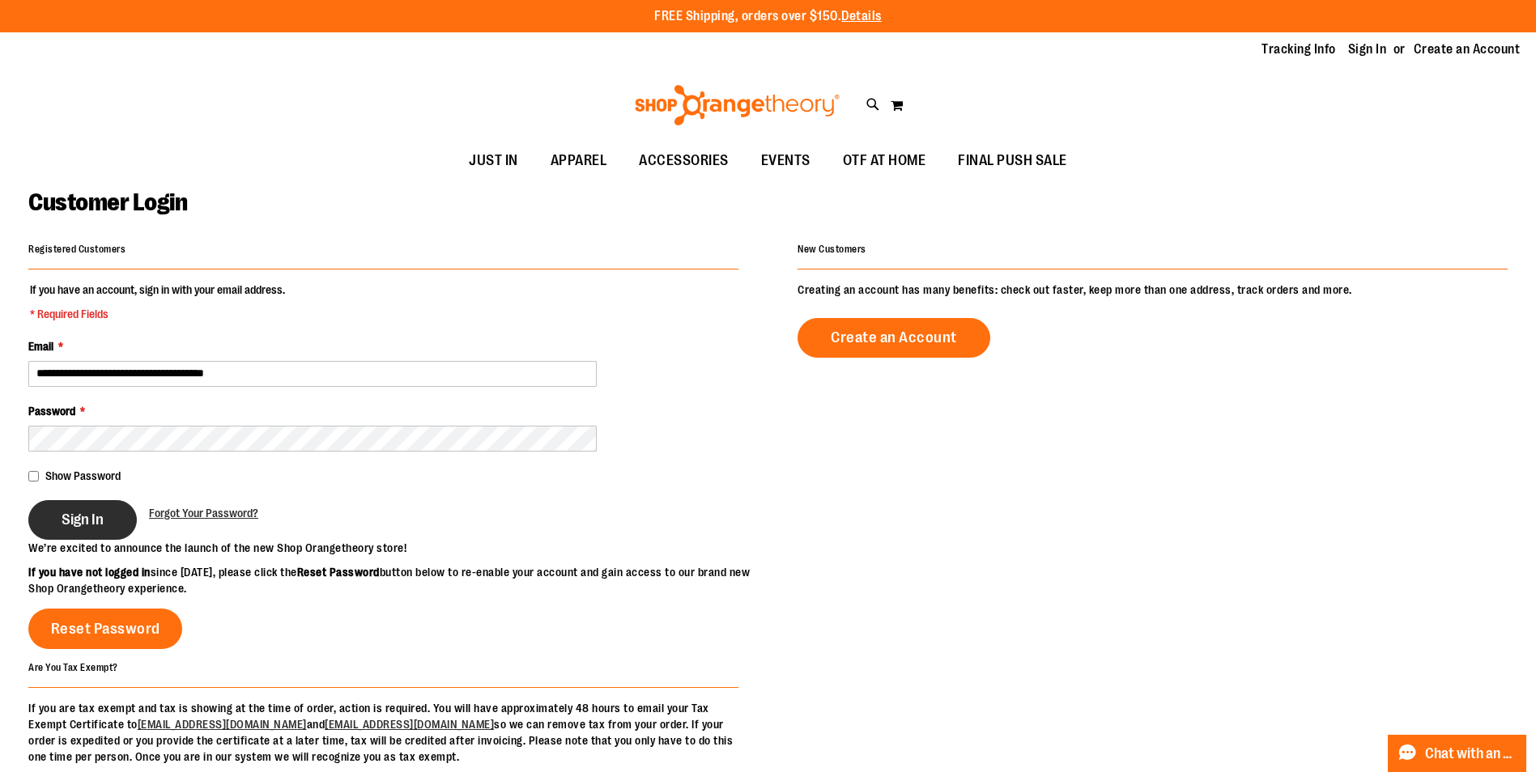
click at [101, 525] on span "Sign In" at bounding box center [83, 520] width 42 height 18
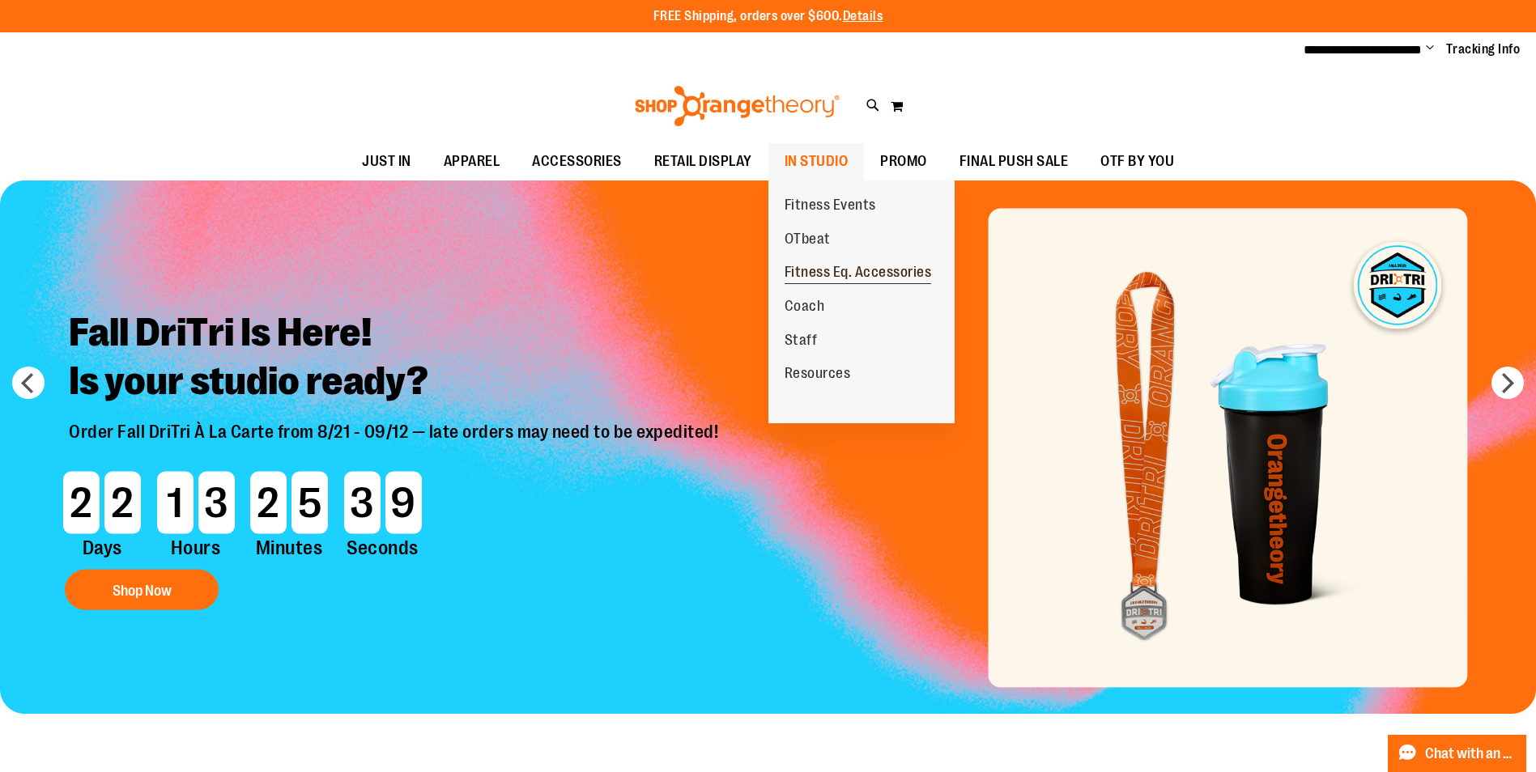
click at [820, 277] on span "Fitness Eq. Accessories" at bounding box center [858, 274] width 147 height 20
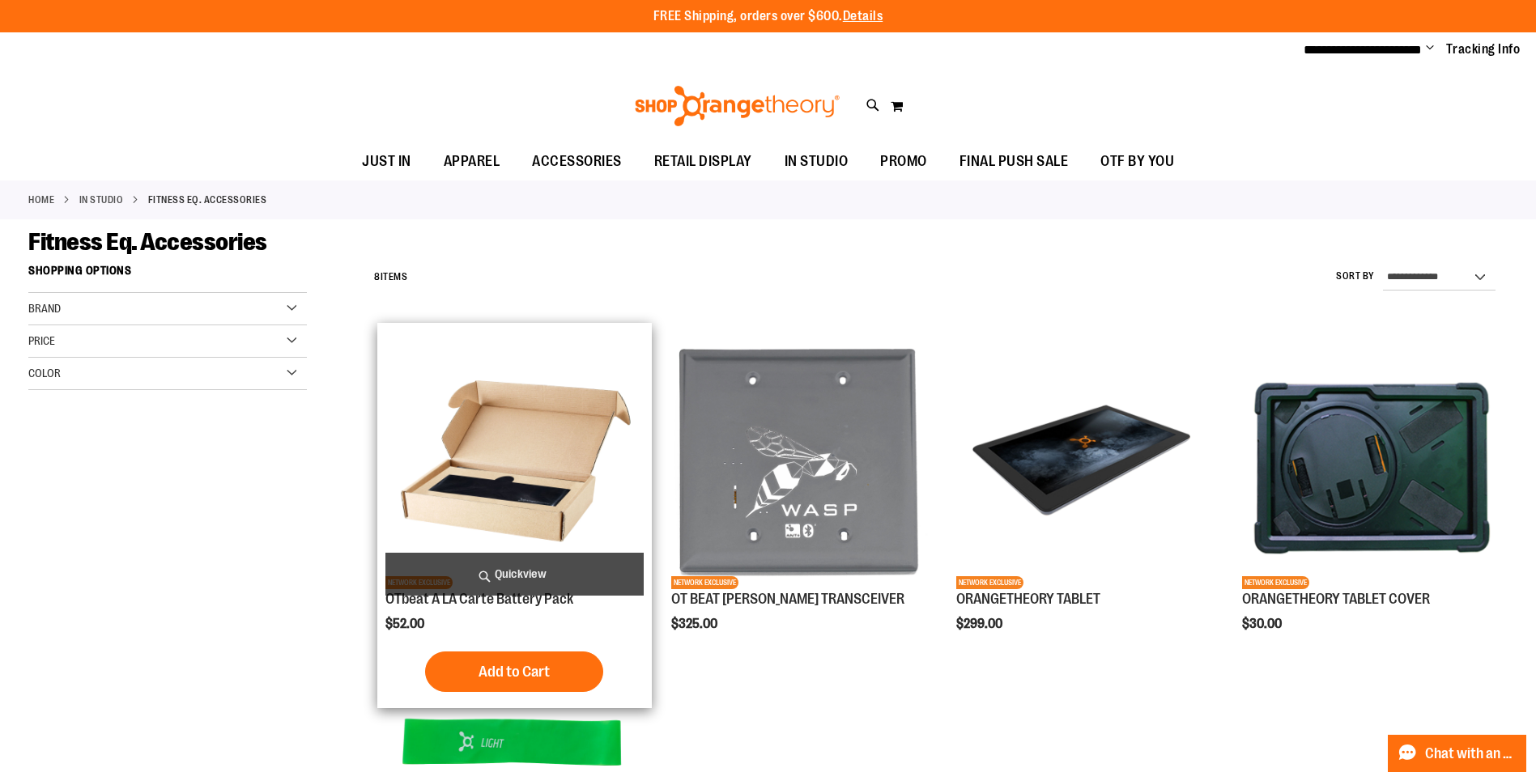
click at [543, 492] on img "product" at bounding box center [513, 459] width 257 height 257
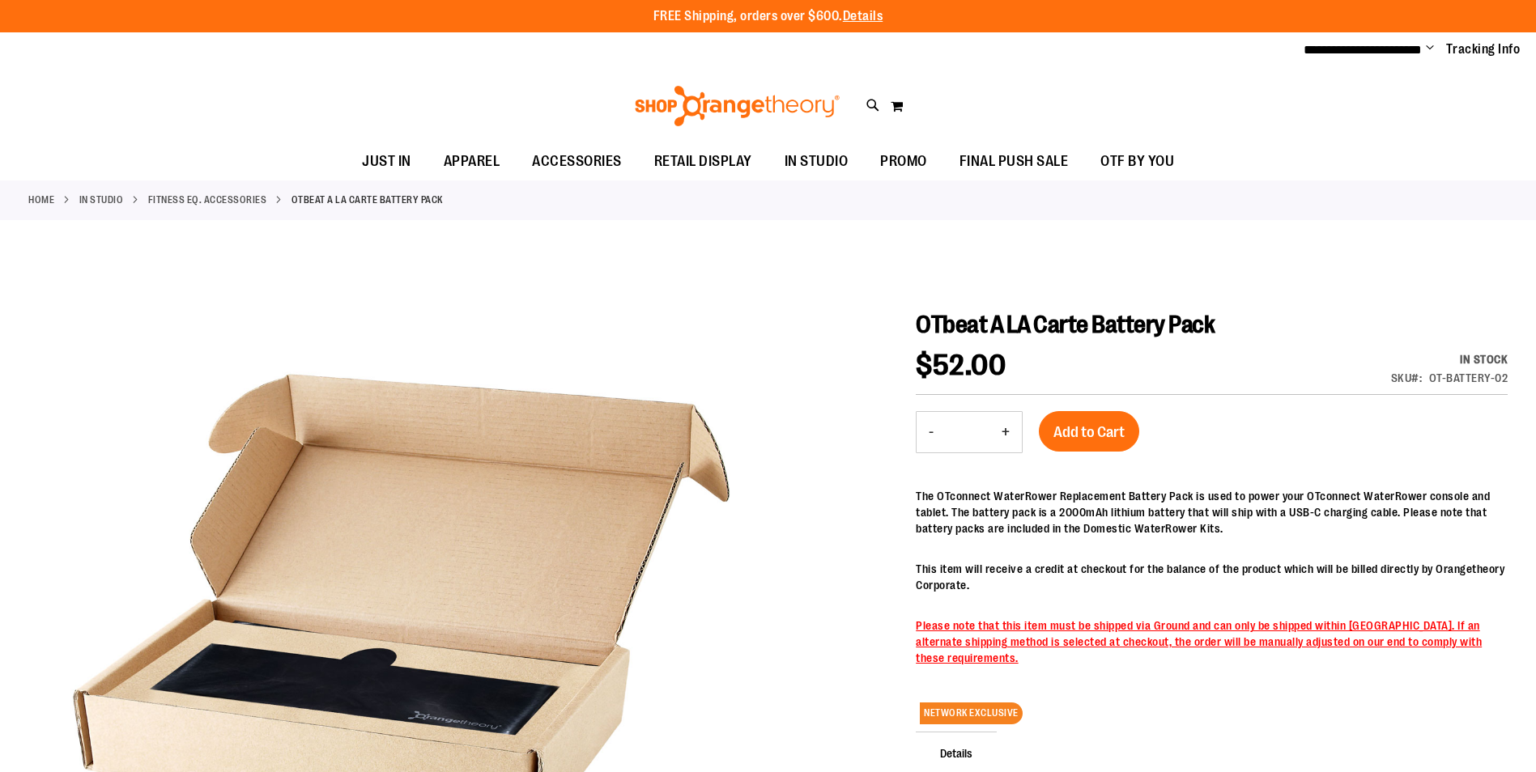
click at [1011, 425] on button "+" at bounding box center [1006, 432] width 32 height 40
type input "*"
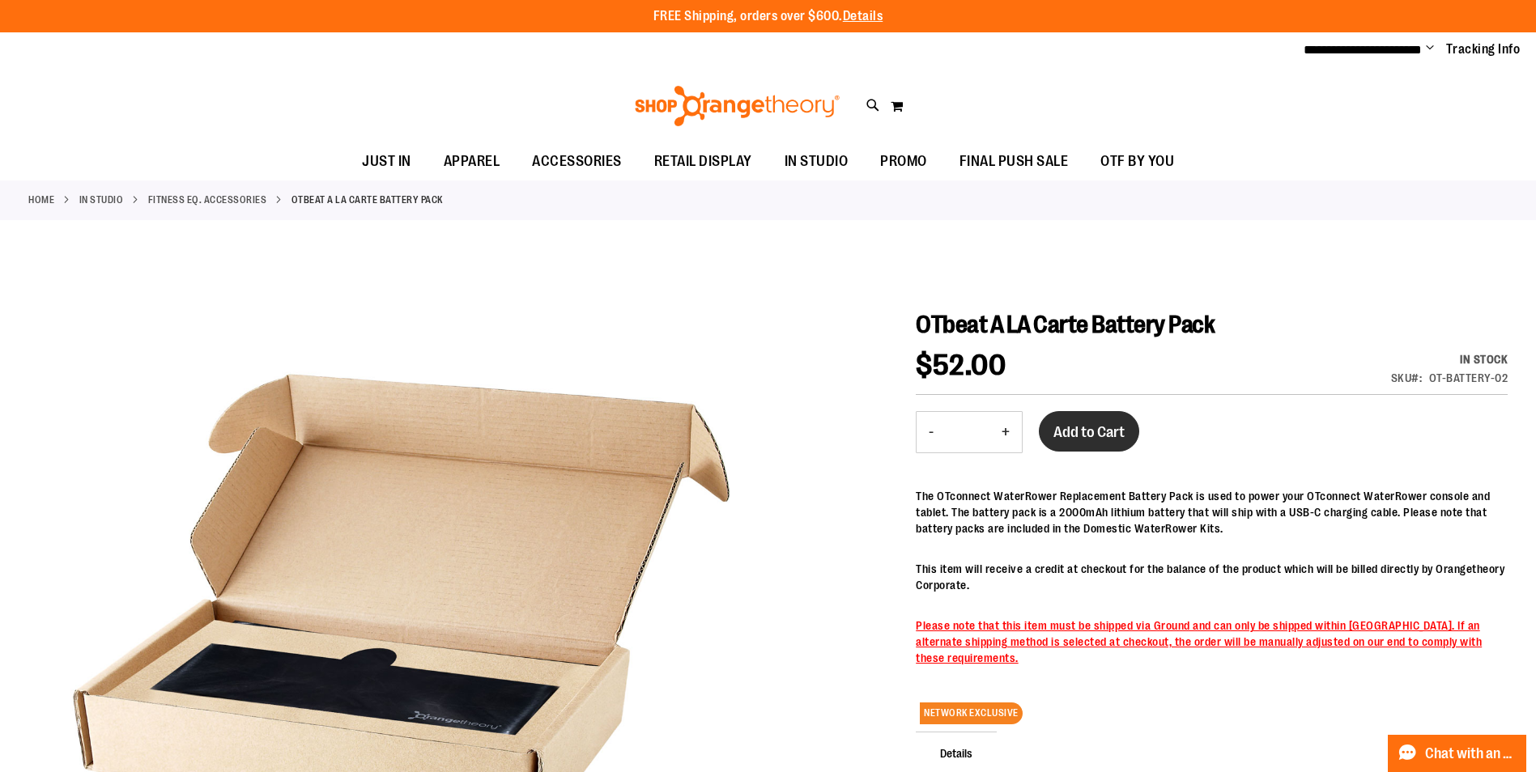
click at [1107, 427] on span "Add to Cart" at bounding box center [1088, 432] width 71 height 18
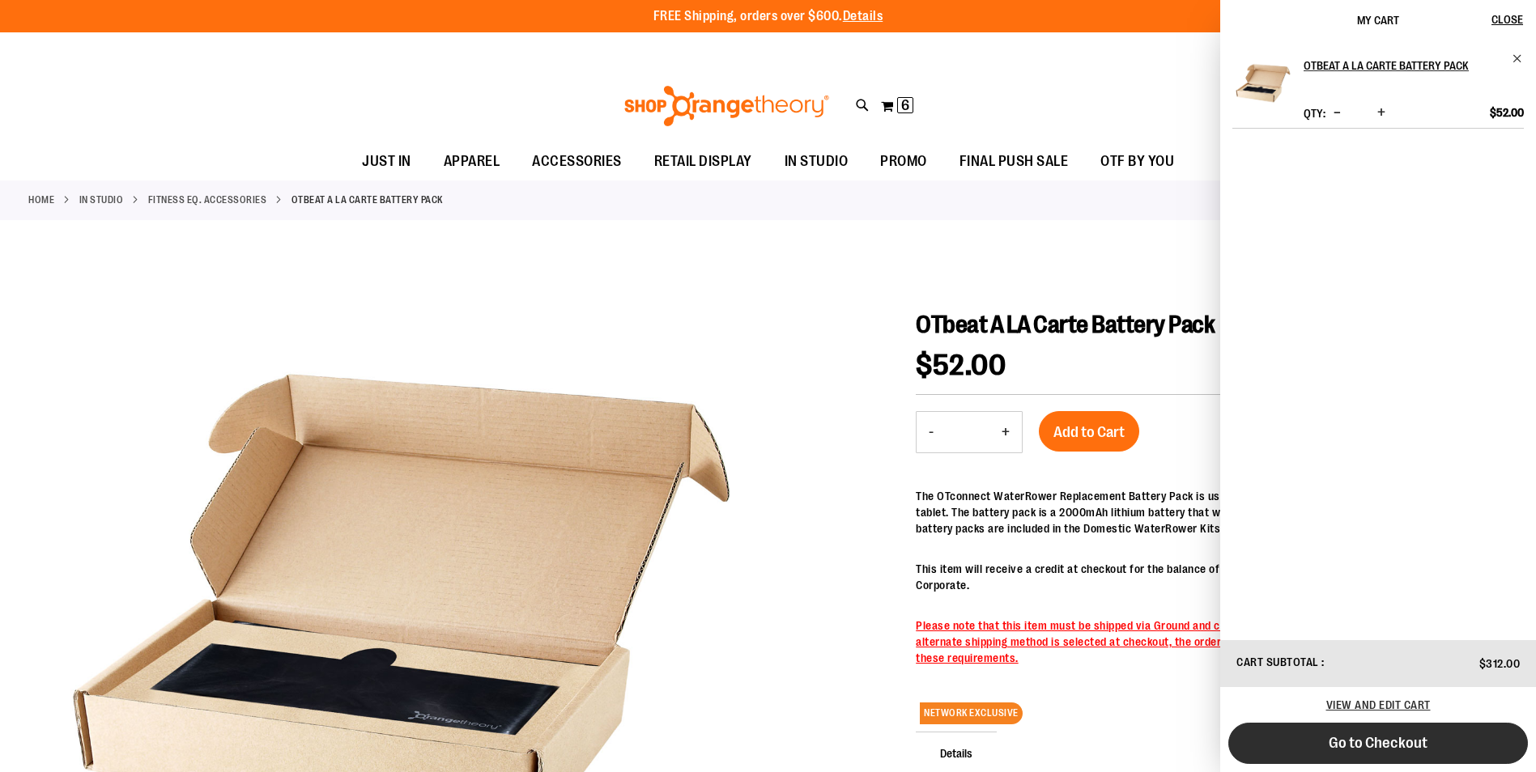
click at [1407, 744] on span "Go to Checkout" at bounding box center [1378, 743] width 99 height 18
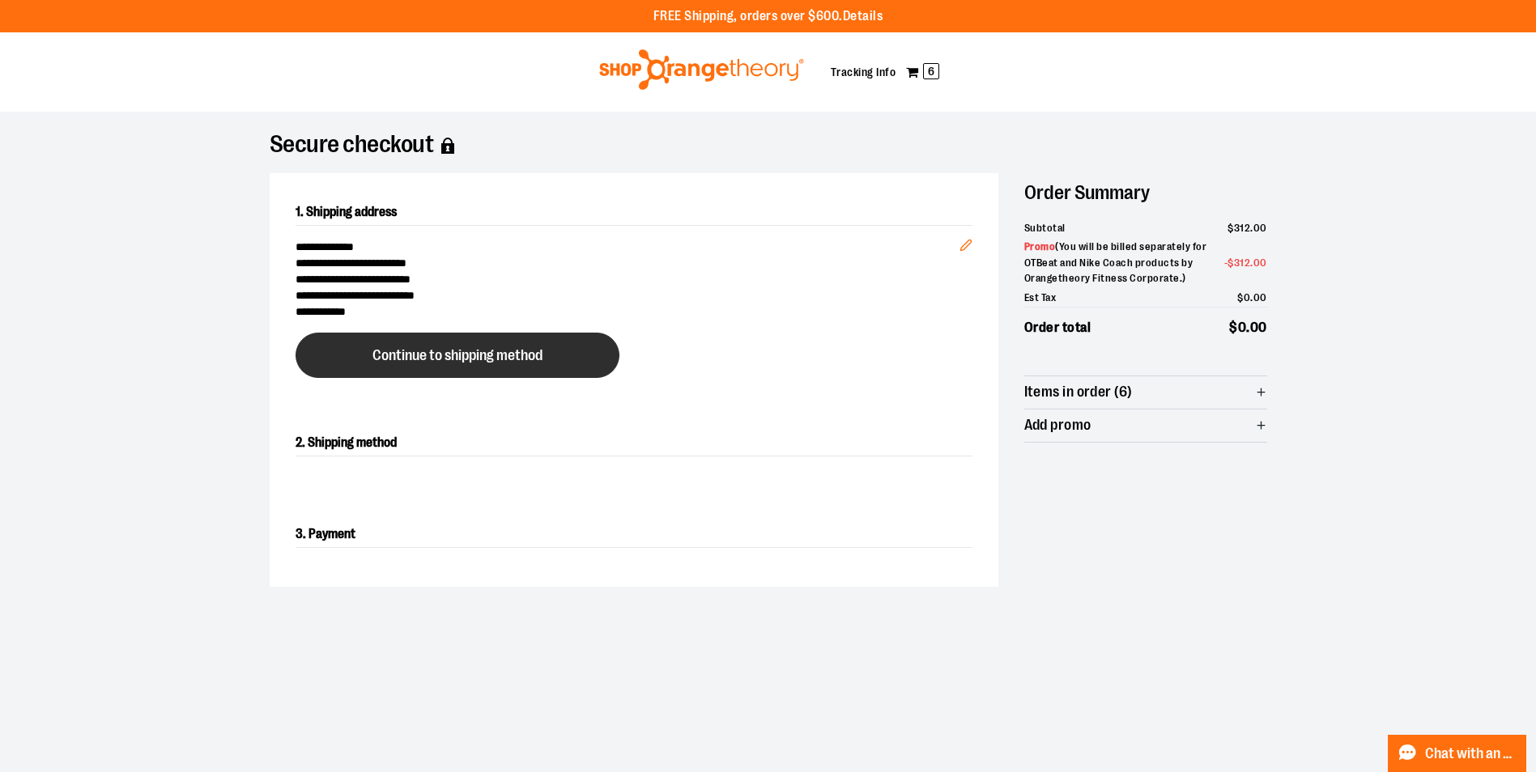
click at [464, 348] on span "Continue to shipping method" at bounding box center [457, 355] width 170 height 15
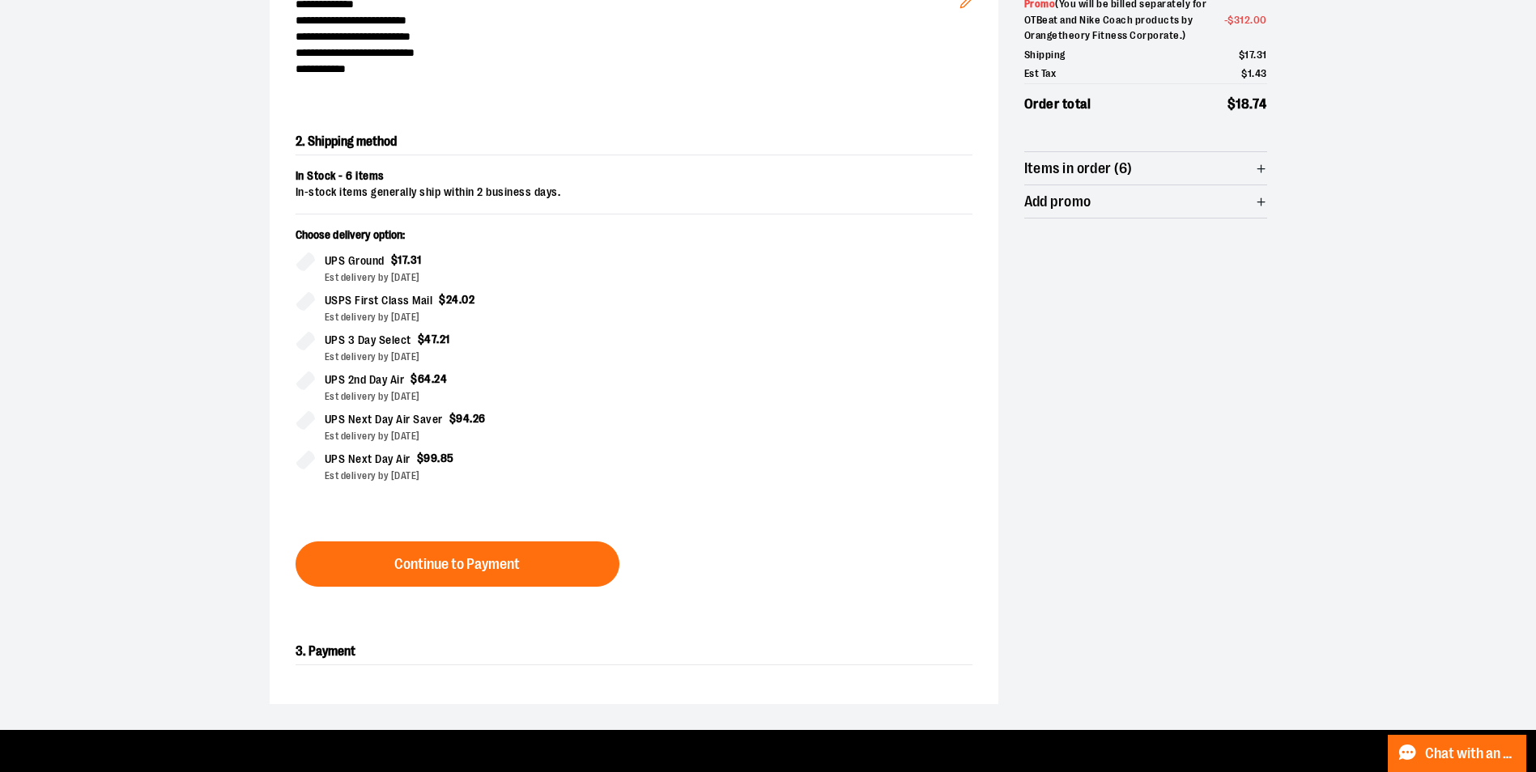
scroll to position [276, 0]
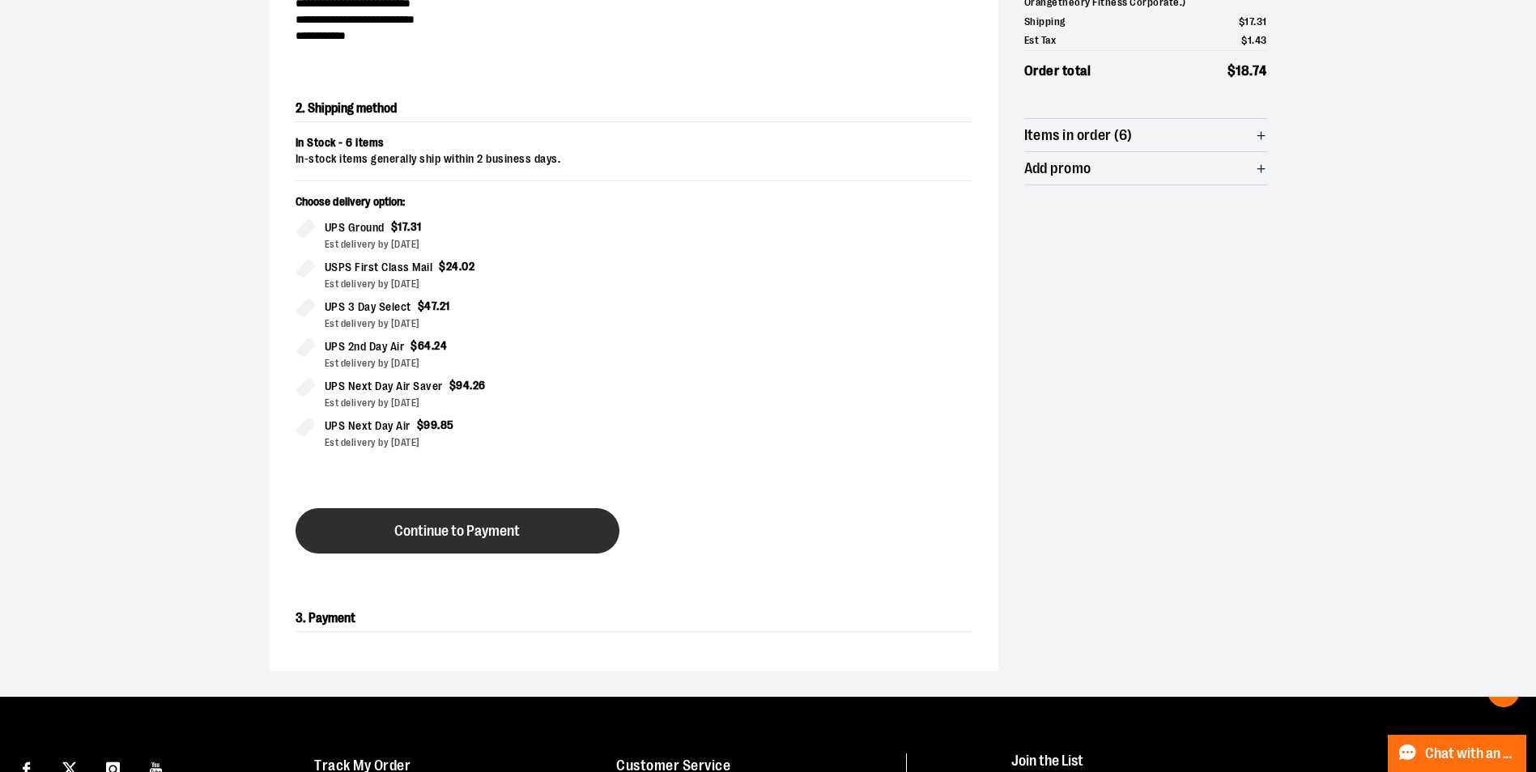
click at [530, 533] on button "Continue to Payment" at bounding box center [458, 531] width 324 height 45
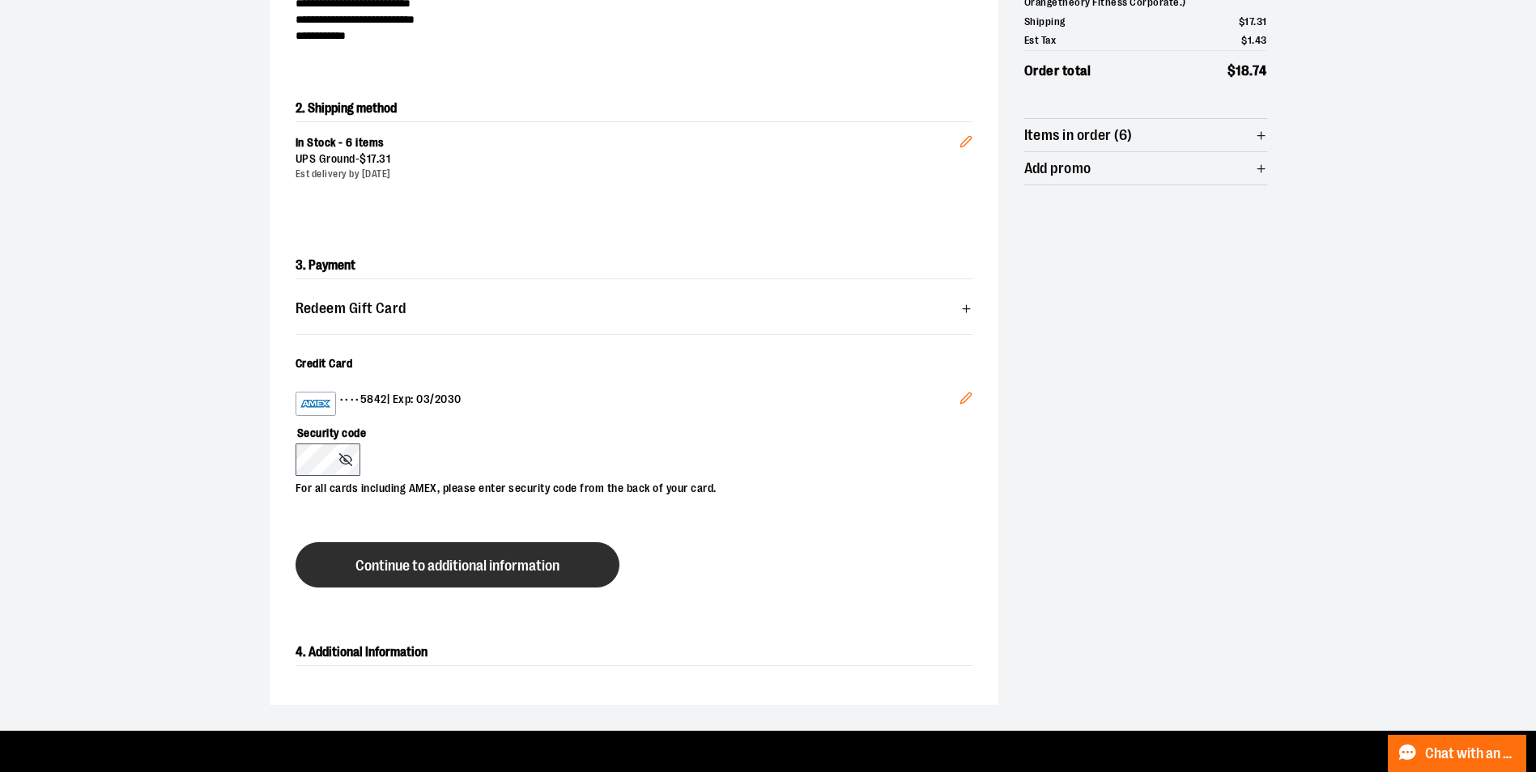
click at [526, 560] on span "Continue to additional information" at bounding box center [457, 566] width 204 height 15
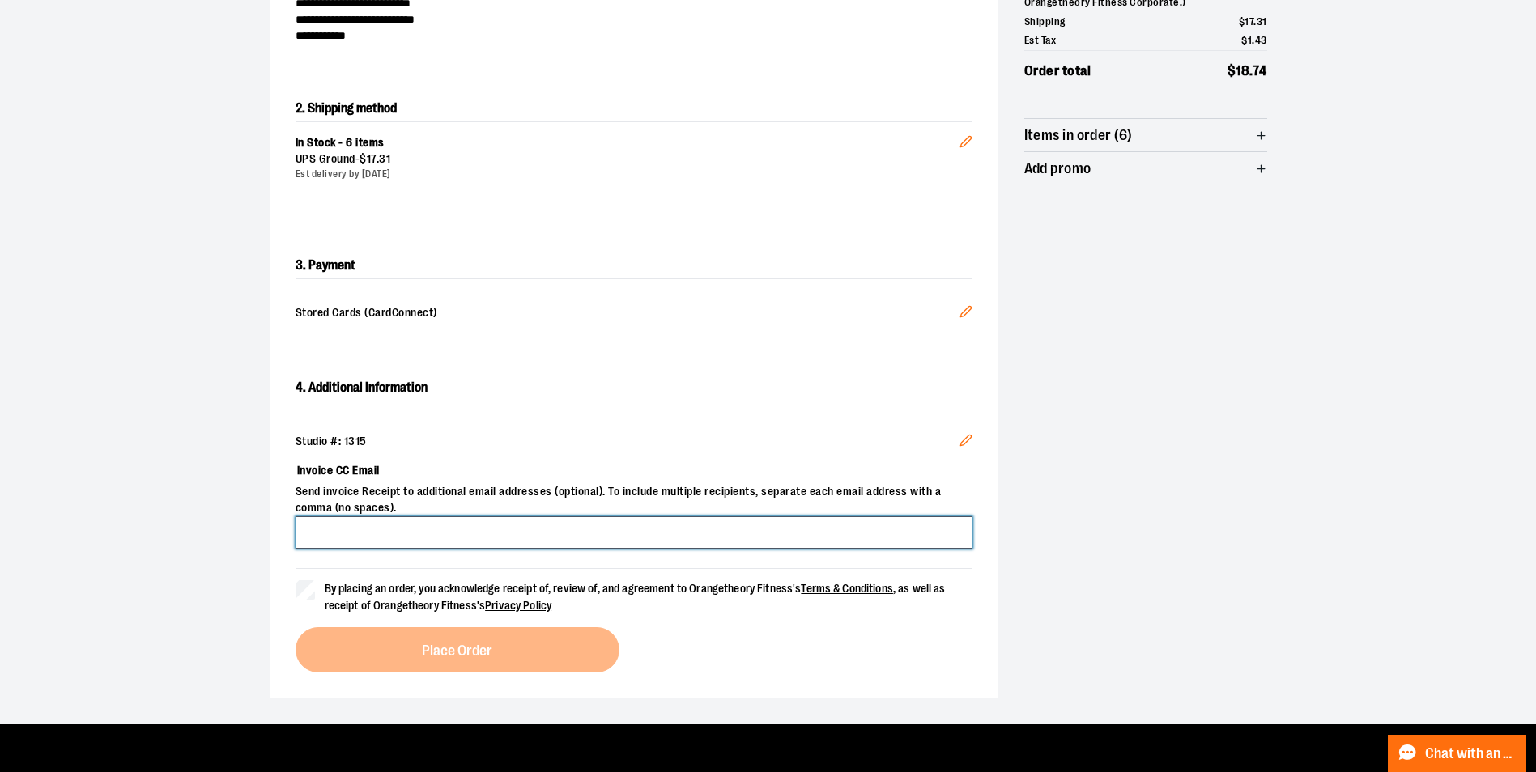
click at [464, 536] on input "Invoice CC Email" at bounding box center [634, 533] width 677 height 32
type input "**********"
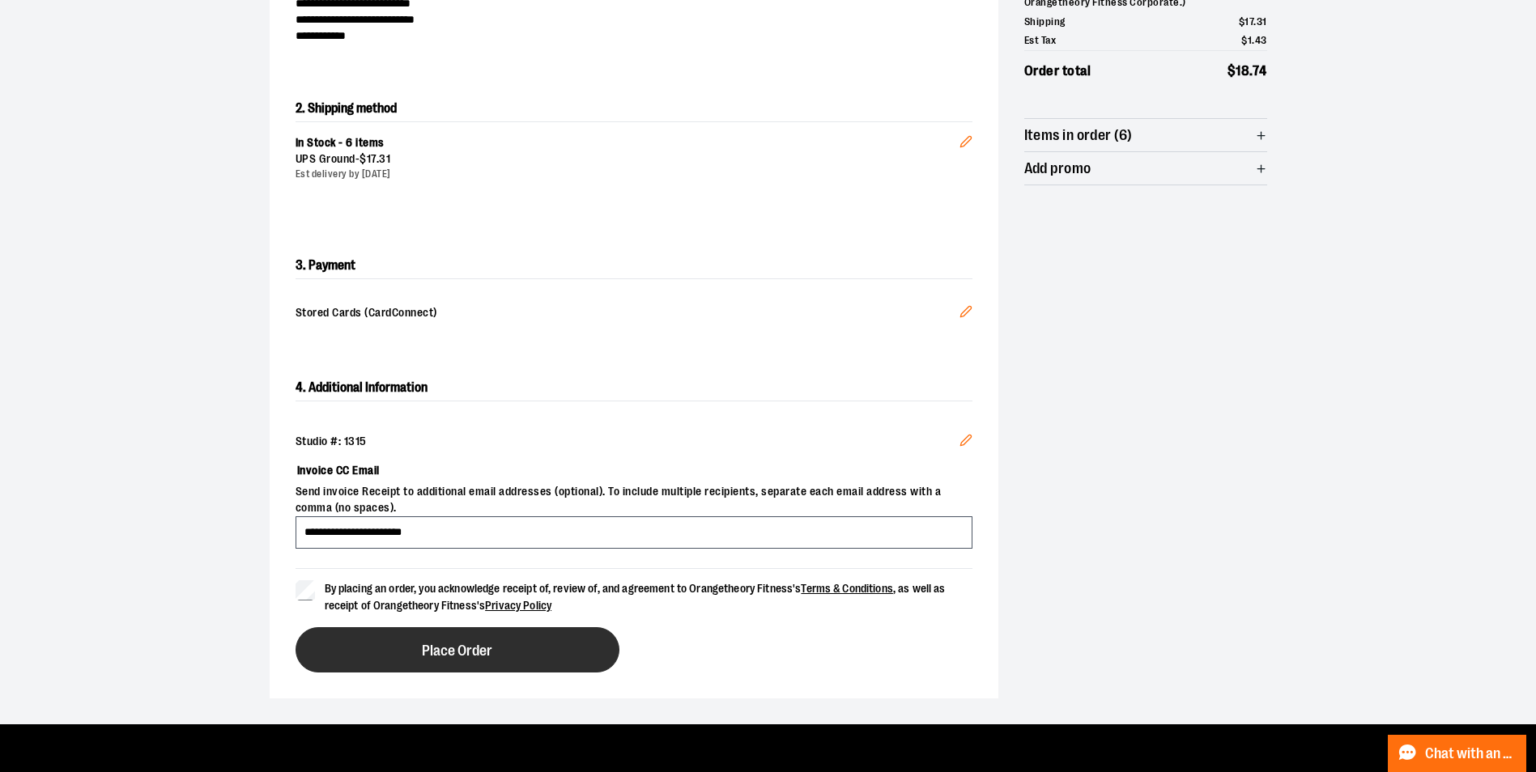
click at [477, 671] on button "Place Order" at bounding box center [458, 650] width 324 height 45
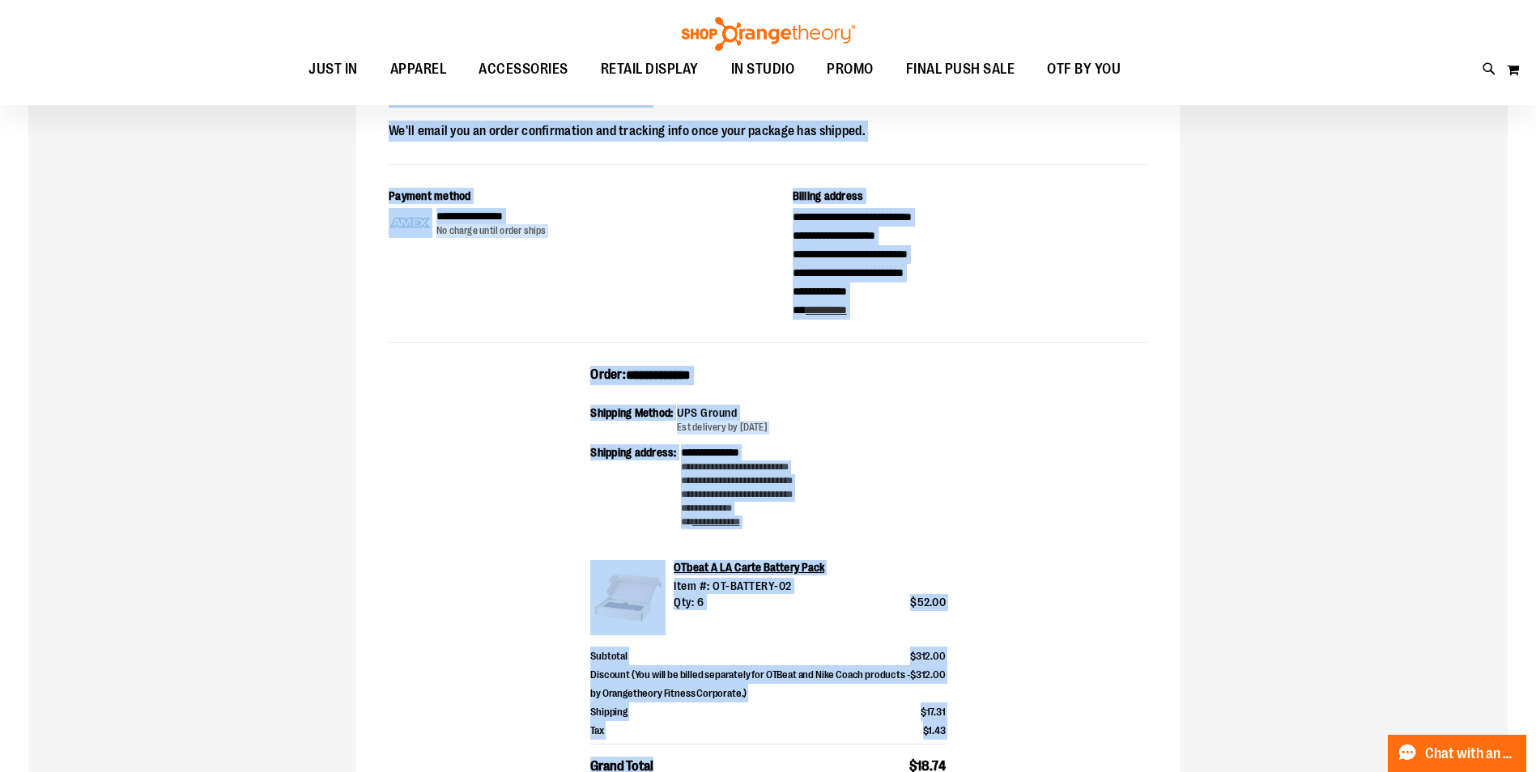
scroll to position [234, 0]
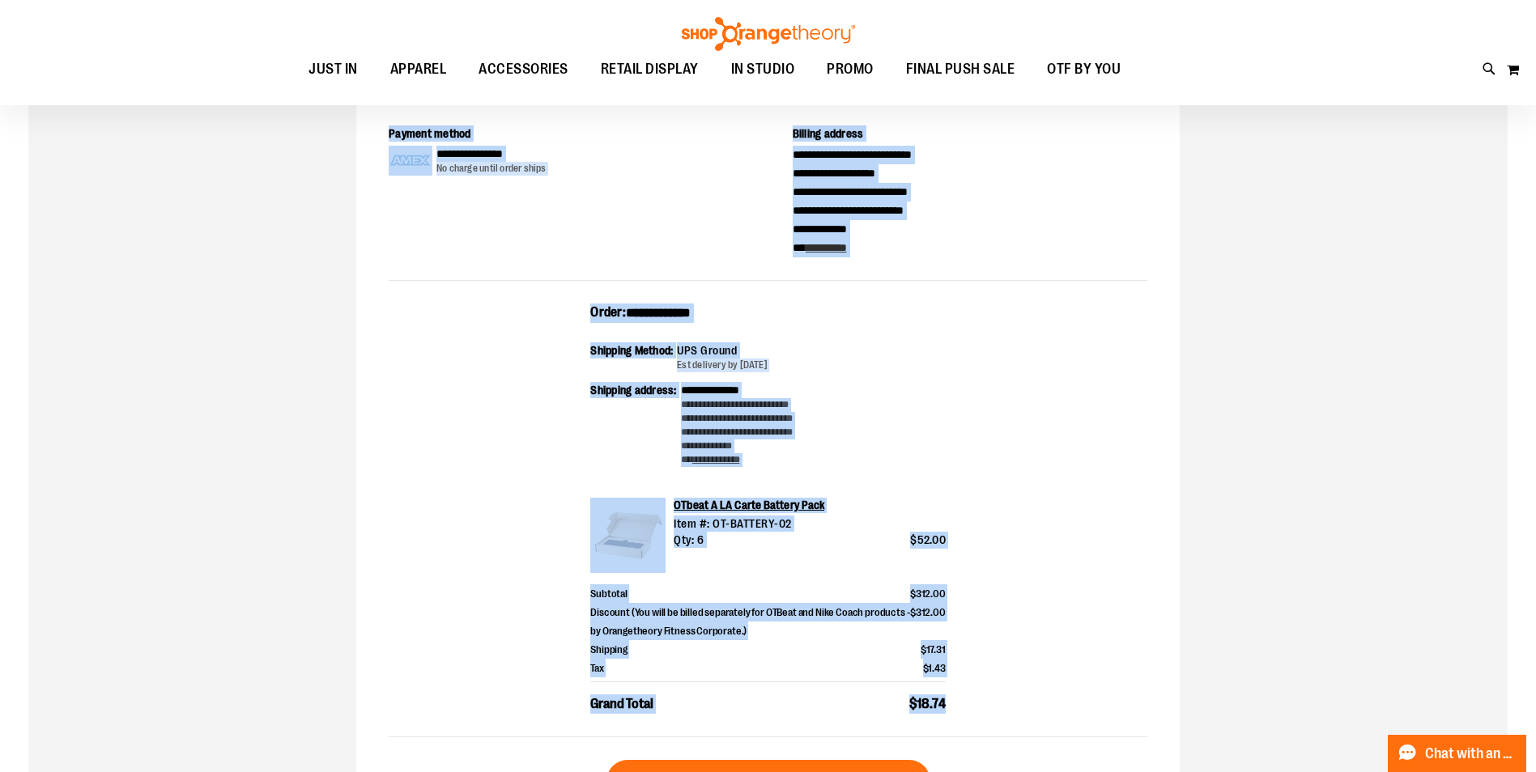
drag, startPoint x: 388, startPoint y: 268, endPoint x: 949, endPoint y: 704, distance: 710.4
click at [949, 704] on div "**********" at bounding box center [768, 411] width 824 height 848
drag, startPoint x: 949, startPoint y: 704, endPoint x: 866, endPoint y: 611, distance: 124.5
click at [969, 386] on div "**********" at bounding box center [768, 521] width 759 height 434
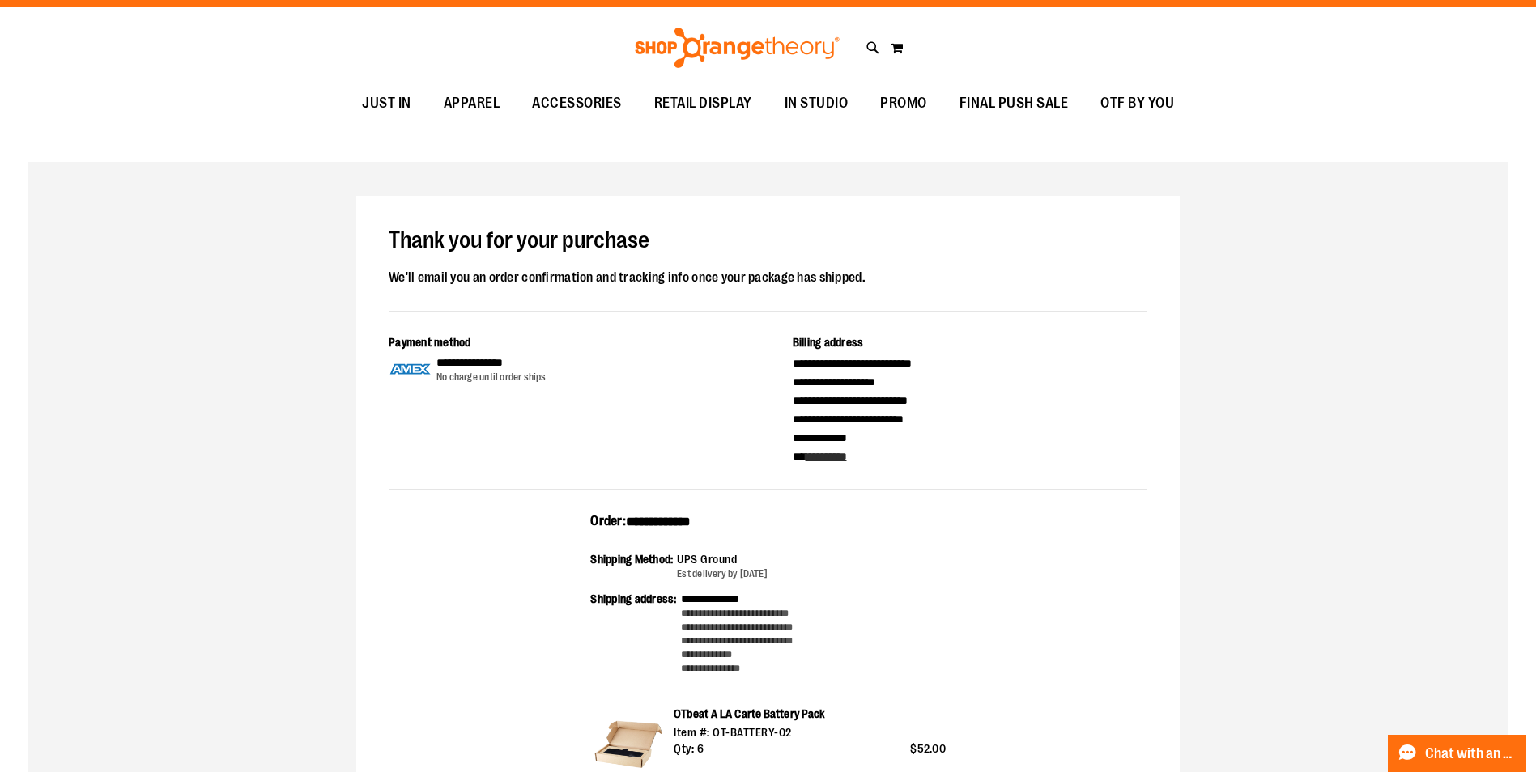
scroll to position [0, 0]
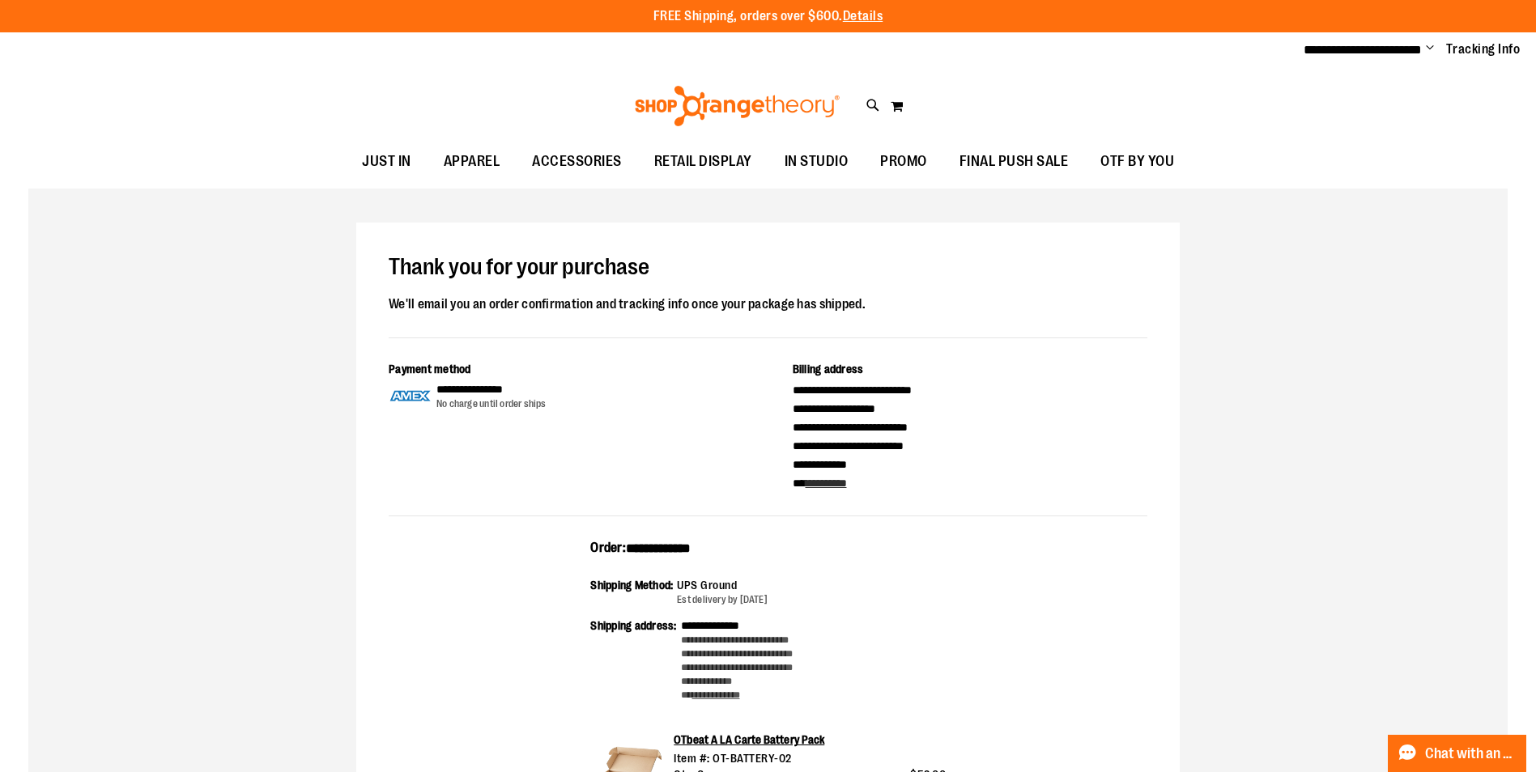
click at [1425, 45] on ul "**********" at bounding box center [1406, 49] width 229 height 19
click at [1428, 48] on span "Change" at bounding box center [1430, 48] width 8 height 15
drag, startPoint x: 1336, startPoint y: 109, endPoint x: 1515, endPoint y: 172, distance: 189.8
click at [1336, 109] on link "Sign Out" at bounding box center [1372, 109] width 142 height 31
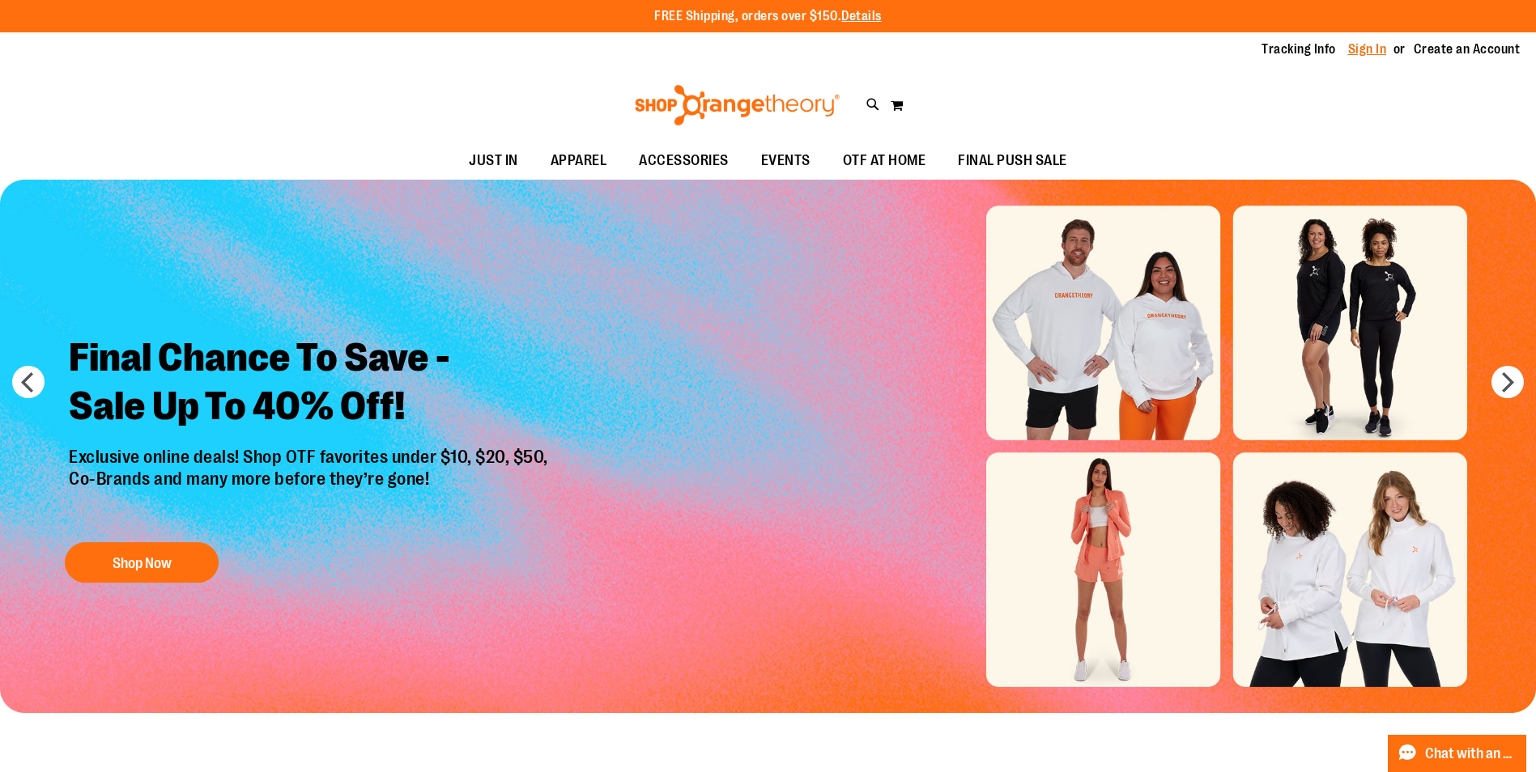
click at [1356, 48] on link "Sign In" at bounding box center [1367, 49] width 39 height 18
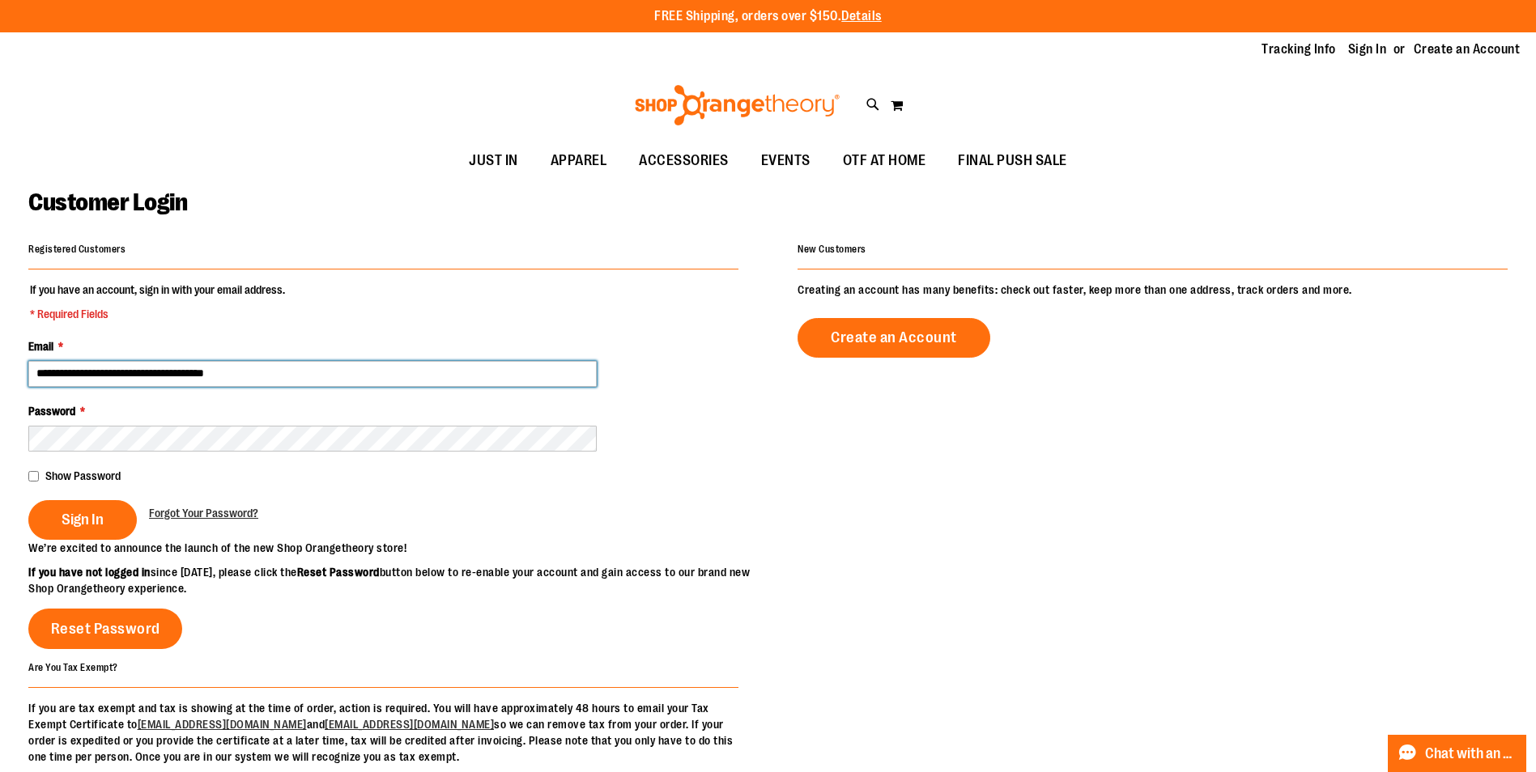
click at [130, 375] on input "**********" at bounding box center [312, 374] width 568 height 26
type input "**********"
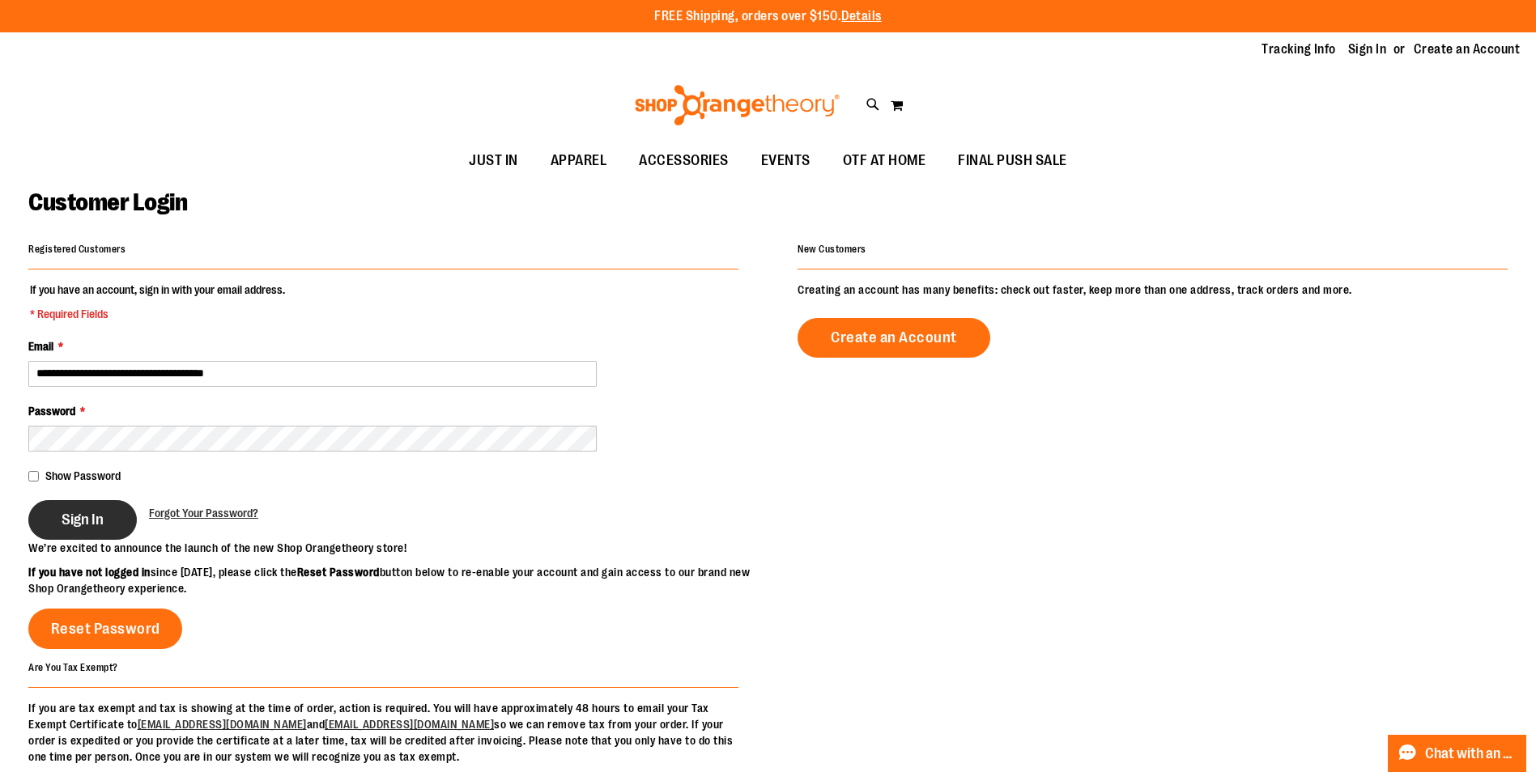
click at [95, 516] on span "Sign In" at bounding box center [83, 520] width 42 height 18
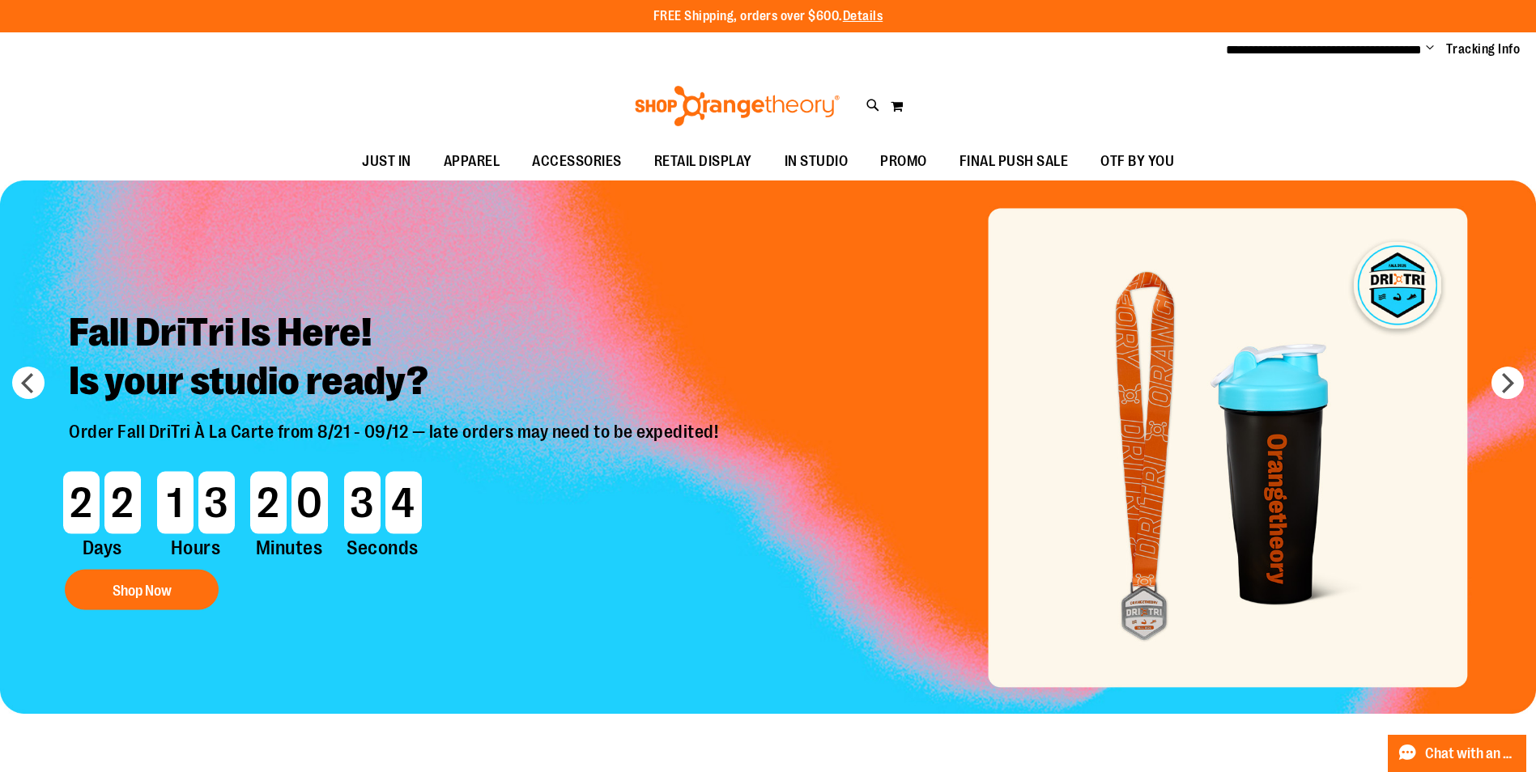
click at [1429, 47] on span "Change" at bounding box center [1430, 48] width 8 height 15
click at [1368, 70] on link "My Account" at bounding box center [1372, 78] width 142 height 31
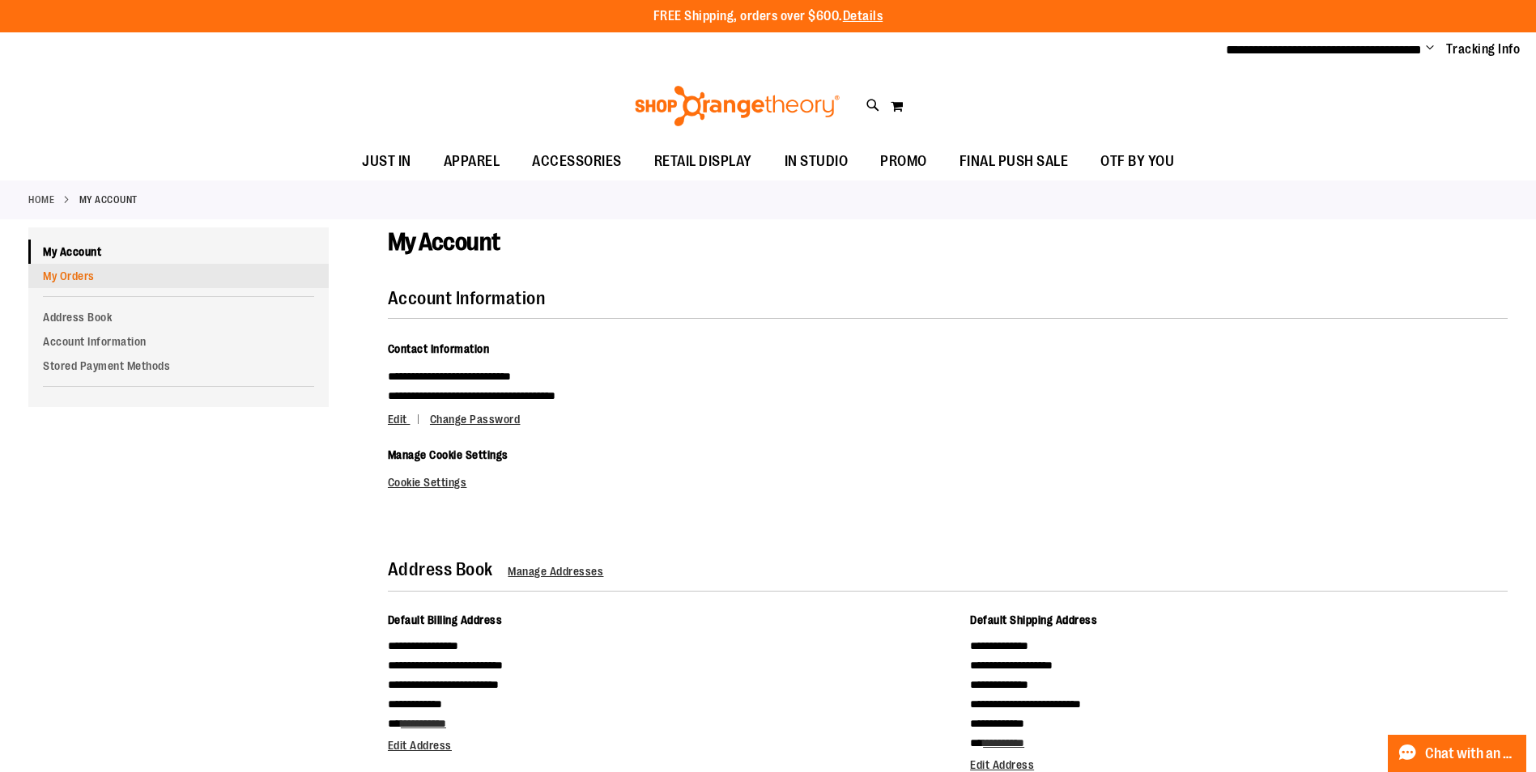
click at [91, 276] on link "My Orders" at bounding box center [178, 276] width 300 height 24
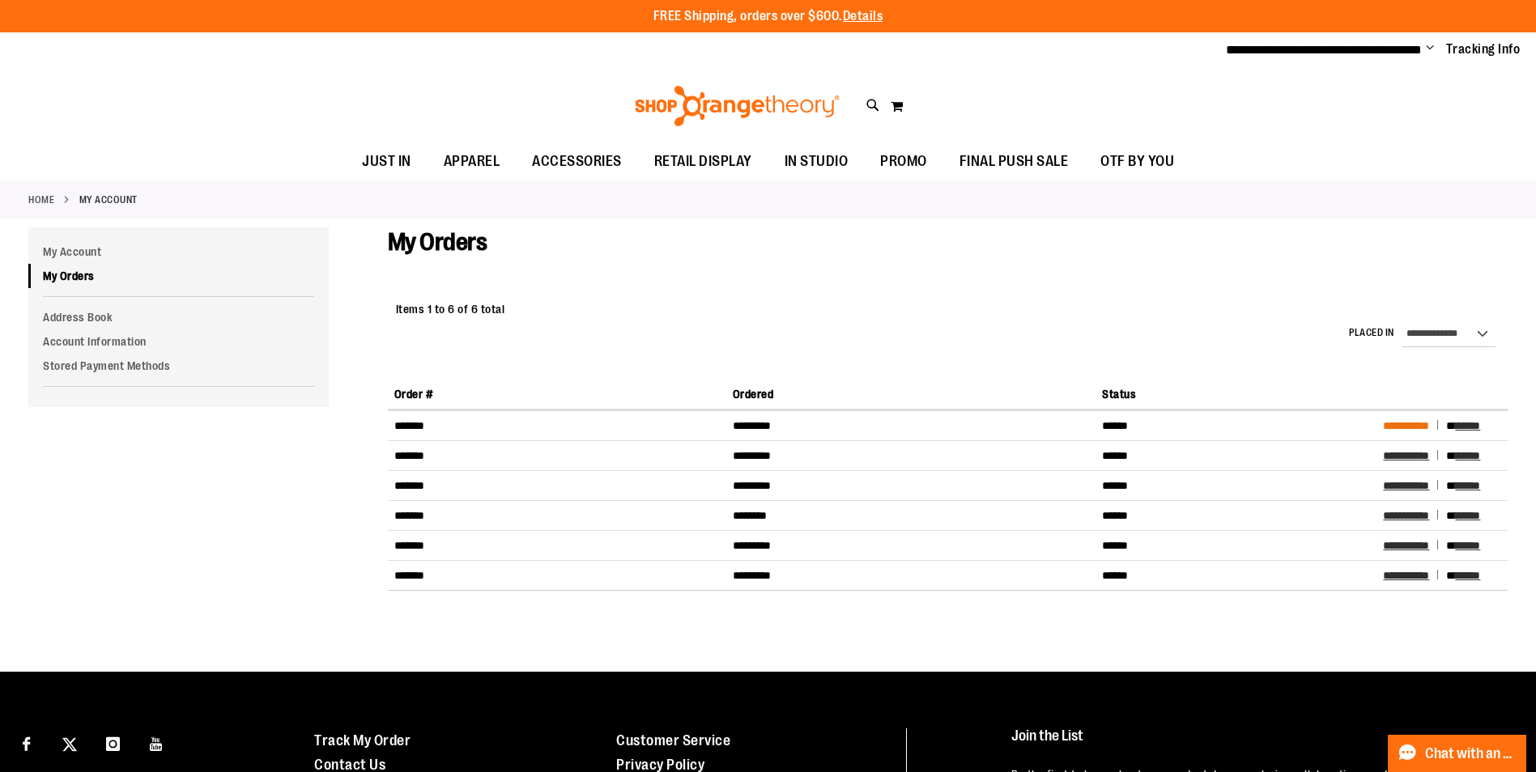
click at [1420, 428] on span "**********" at bounding box center [1406, 425] width 46 height 11
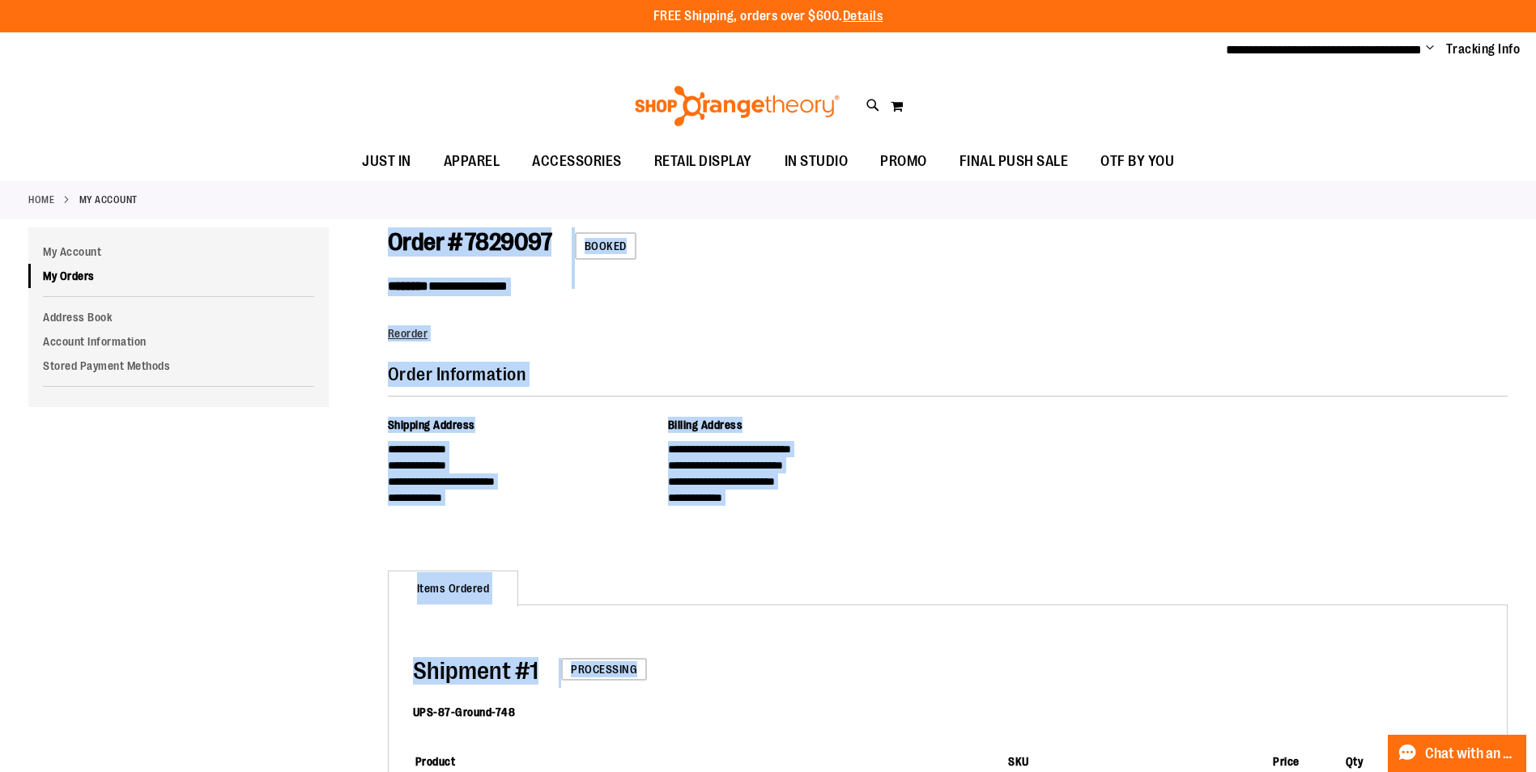
drag, startPoint x: 389, startPoint y: 241, endPoint x: 1178, endPoint y: 675, distance: 900.5
click at [1178, 675] on div "**********" at bounding box center [948, 654] width 1120 height 853
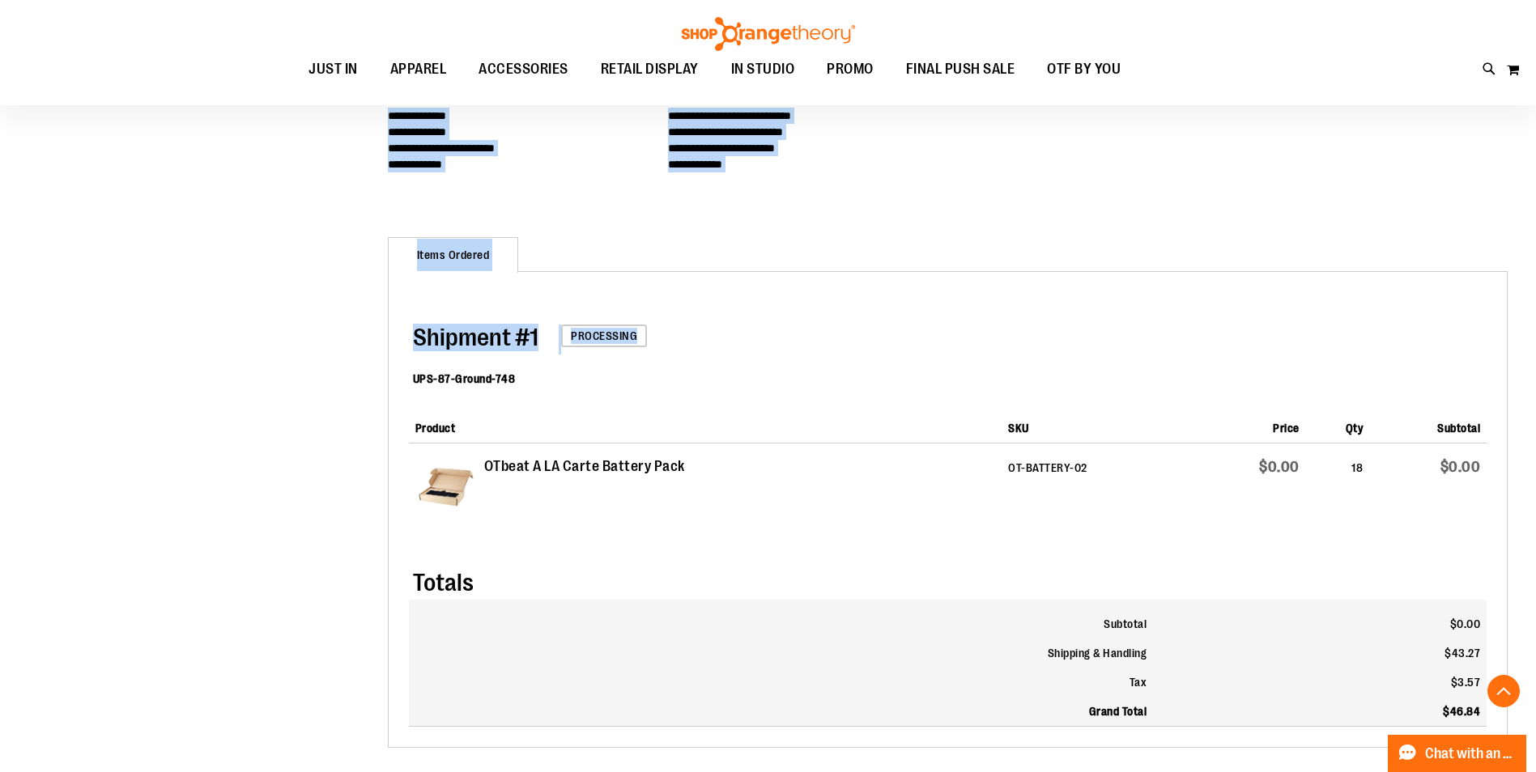
scroll to position [404, 0]
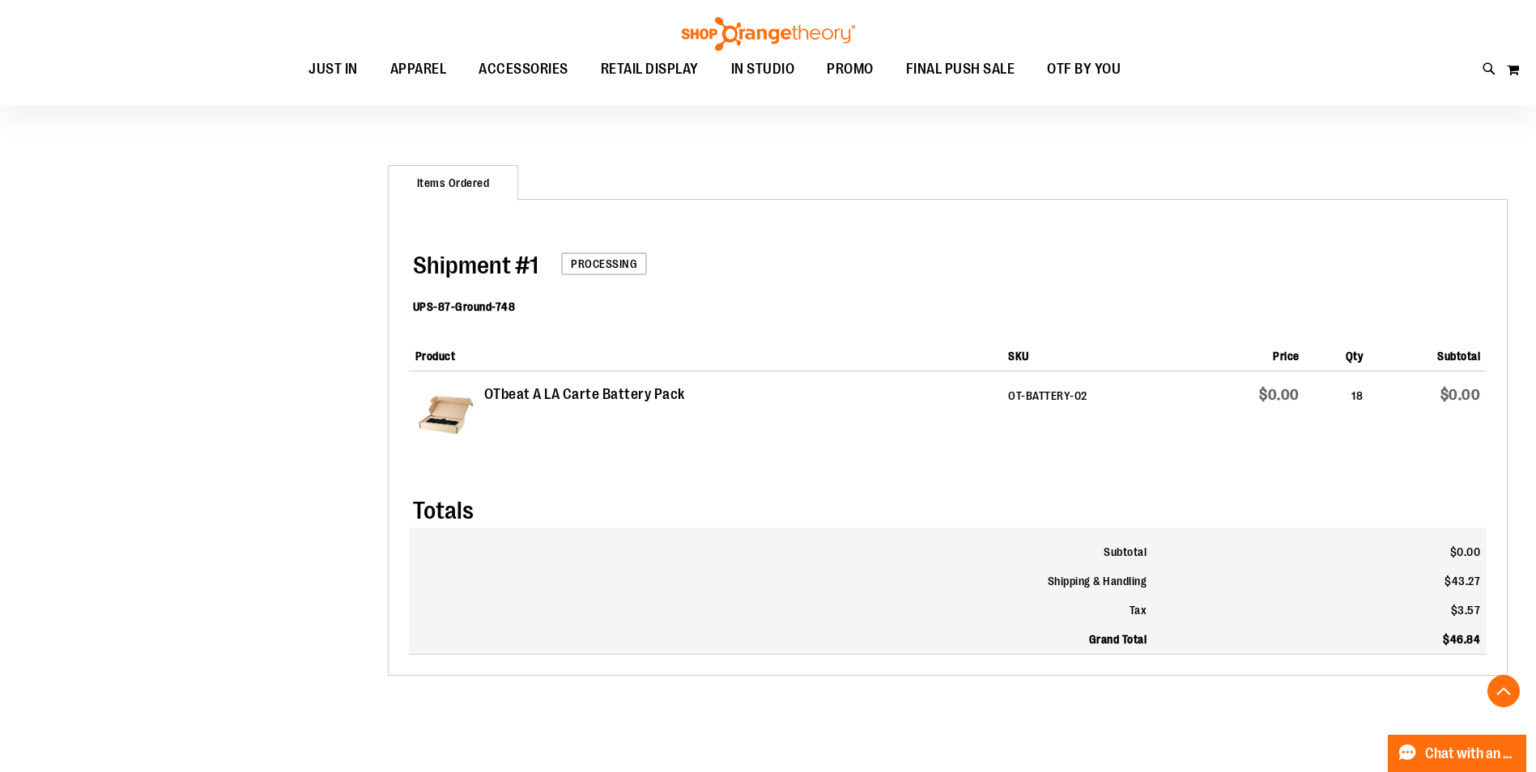
click at [1305, 673] on div "Shipment # 1 Processing UPS-87-Ground-748 Items Ordered Product SKU Price Qty S…" at bounding box center [948, 437] width 1120 height 477
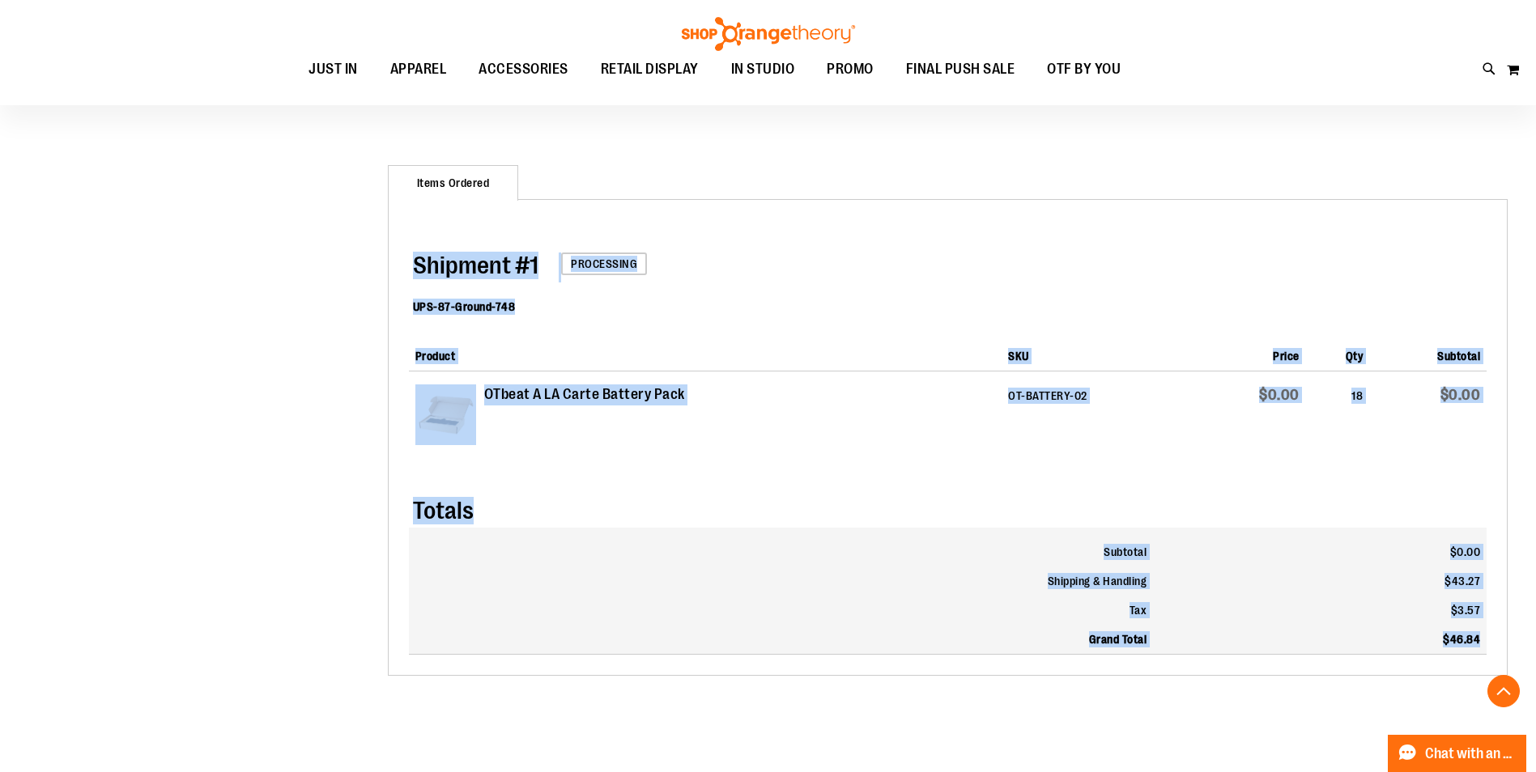
drag, startPoint x: 1480, startPoint y: 639, endPoint x: 465, endPoint y: 234, distance: 1093.2
click at [465, 234] on div "Shipment # 1 Processing UPS-87-Ground-748 Items Ordered Product SKU Price Qty S…" at bounding box center [948, 437] width 1078 height 435
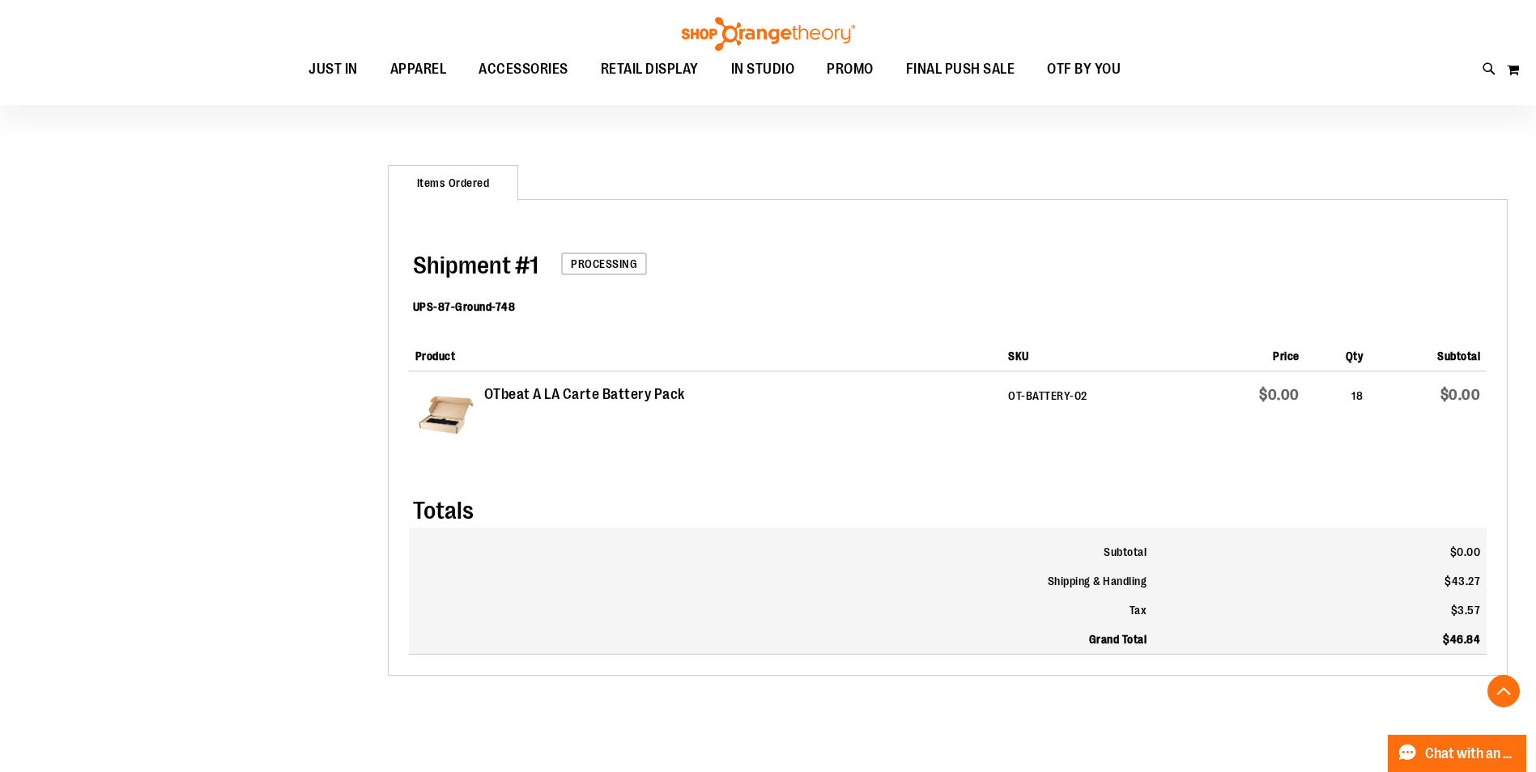
drag, startPoint x: 465, startPoint y: 234, endPoint x: 413, endPoint y: 176, distance: 78.0
click at [413, 176] on strong "Items Ordered" at bounding box center [453, 183] width 131 height 36
click at [416, 190] on strong "Items Ordered" at bounding box center [453, 183] width 131 height 36
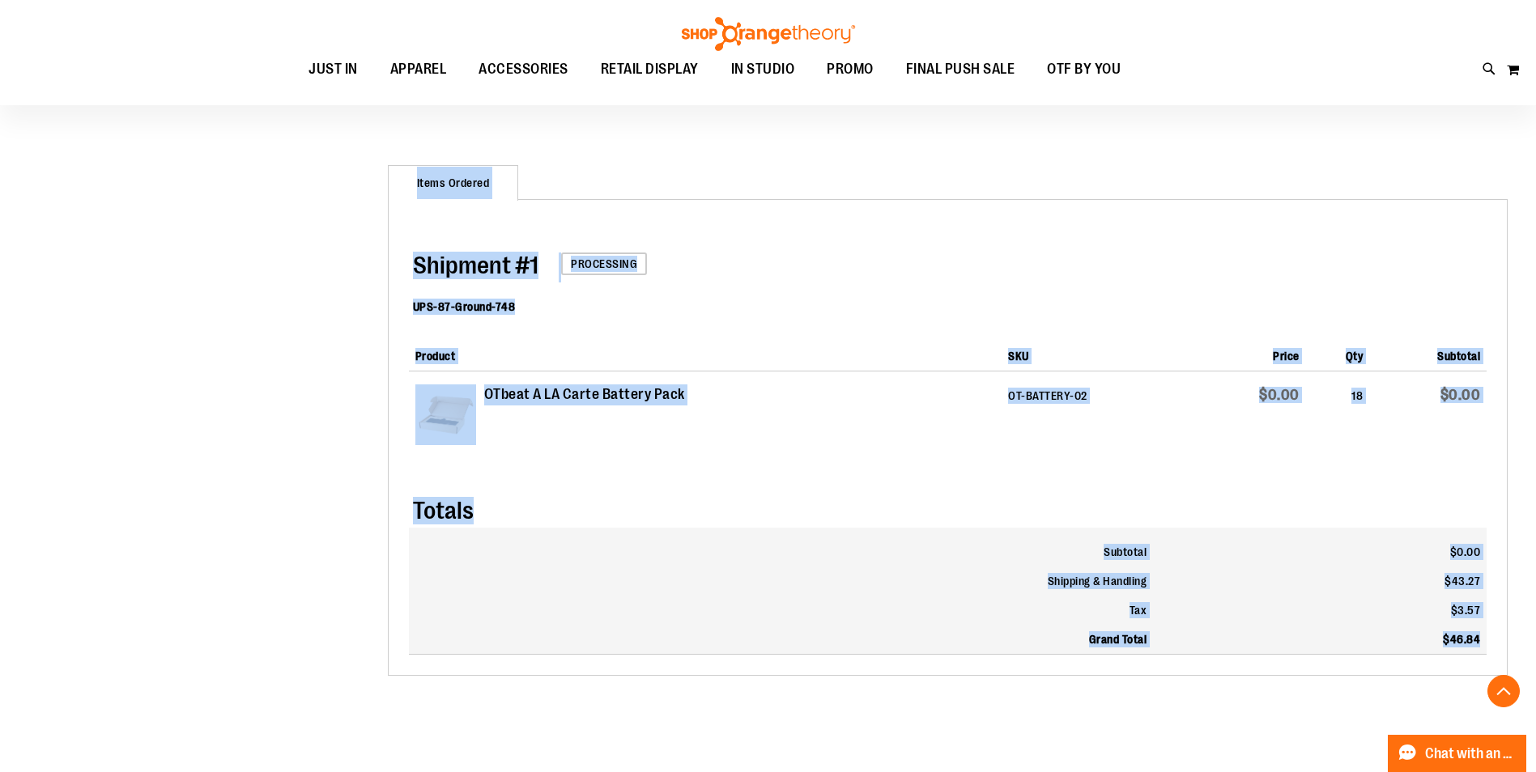
drag, startPoint x: 418, startPoint y: 185, endPoint x: 1483, endPoint y: 643, distance: 1158.9
click at [1483, 643] on div "**********" at bounding box center [948, 248] width 1120 height 853
drag, startPoint x: 1483, startPoint y: 643, endPoint x: 1462, endPoint y: 633, distance: 22.5
drag, startPoint x: 1462, startPoint y: 633, endPoint x: 921, endPoint y: 416, distance: 582.8
click at [949, 415] on td "OTbeat A LA Carte Battery Pack" at bounding box center [705, 419] width 593 height 94
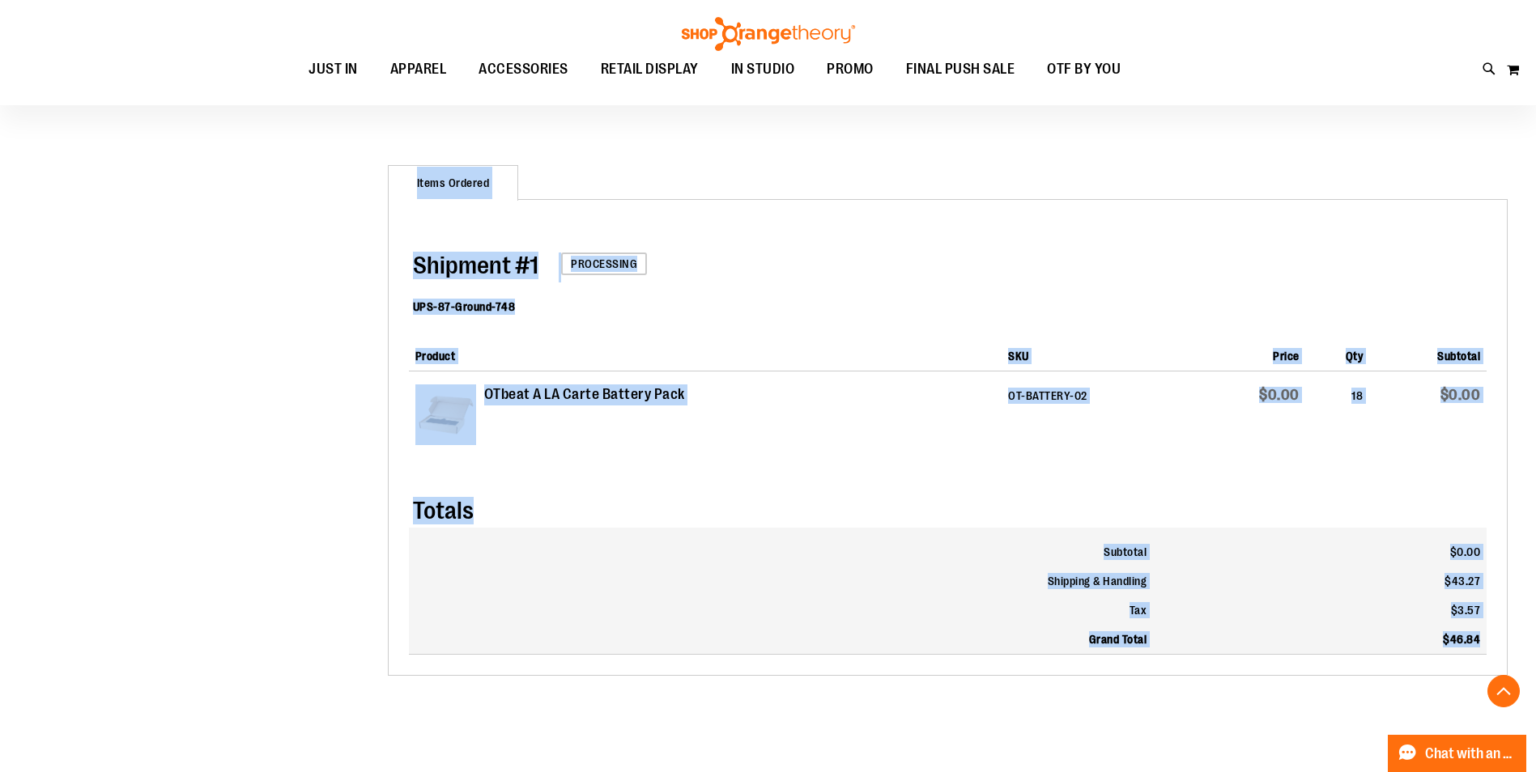
click at [367, 193] on div "**********" at bounding box center [933, 289] width 1150 height 934
click at [415, 186] on strong "Items Ordered" at bounding box center [453, 183] width 131 height 36
drag, startPoint x: 414, startPoint y: 181, endPoint x: 1477, endPoint y: 632, distance: 1154.9
click at [1477, 632] on div "**********" at bounding box center [948, 248] width 1120 height 853
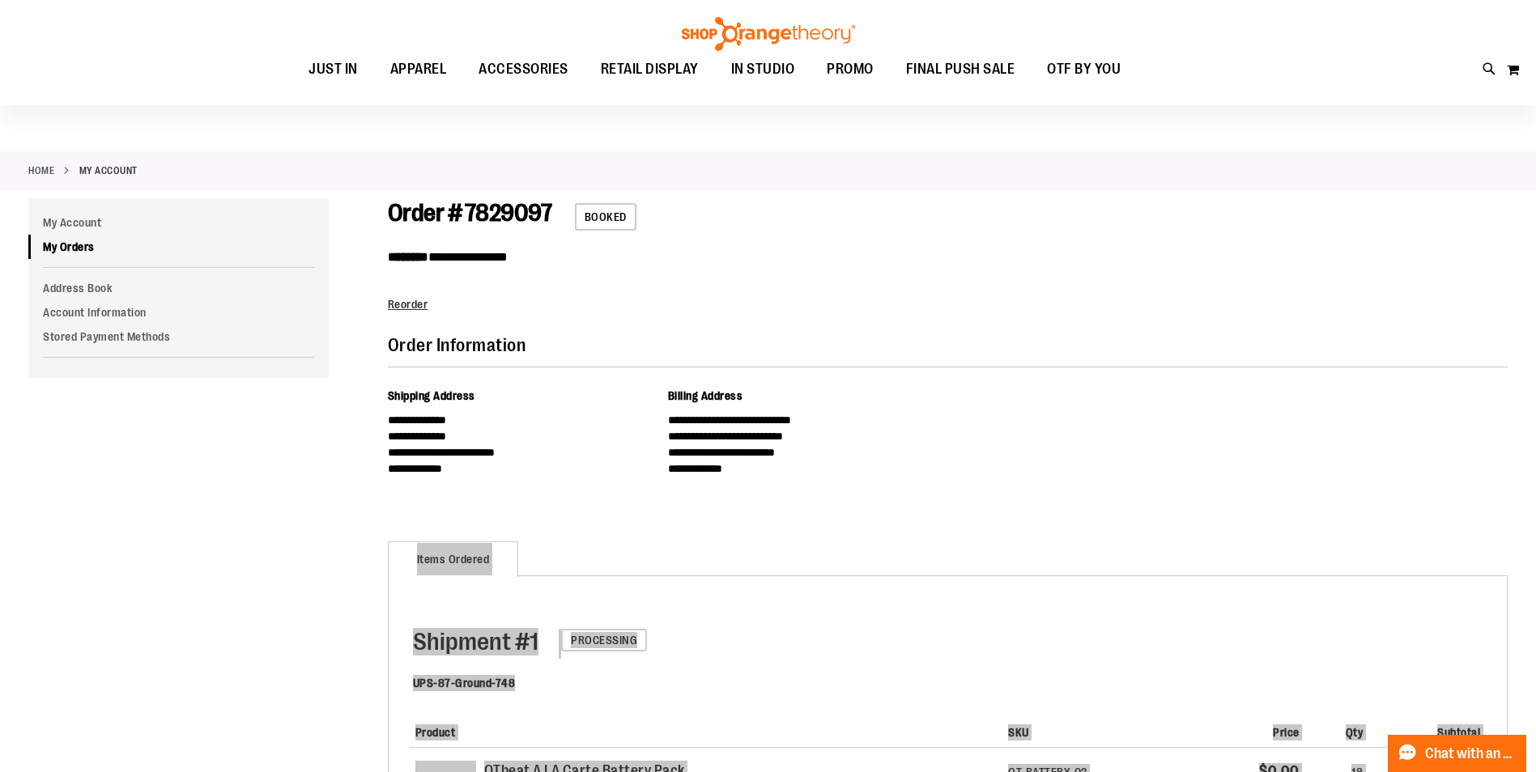
scroll to position [0, 0]
